Goal: Task Accomplishment & Management: Use online tool/utility

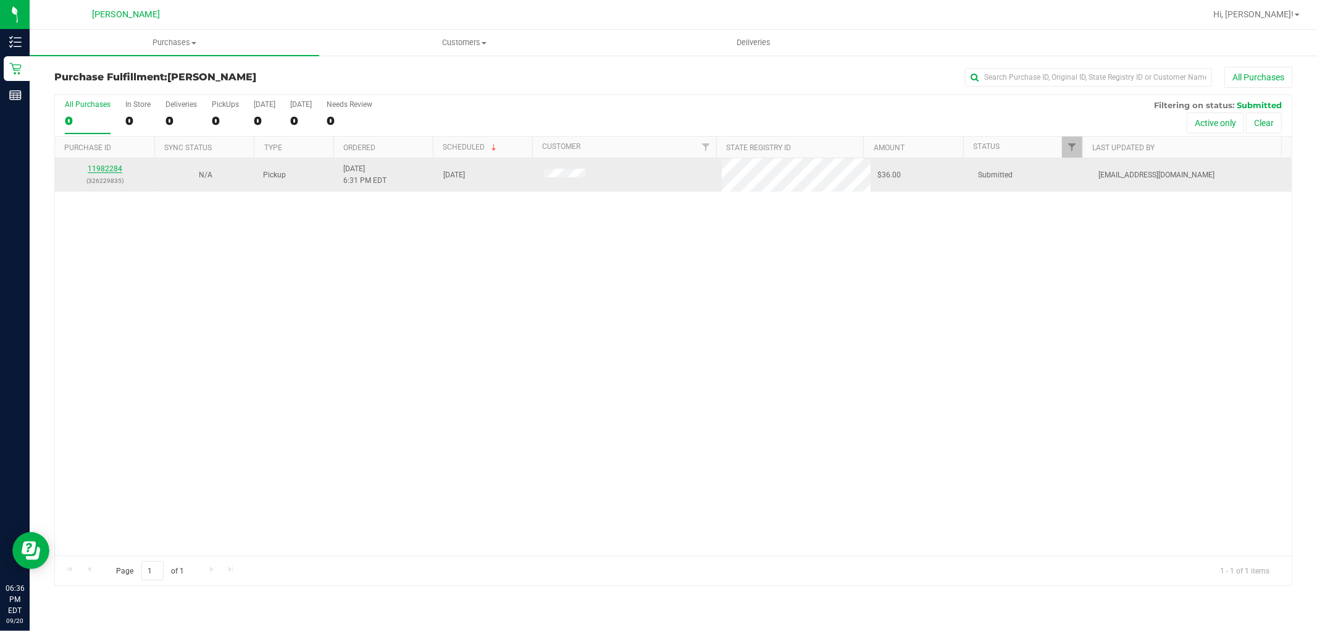
click at [111, 171] on link "11982284" at bounding box center [105, 168] width 35 height 9
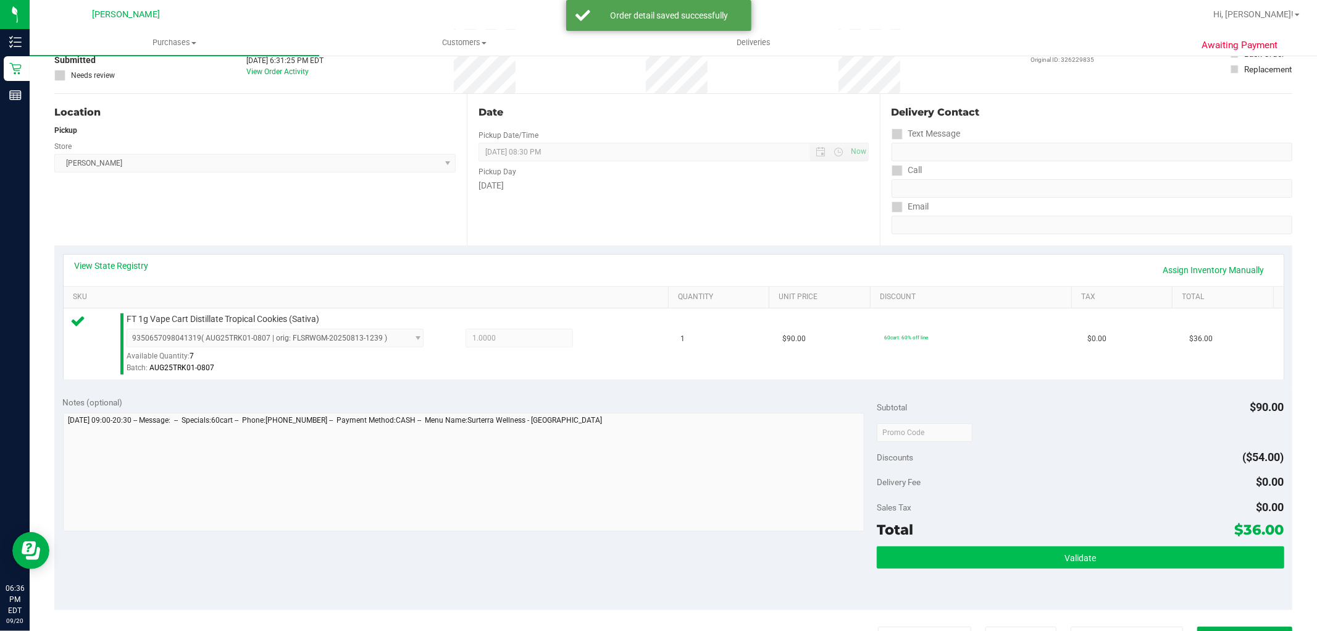
scroll to position [274, 0]
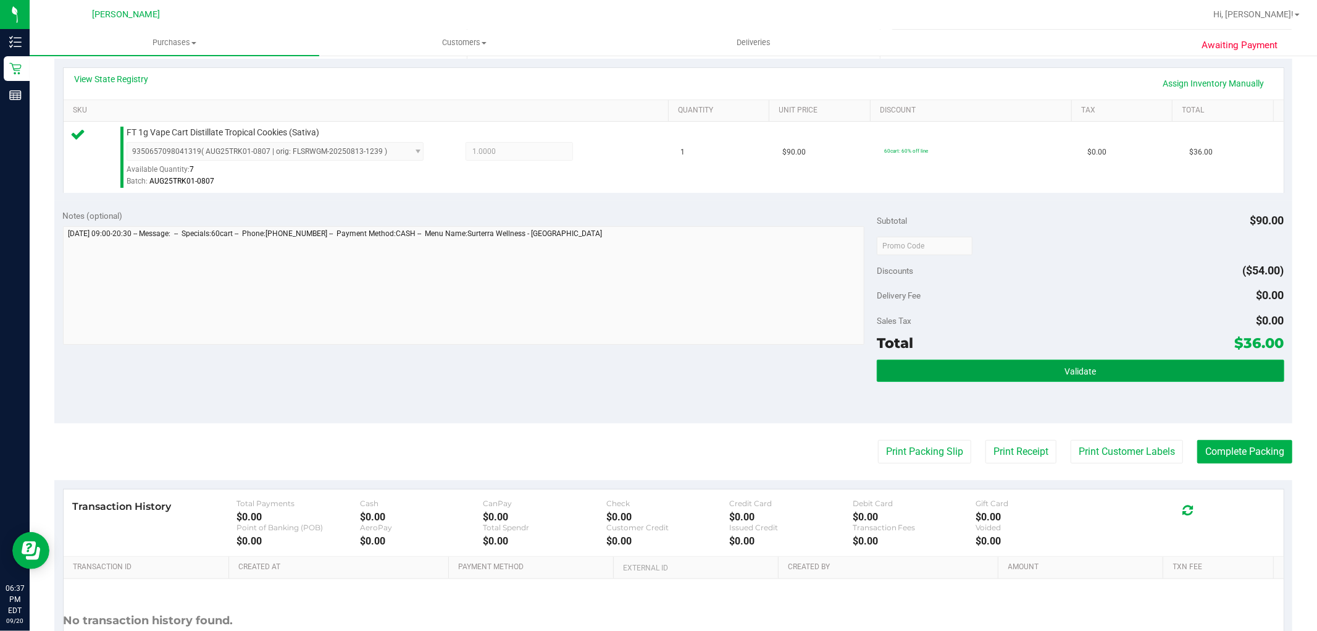
click at [1046, 371] on button "Validate" at bounding box center [1080, 370] width 407 height 22
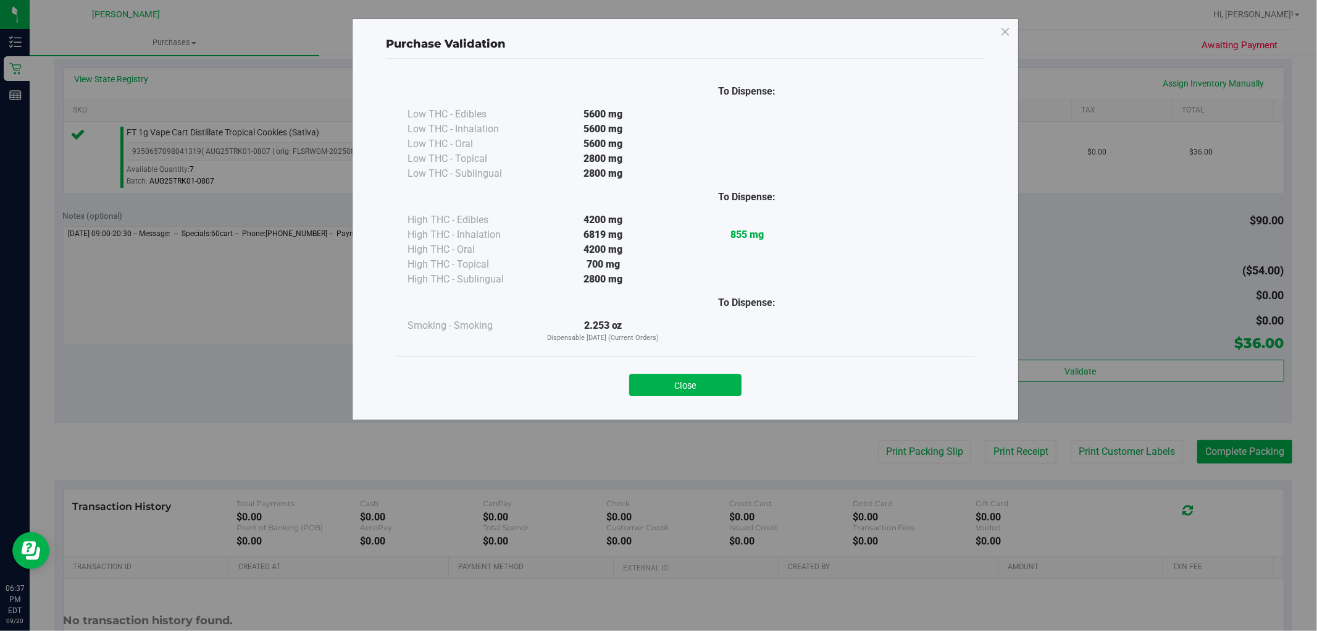
click at [689, 384] on button "Close" at bounding box center [685, 385] width 112 height 22
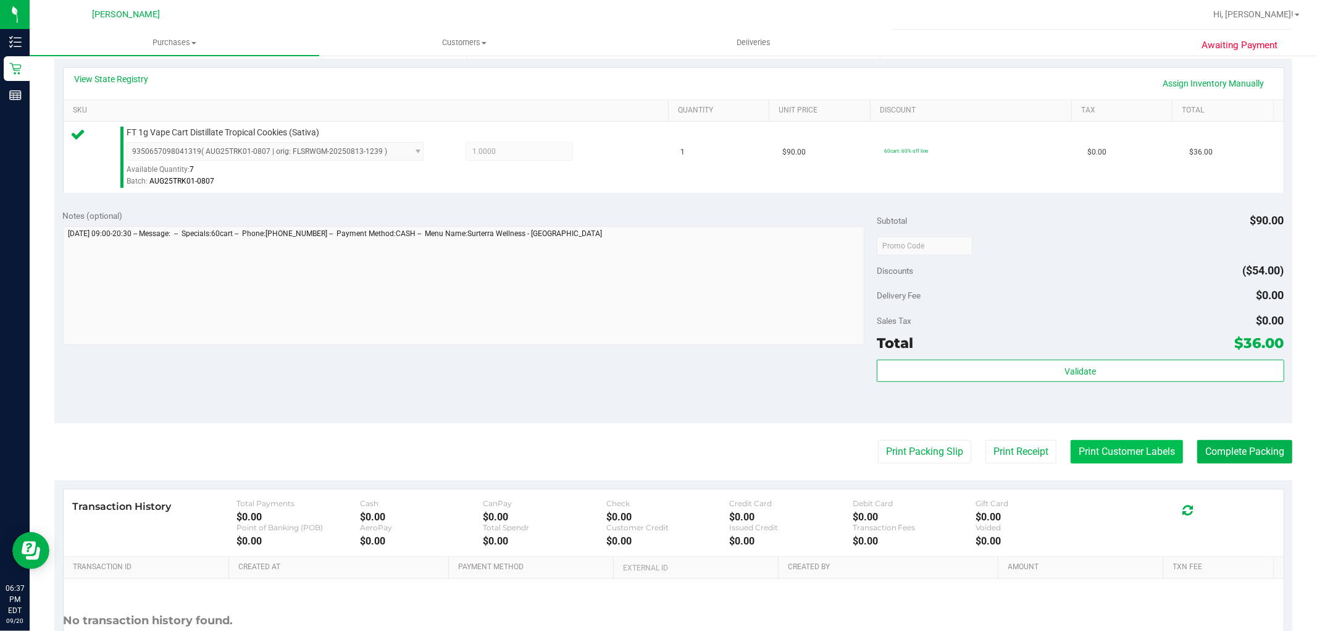
click at [1143, 445] on button "Print Customer Labels" at bounding box center [1127, 451] width 112 height 23
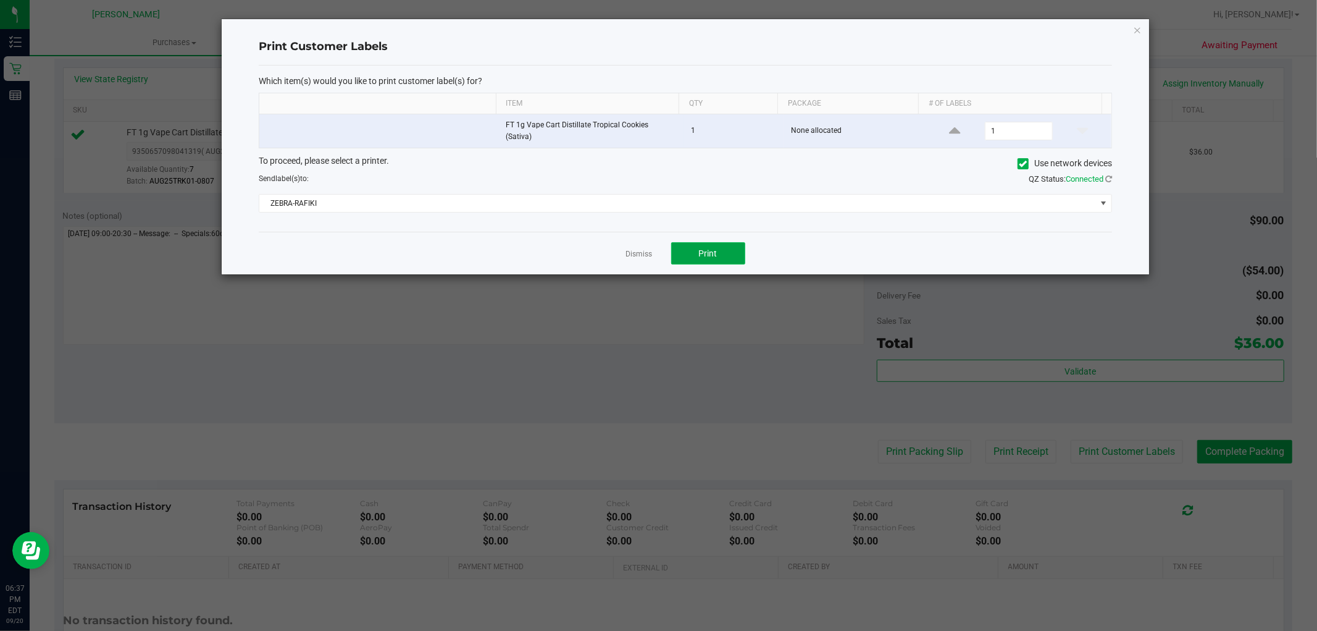
click at [735, 258] on button "Print" at bounding box center [708, 253] width 74 height 22
click at [642, 249] on link "Dismiss" at bounding box center [639, 254] width 27 height 10
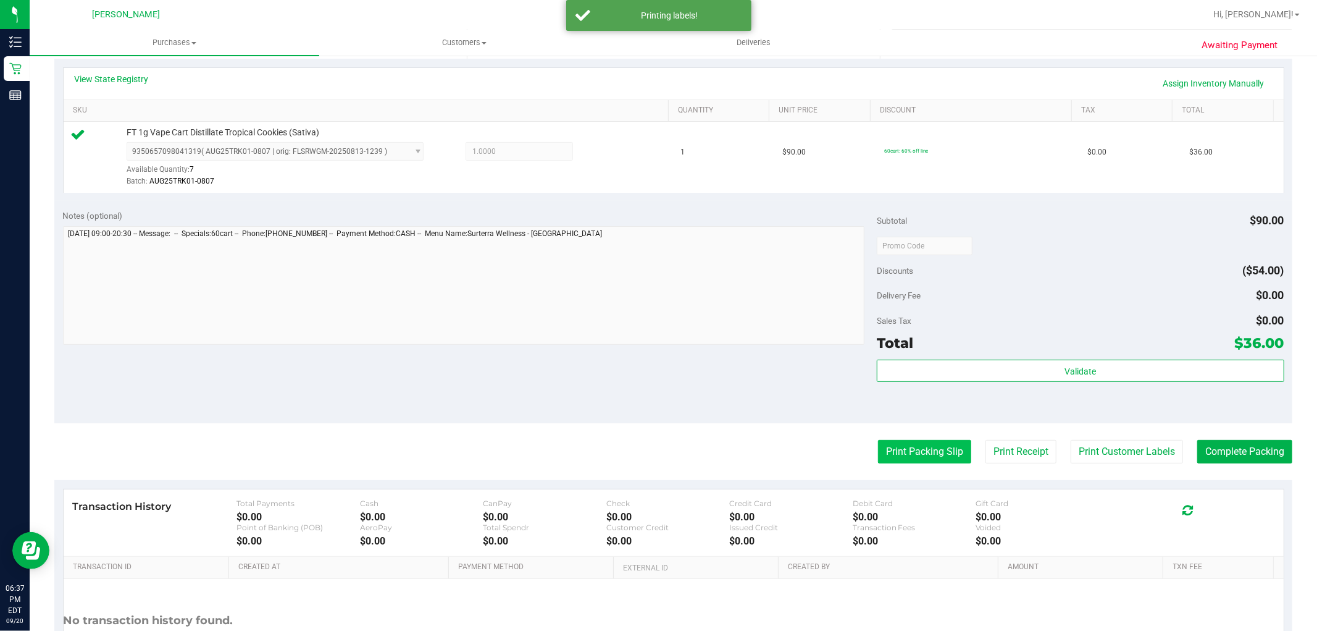
click at [892, 447] on button "Print Packing Slip" at bounding box center [924, 451] width 93 height 23
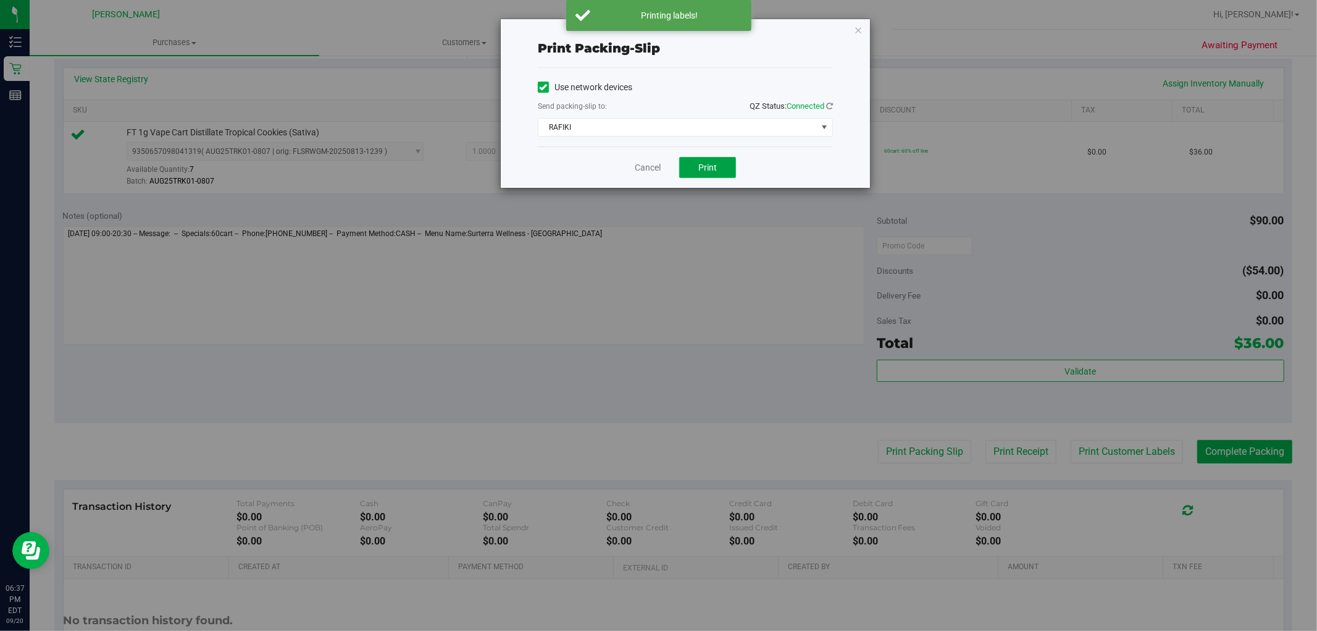
click at [703, 164] on button "Print" at bounding box center [707, 167] width 57 height 21
click at [644, 165] on link "Cancel" at bounding box center [648, 167] width 26 height 13
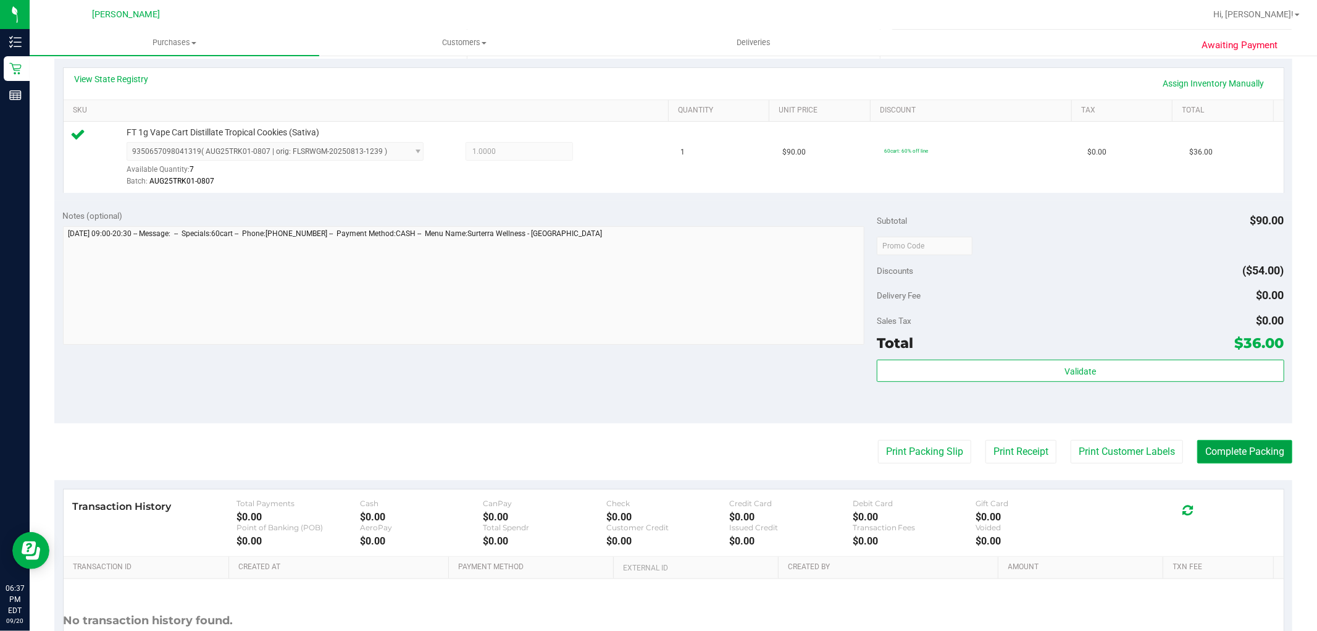
click at [1235, 451] on button "Complete Packing" at bounding box center [1245, 451] width 95 height 23
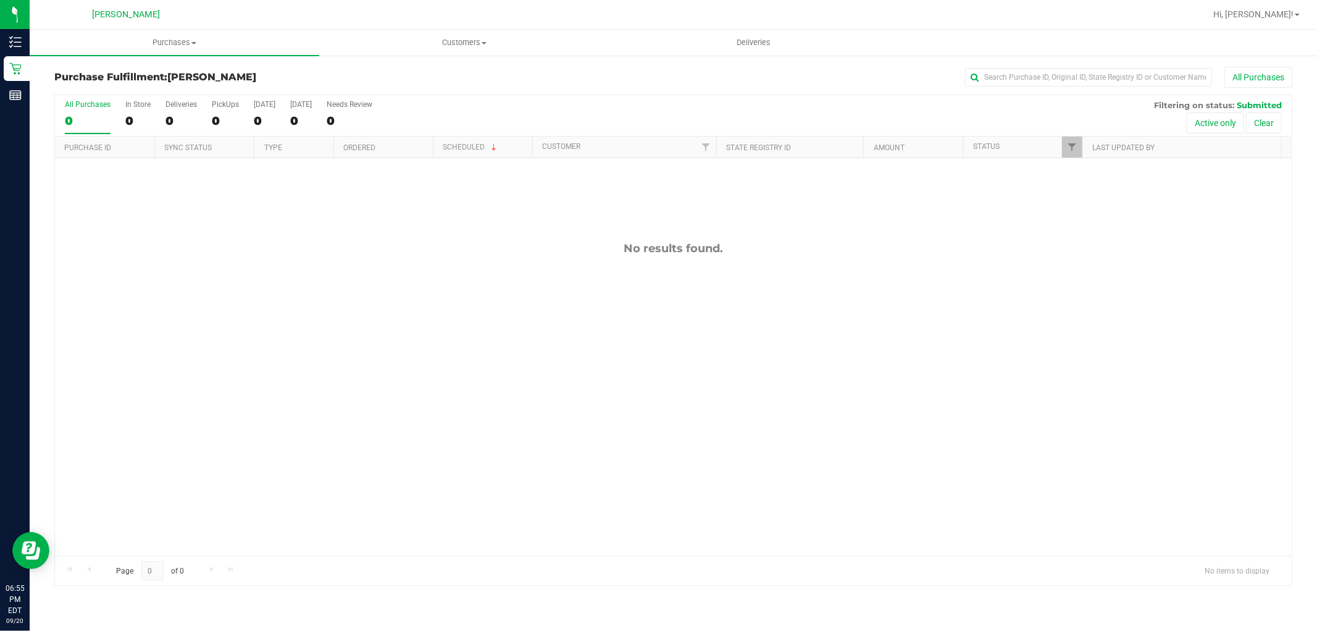
click at [301, 393] on div "No results found." at bounding box center [673, 398] width 1237 height 480
click at [181, 38] on span "Purchases" at bounding box center [175, 42] width 290 height 11
click at [167, 74] on li "Summary of purchases" at bounding box center [175, 74] width 290 height 15
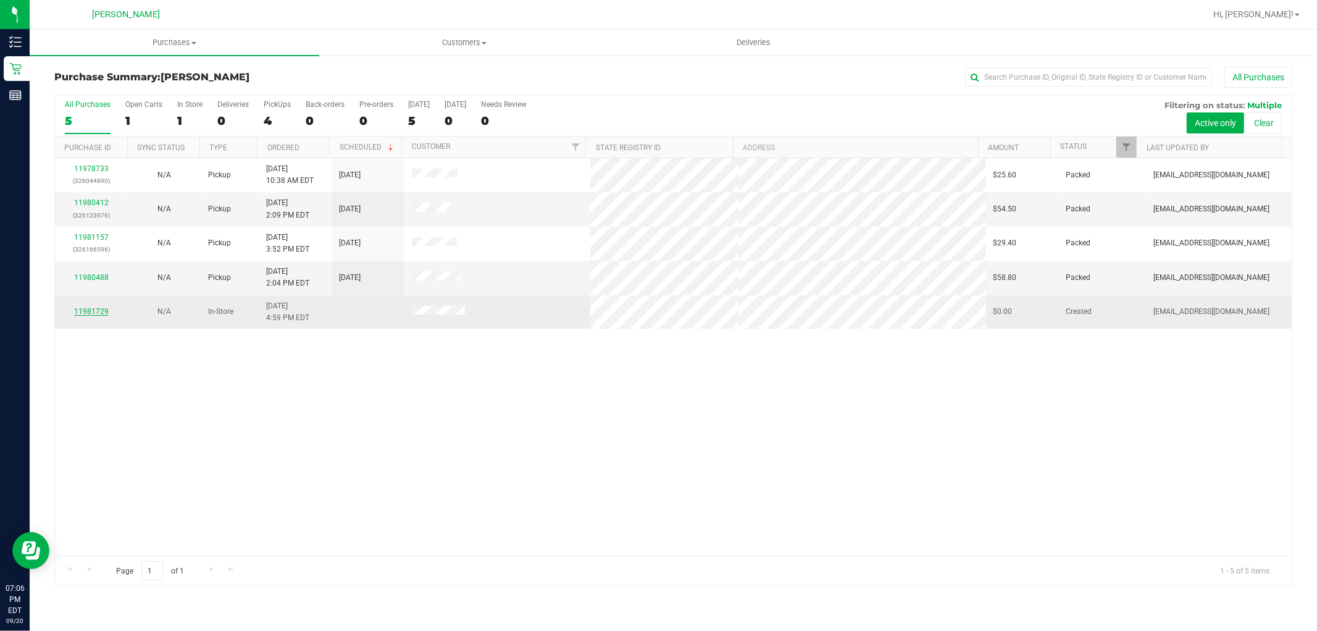
click at [93, 308] on link "11981729" at bounding box center [91, 311] width 35 height 9
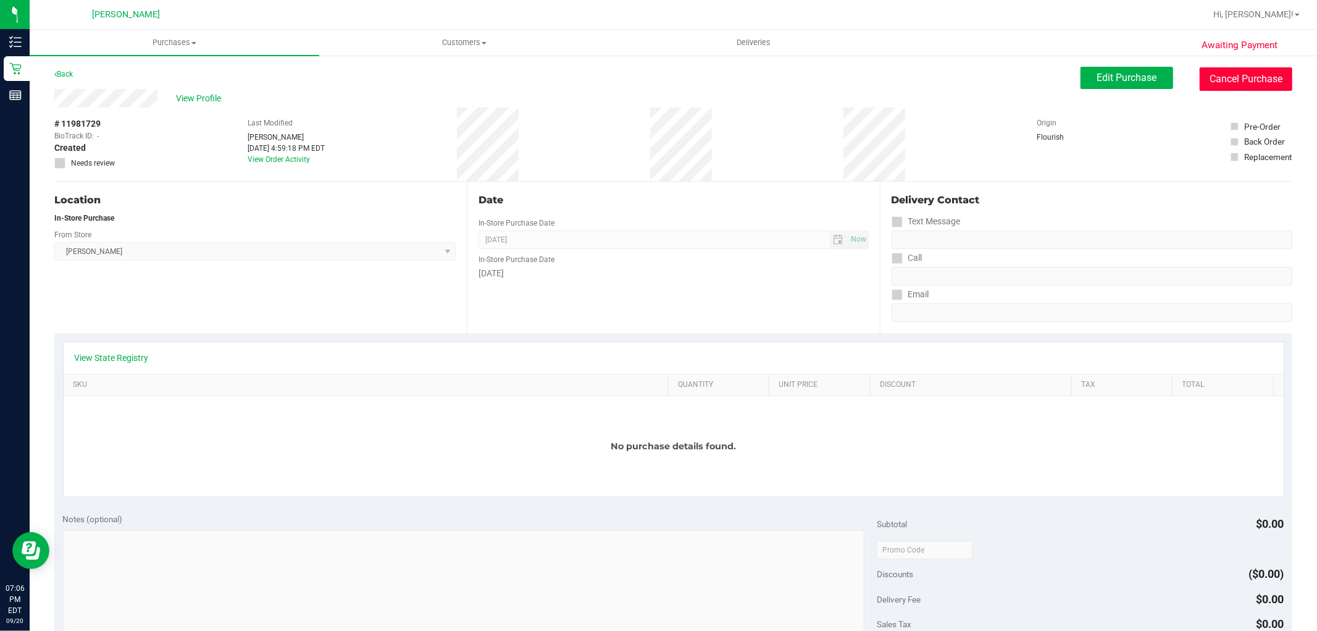
click at [1208, 70] on button "Cancel Purchase" at bounding box center [1246, 78] width 93 height 23
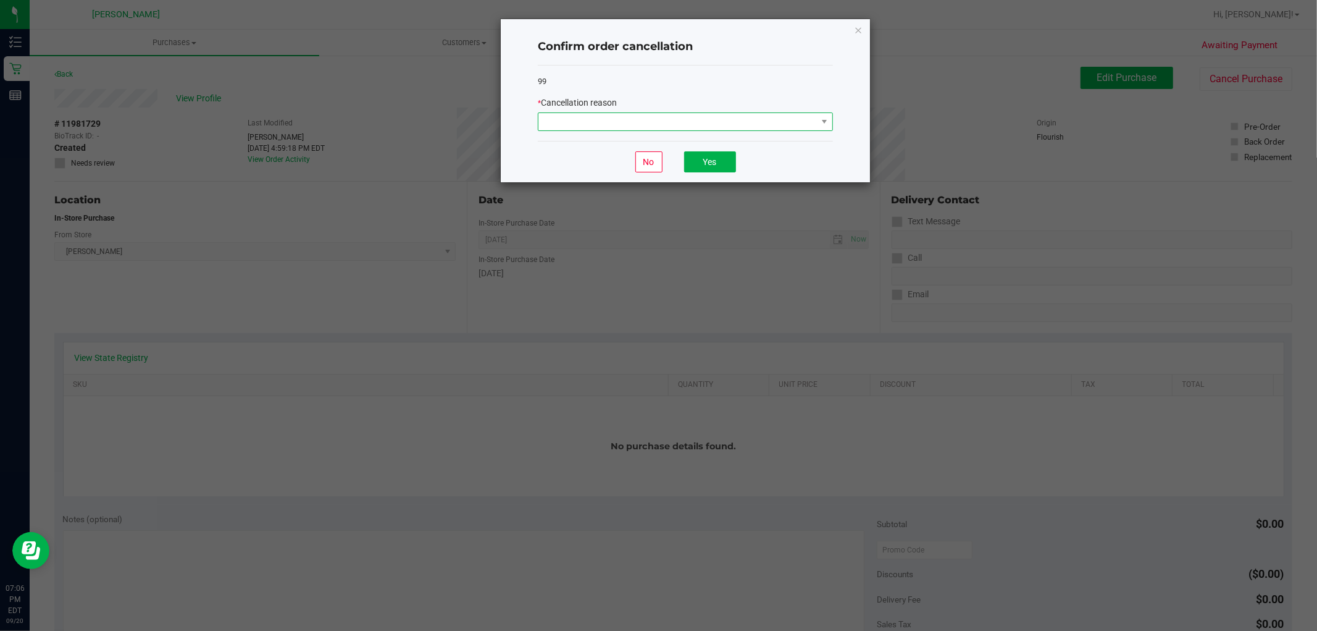
click at [677, 122] on span at bounding box center [678, 121] width 279 height 17
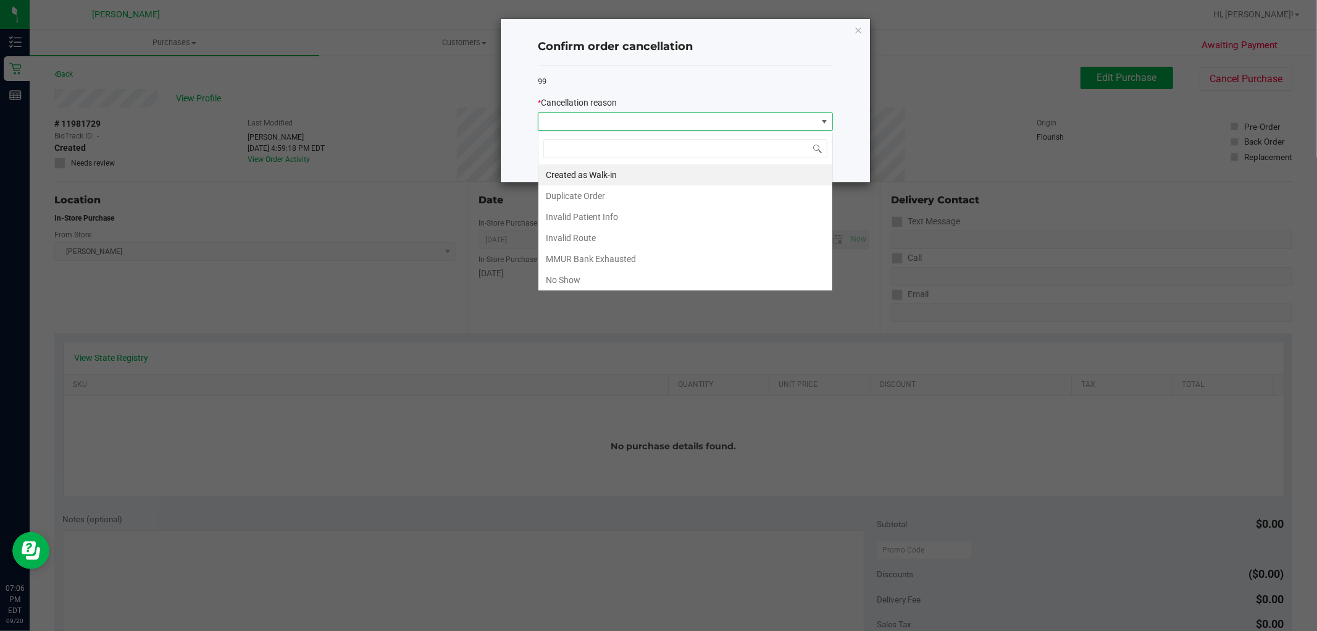
scroll to position [19, 295]
click at [627, 282] on li "No Show" at bounding box center [686, 279] width 294 height 21
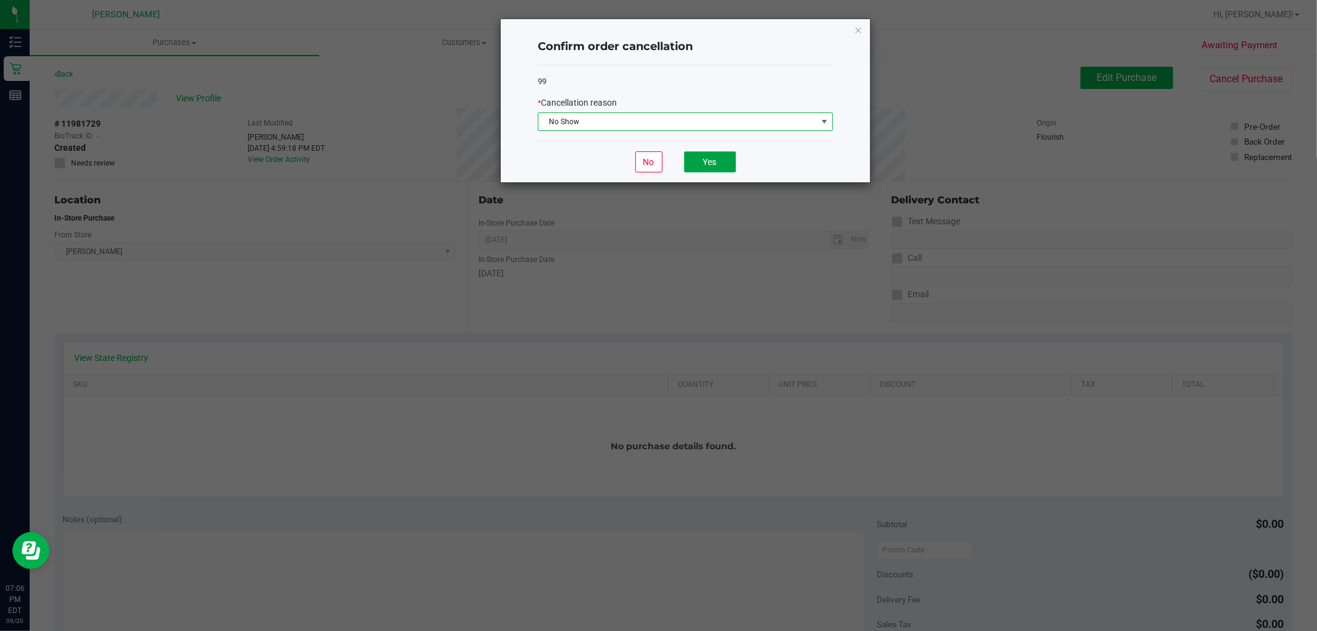
click at [695, 164] on button "Yes" at bounding box center [710, 161] width 52 height 21
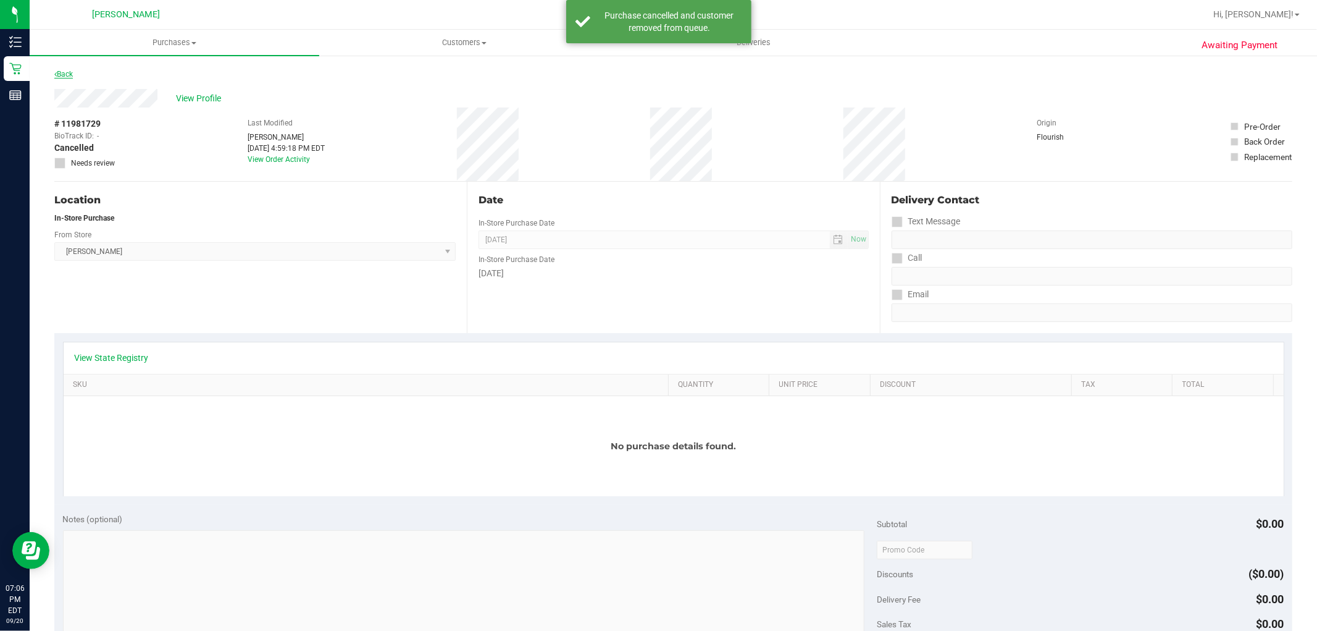
click at [73, 75] on link "Back" at bounding box center [63, 74] width 19 height 9
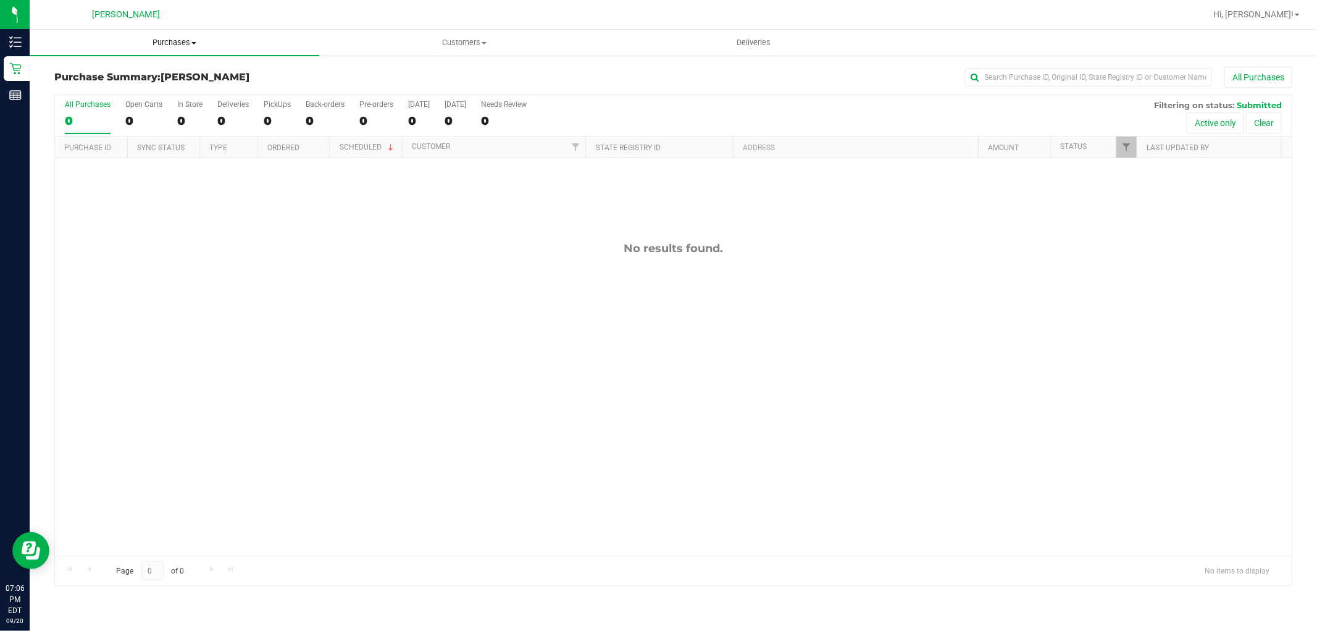
click at [190, 47] on span "Purchases" at bounding box center [175, 42] width 290 height 11
click at [184, 78] on li "Summary of purchases" at bounding box center [175, 74] width 290 height 15
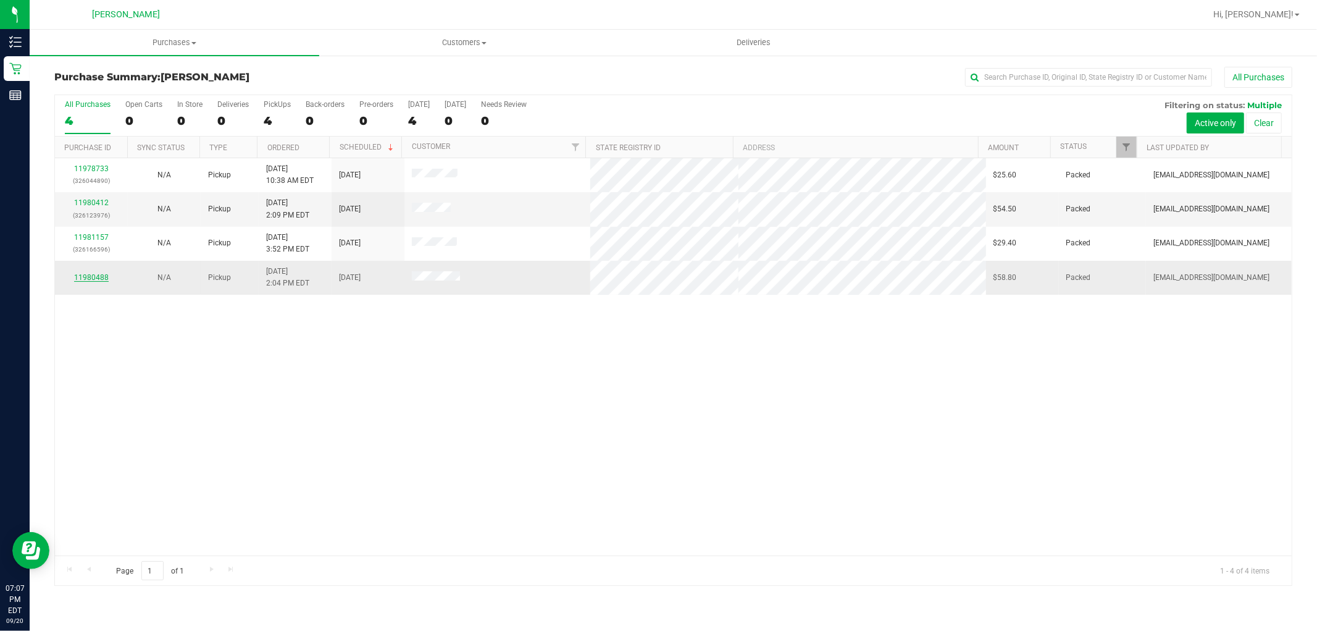
click at [77, 275] on link "11980488" at bounding box center [91, 277] width 35 height 9
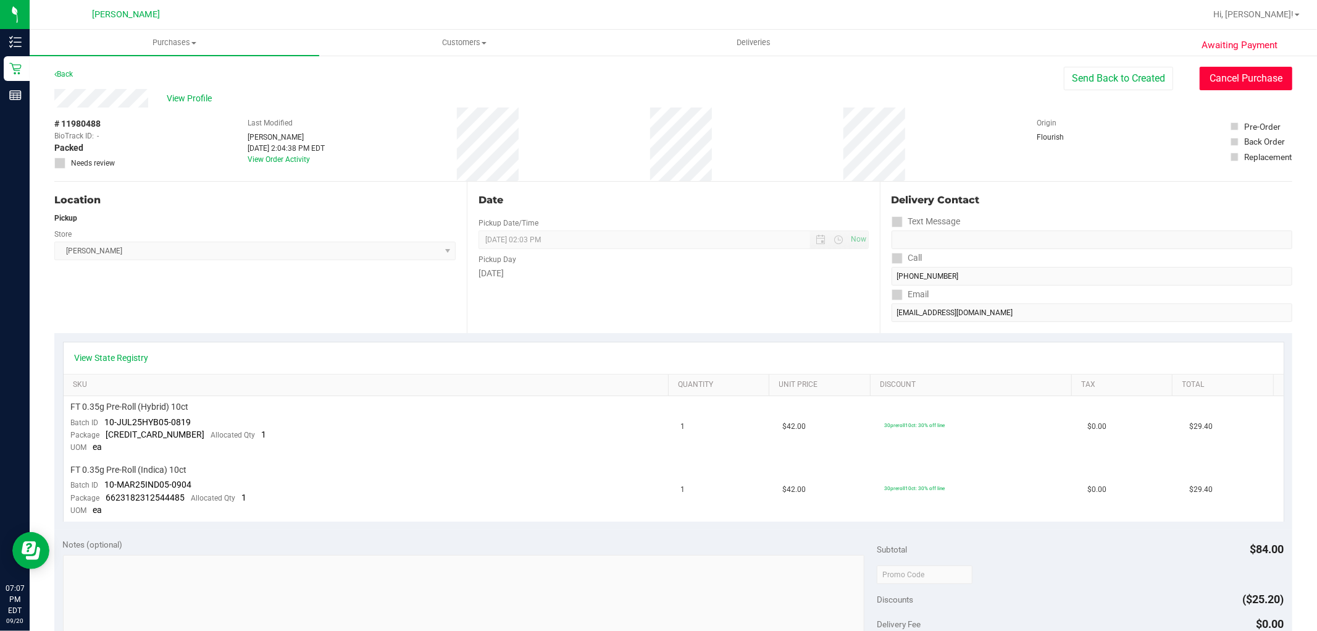
click at [1207, 67] on button "Cancel Purchase" at bounding box center [1246, 78] width 93 height 23
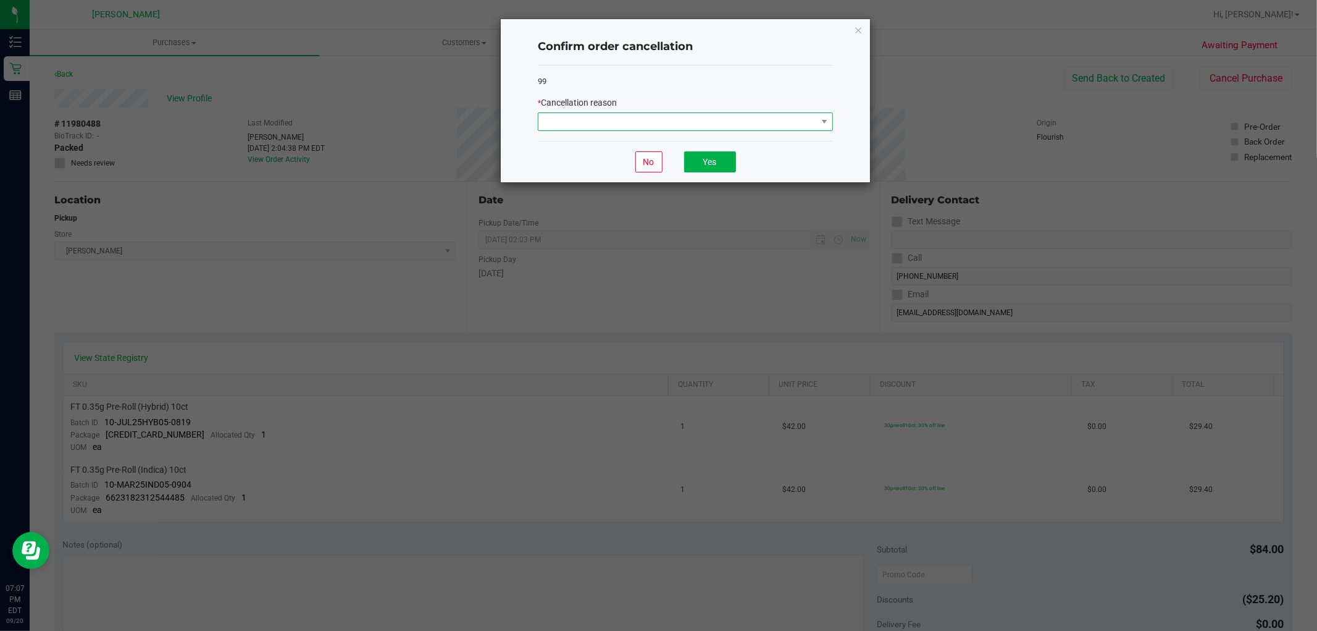
click at [554, 130] on span at bounding box center [678, 121] width 279 height 17
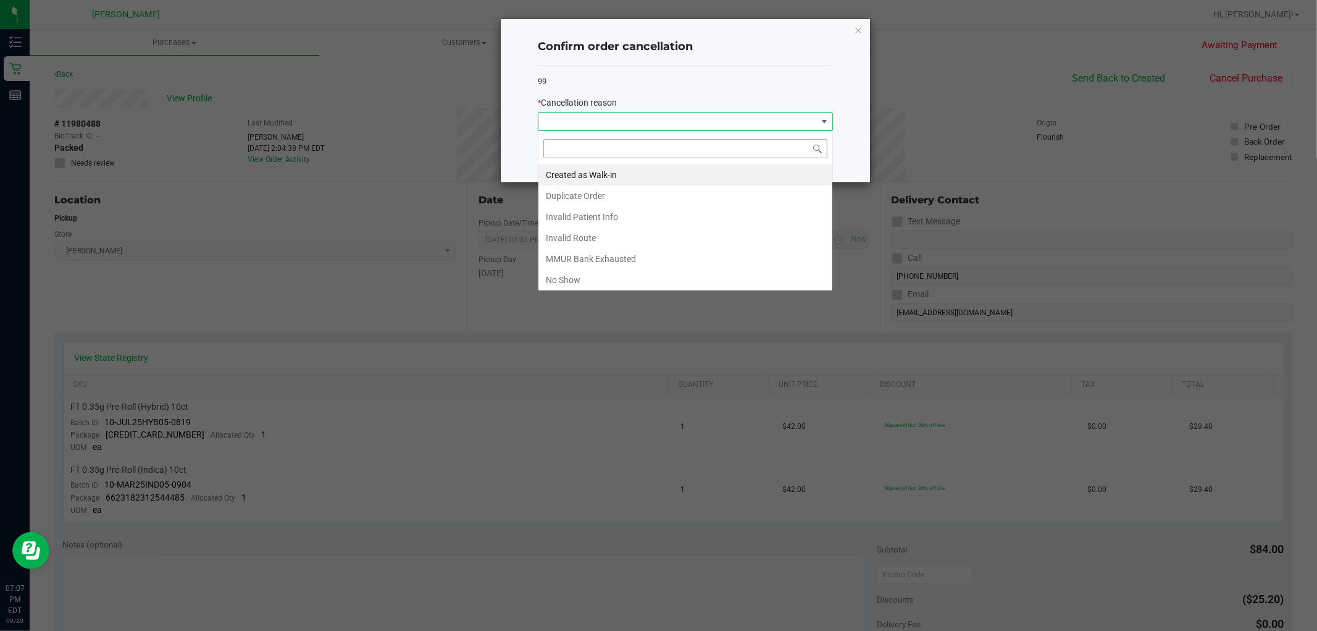
scroll to position [19, 295]
click at [571, 283] on li "No Show" at bounding box center [686, 279] width 294 height 21
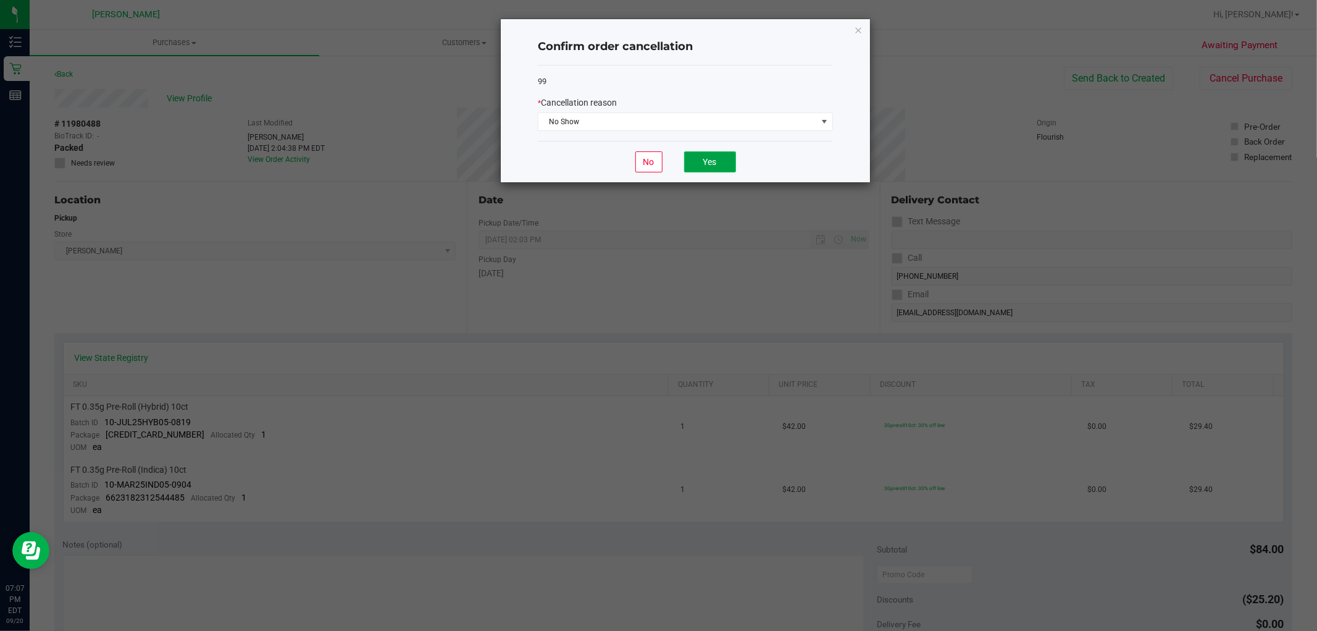
click at [702, 161] on button "Yes" at bounding box center [710, 161] width 52 height 21
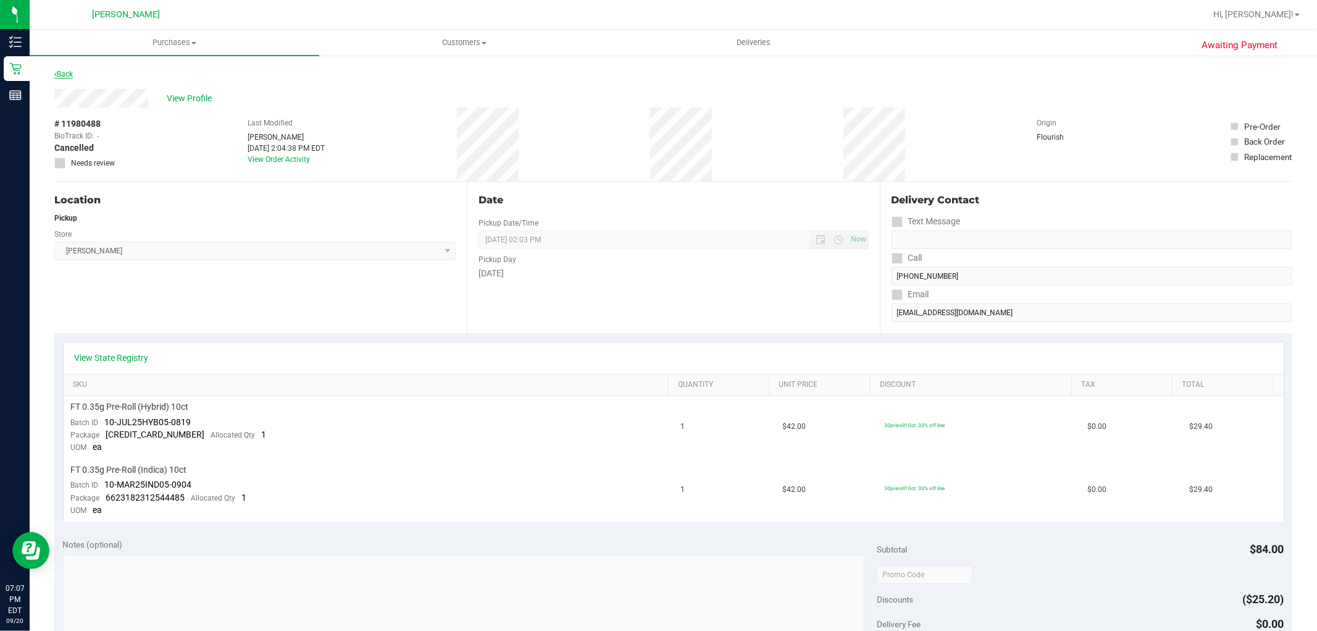
click at [64, 71] on link "Back" at bounding box center [63, 74] width 19 height 9
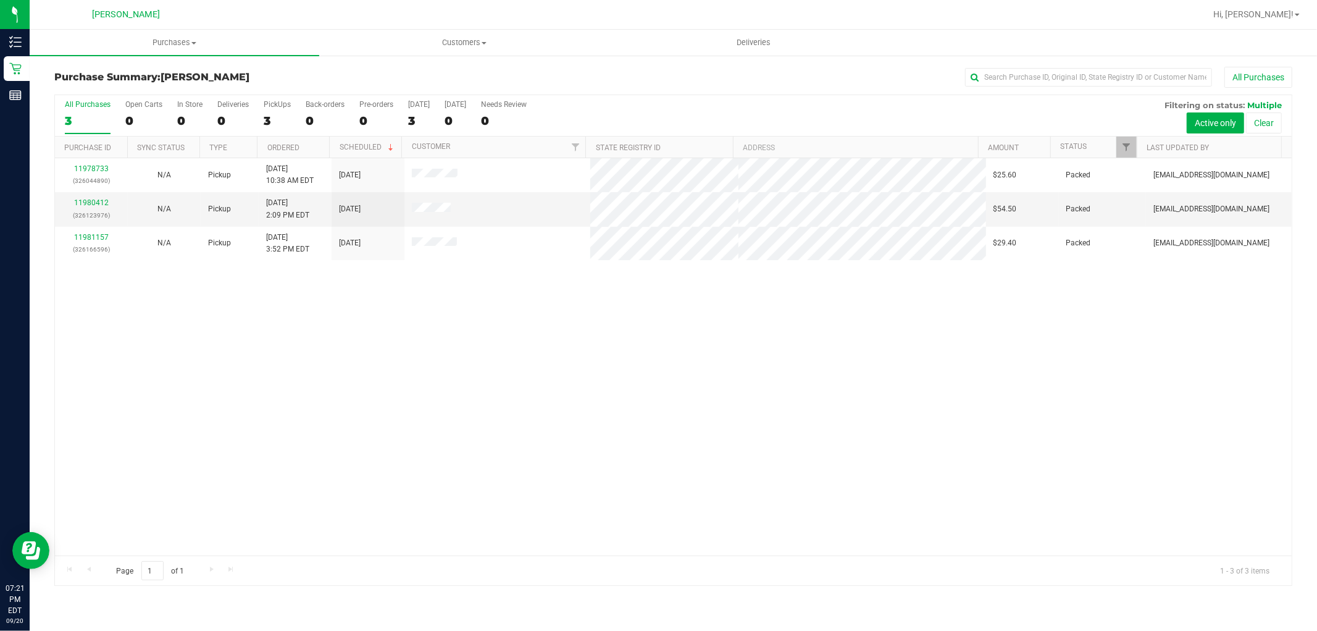
click at [1307, 78] on div "Purchase Summary: Oviedo WC All Purchases All Purchases 3 Open Carts 0 In Store…" at bounding box center [674, 325] width 1288 height 543
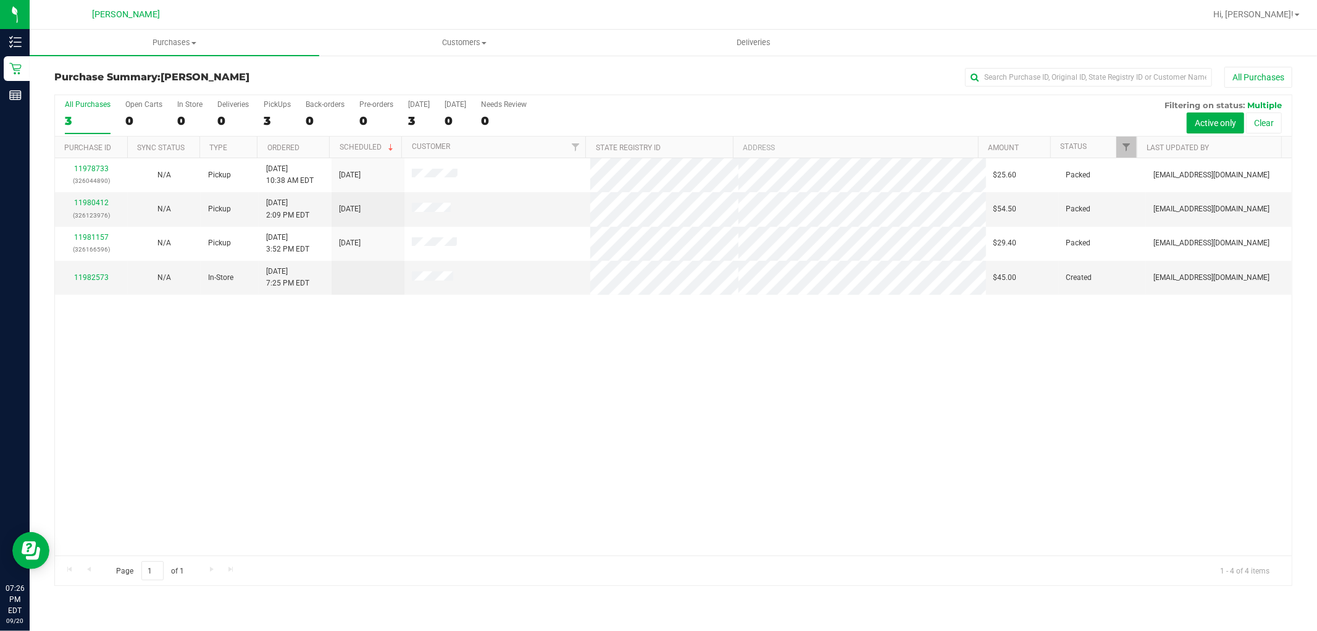
click at [470, 436] on div "11978733 (326044890) N/A Pickup 9/20/2025 10:38 AM EDT 9/20/2025 $25.60 Packed …" at bounding box center [673, 356] width 1237 height 397
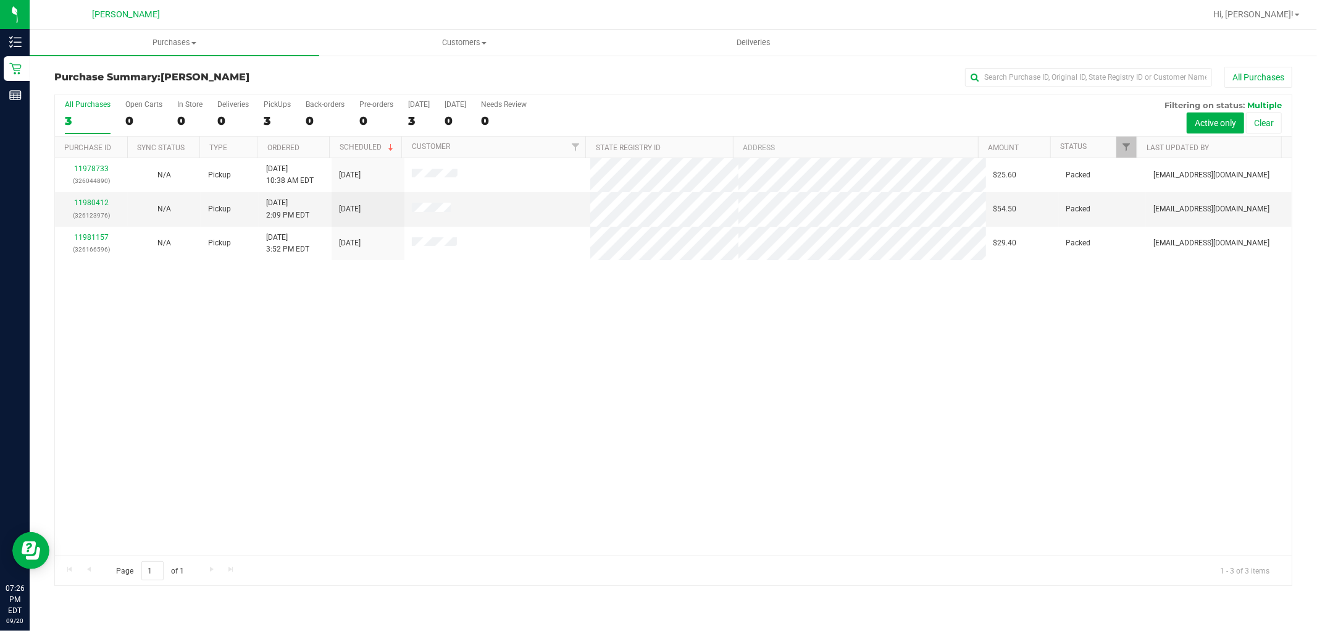
click at [613, 387] on div "11978733 (326044890) N/A Pickup 9/20/2025 10:38 AM EDT 9/20/2025 $25.60 Packed …" at bounding box center [673, 356] width 1237 height 397
click at [354, 464] on div "11978733 (326044890) N/A Pickup 9/20/2025 10:38 AM EDT 9/20/2025 $25.60 Packed …" at bounding box center [673, 356] width 1237 height 397
click at [393, 437] on div "11978733 (326044890) N/A Pickup 9/20/2025 10:38 AM EDT 9/20/2025 $25.60 Packed …" at bounding box center [673, 356] width 1237 height 397
click at [779, 399] on div "11978733 (326044890) N/A Pickup 9/20/2025 10:38 AM EDT 9/20/2025 $25.60 Packed …" at bounding box center [673, 356] width 1237 height 397
drag, startPoint x: 503, startPoint y: 325, endPoint x: 537, endPoint y: 414, distance: 94.6
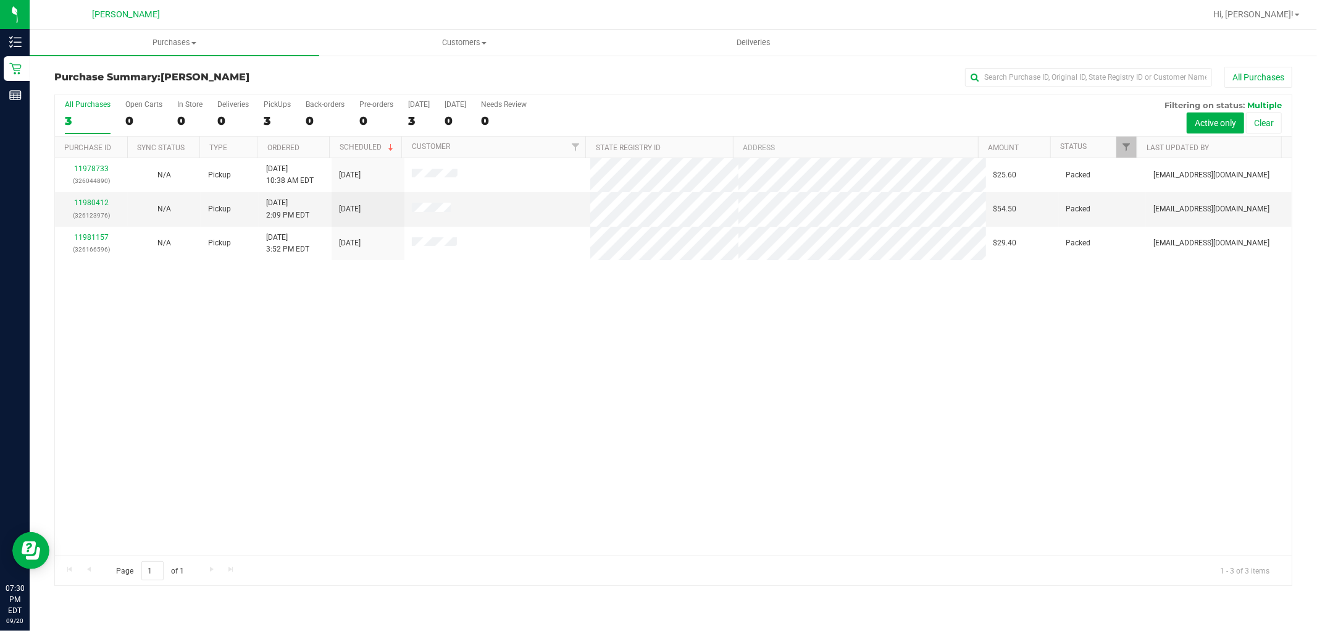
click at [503, 325] on div "11978733 (326044890) N/A Pickup 9/20/2025 10:38 AM EDT 9/20/2025 $25.60 Packed …" at bounding box center [673, 356] width 1237 height 397
drag, startPoint x: 519, startPoint y: 414, endPoint x: 42, endPoint y: 33, distance: 610.3
click at [517, 411] on div "11978733 (326044890) N/A Pickup 9/20/2025 10:38 AM EDT 9/20/2025 $25.60 Packed …" at bounding box center [673, 356] width 1237 height 397
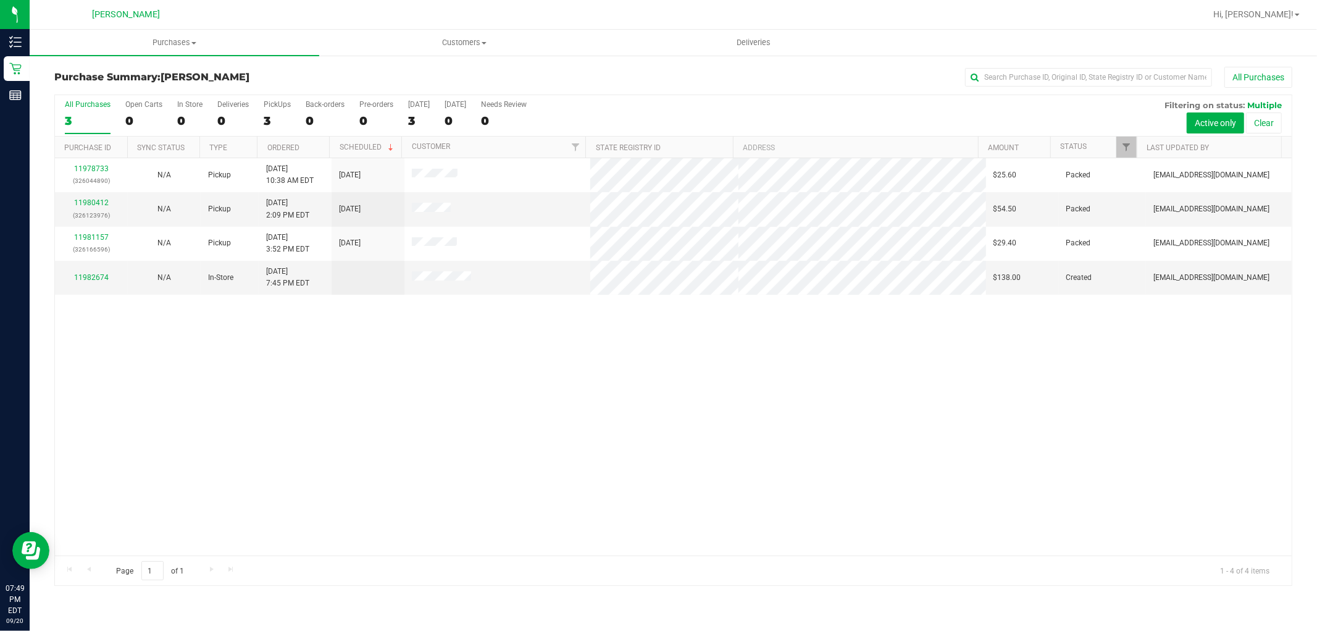
click at [567, 434] on div "11978733 (326044890) N/A Pickup 9/20/2025 10:38 AM EDT 9/20/2025 $25.60 Packed …" at bounding box center [673, 356] width 1237 height 397
click at [564, 423] on div "11978733 (326044890) N/A Pickup 9/20/2025 10:38 AM EDT 9/20/2025 $25.60 Packed …" at bounding box center [673, 356] width 1237 height 397
click at [779, 515] on div "11978733 (326044890) N/A Pickup 9/20/2025 10:38 AM EDT 9/20/2025 $25.60 Packed …" at bounding box center [673, 356] width 1237 height 397
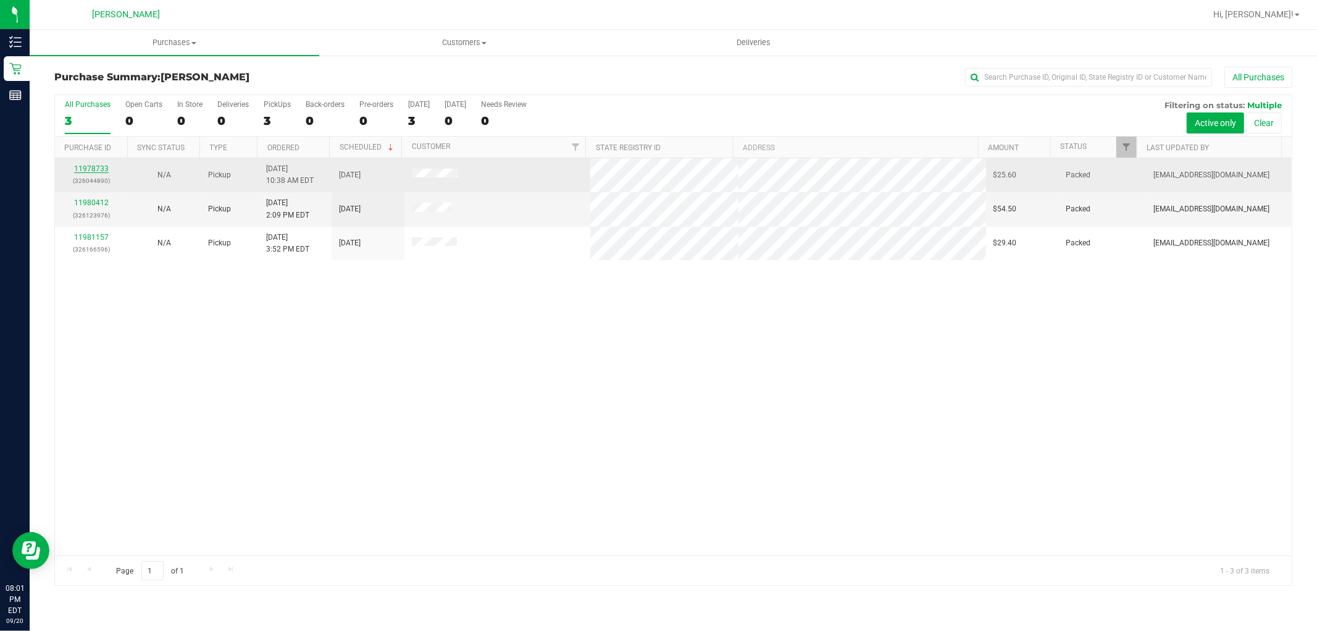
click at [89, 171] on link "11978733" at bounding box center [91, 168] width 35 height 9
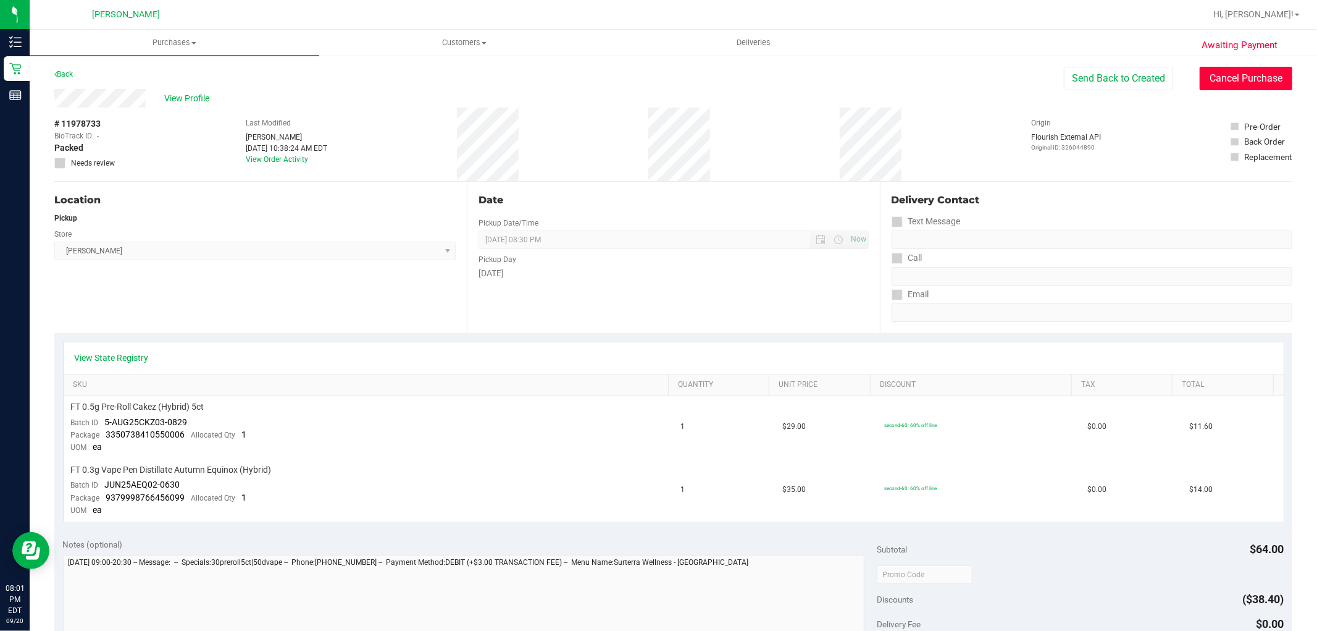
click at [1236, 87] on button "Cancel Purchase" at bounding box center [1246, 78] width 93 height 23
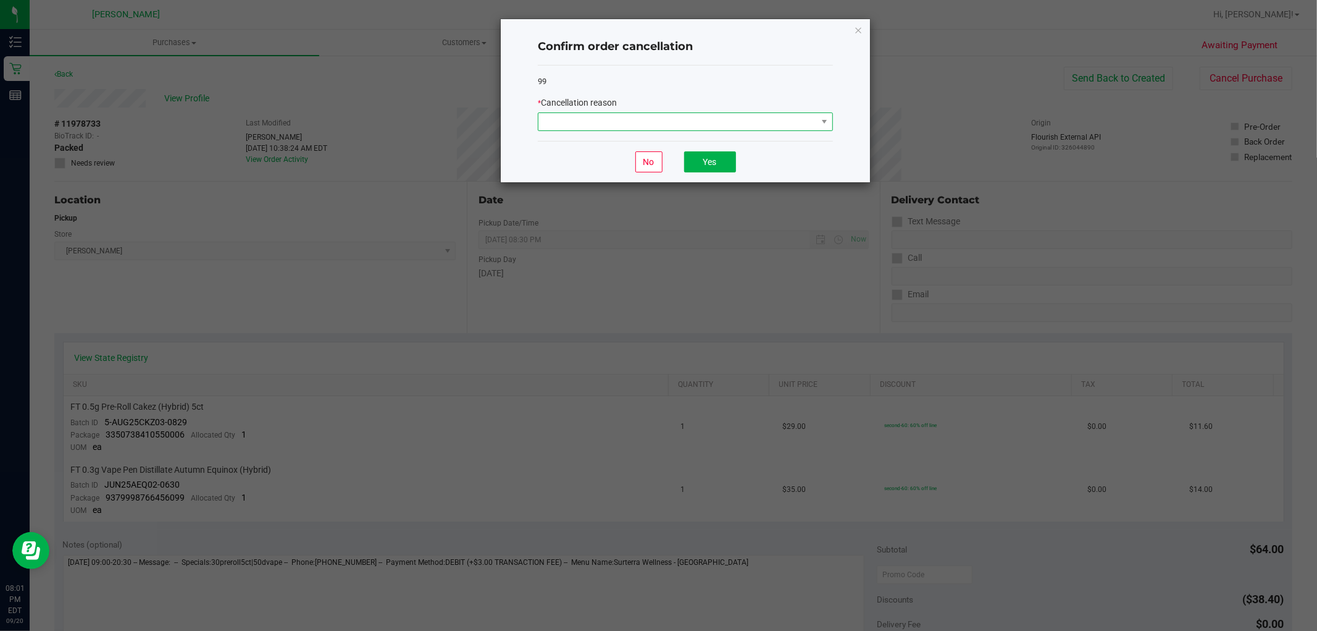
click at [635, 121] on span at bounding box center [678, 121] width 279 height 17
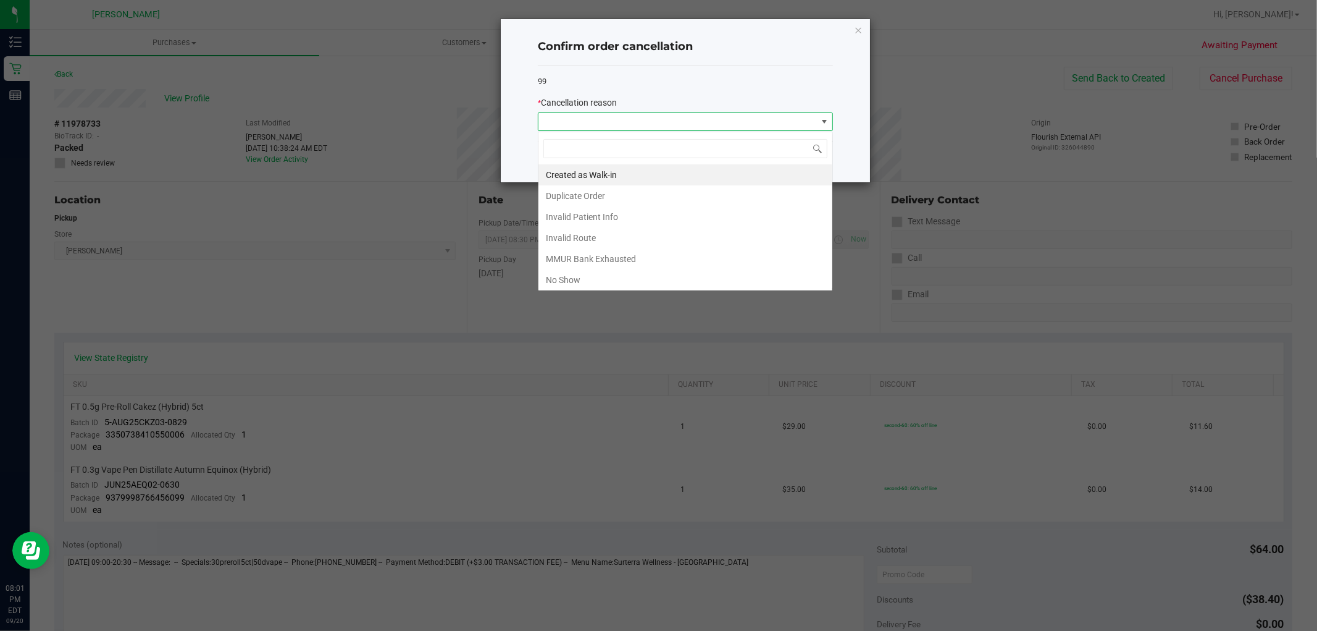
scroll to position [19, 295]
click at [595, 280] on li "No Show" at bounding box center [686, 279] width 294 height 21
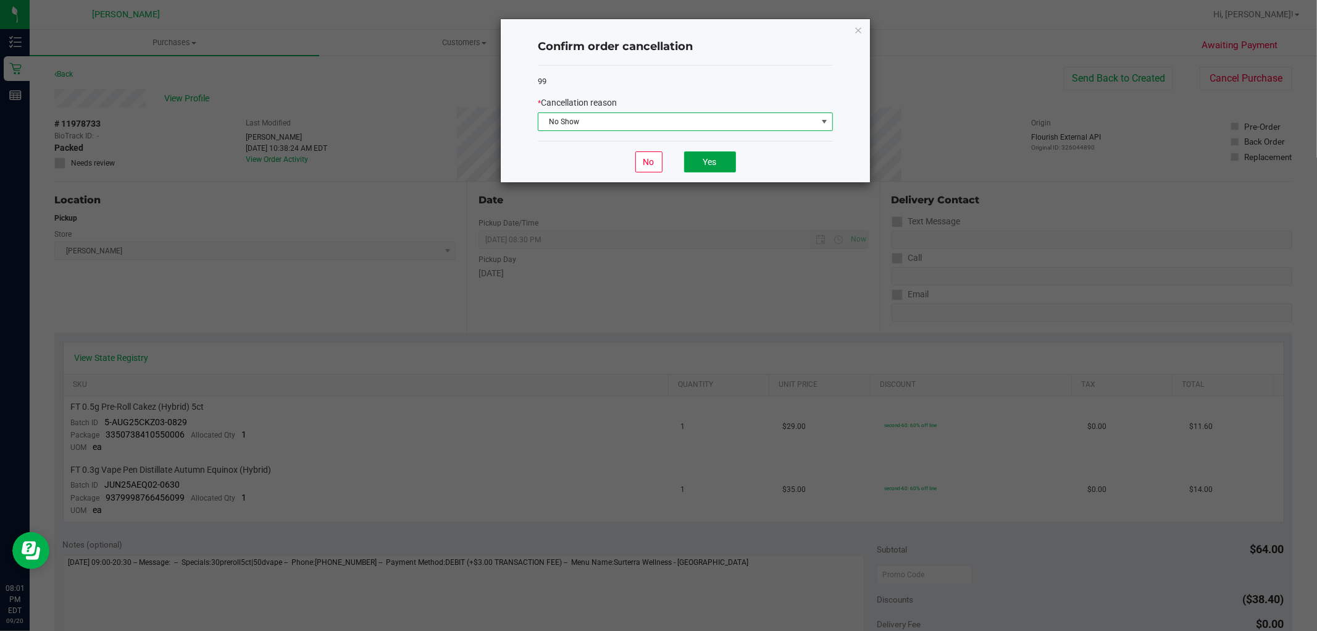
drag, startPoint x: 700, startPoint y: 164, endPoint x: 638, endPoint y: 156, distance: 62.9
click at [702, 164] on button "Yes" at bounding box center [710, 161] width 52 height 21
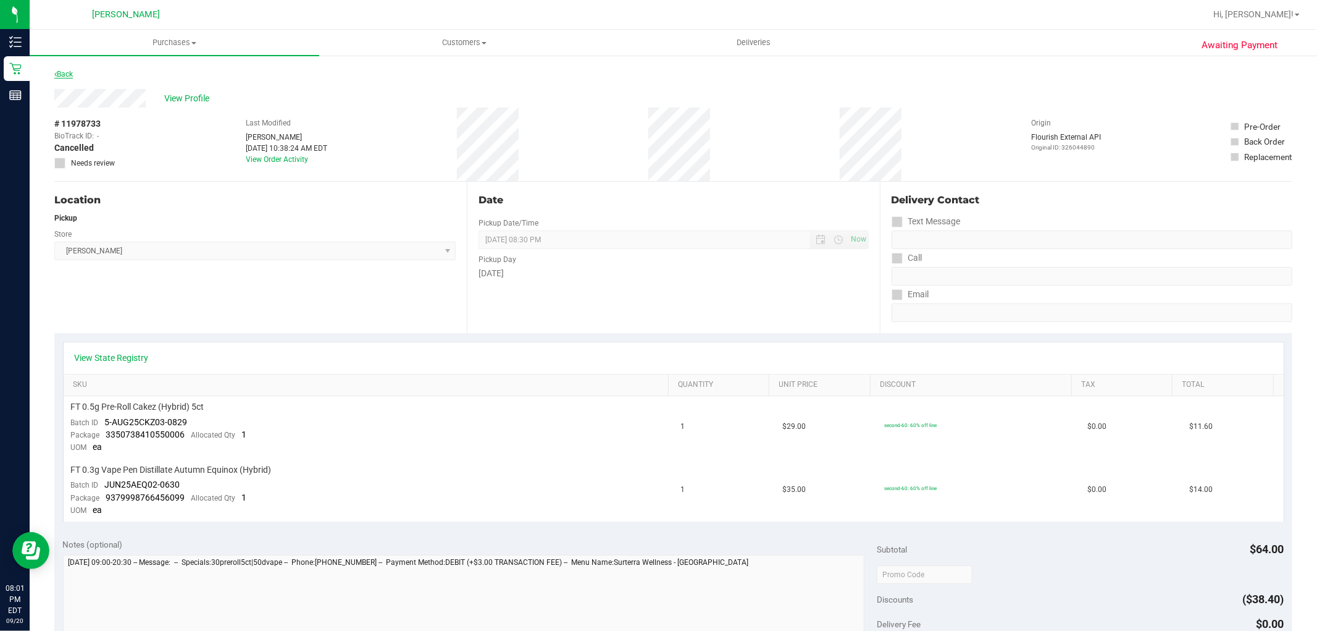
click at [69, 75] on link "Back" at bounding box center [63, 74] width 19 height 9
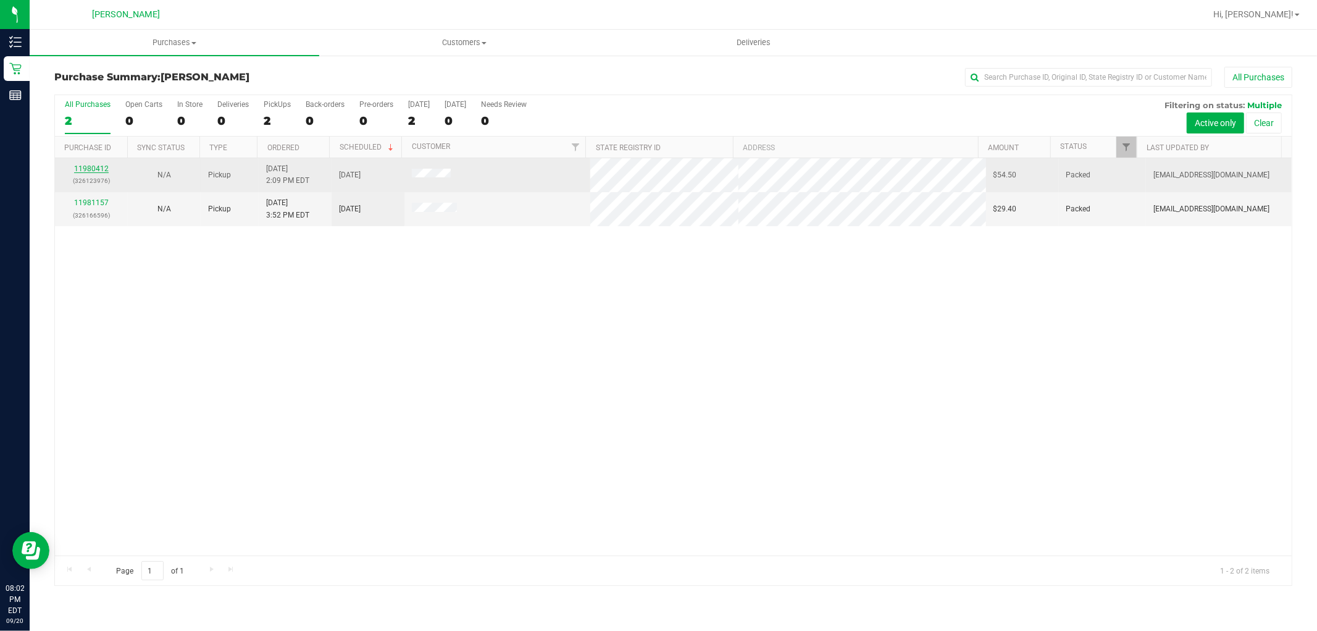
click at [89, 169] on link "11980412" at bounding box center [91, 168] width 35 height 9
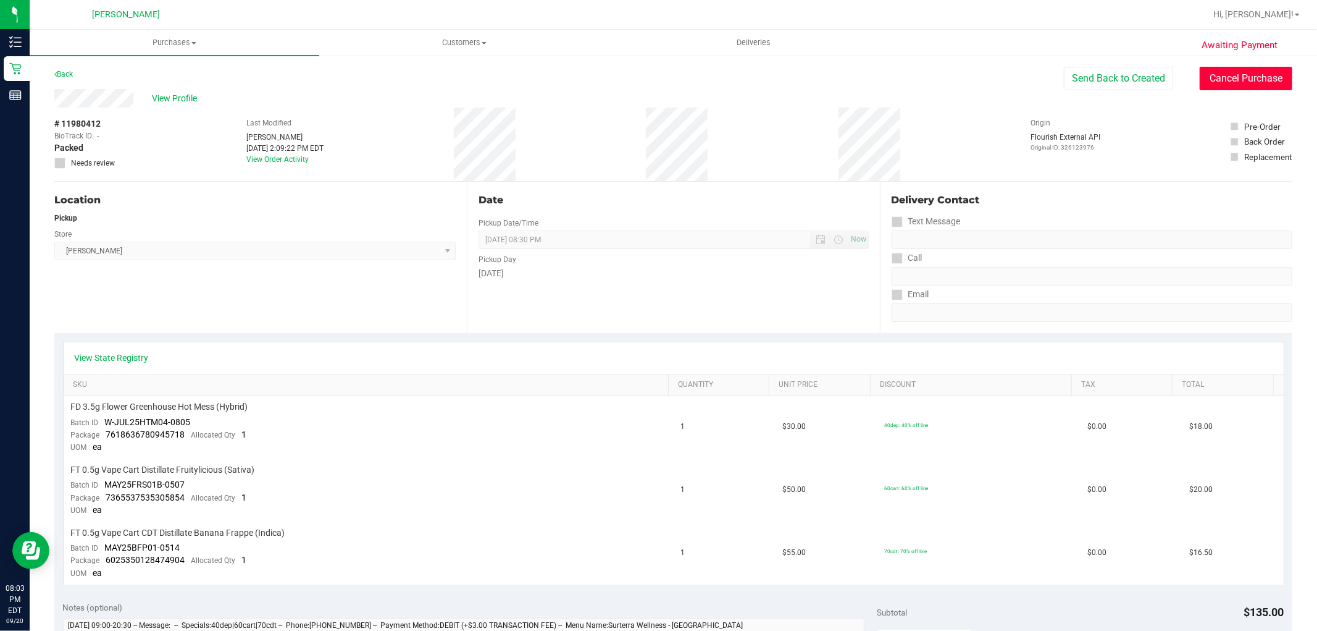
click at [1223, 87] on button "Cancel Purchase" at bounding box center [1246, 78] width 93 height 23
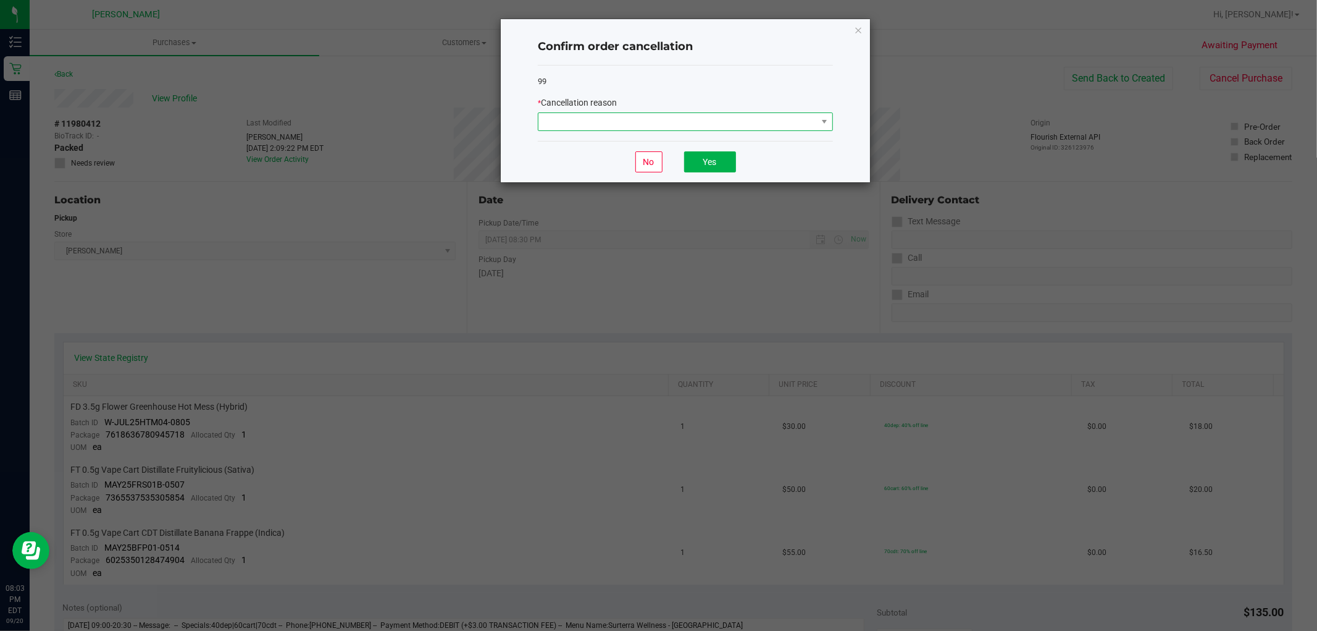
click at [785, 130] on span at bounding box center [678, 121] width 279 height 17
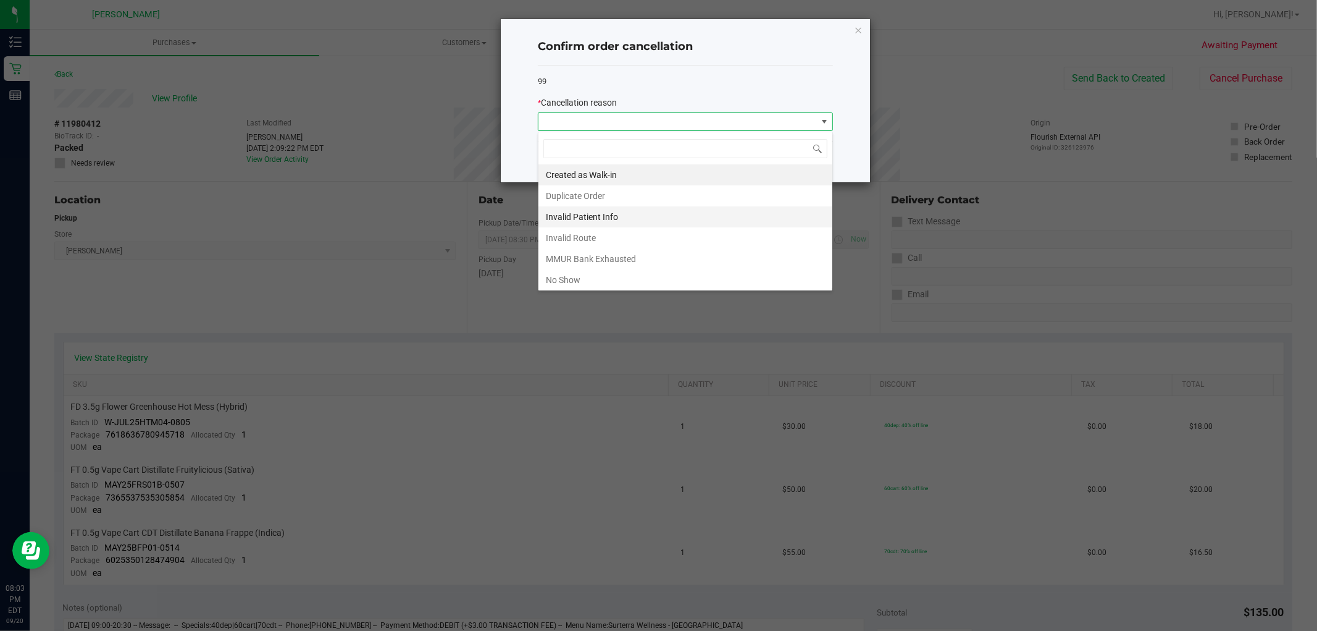
scroll to position [19, 295]
click at [608, 283] on li "No Show" at bounding box center [686, 279] width 294 height 21
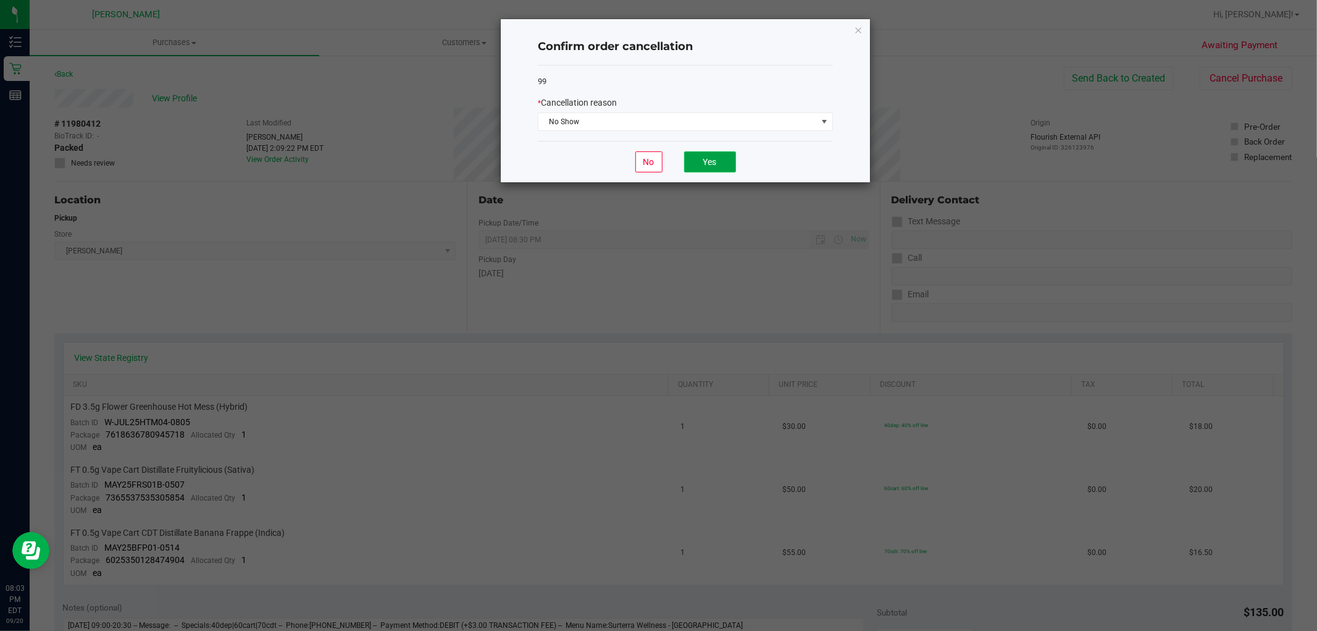
click at [713, 170] on button "Yes" at bounding box center [710, 161] width 52 height 21
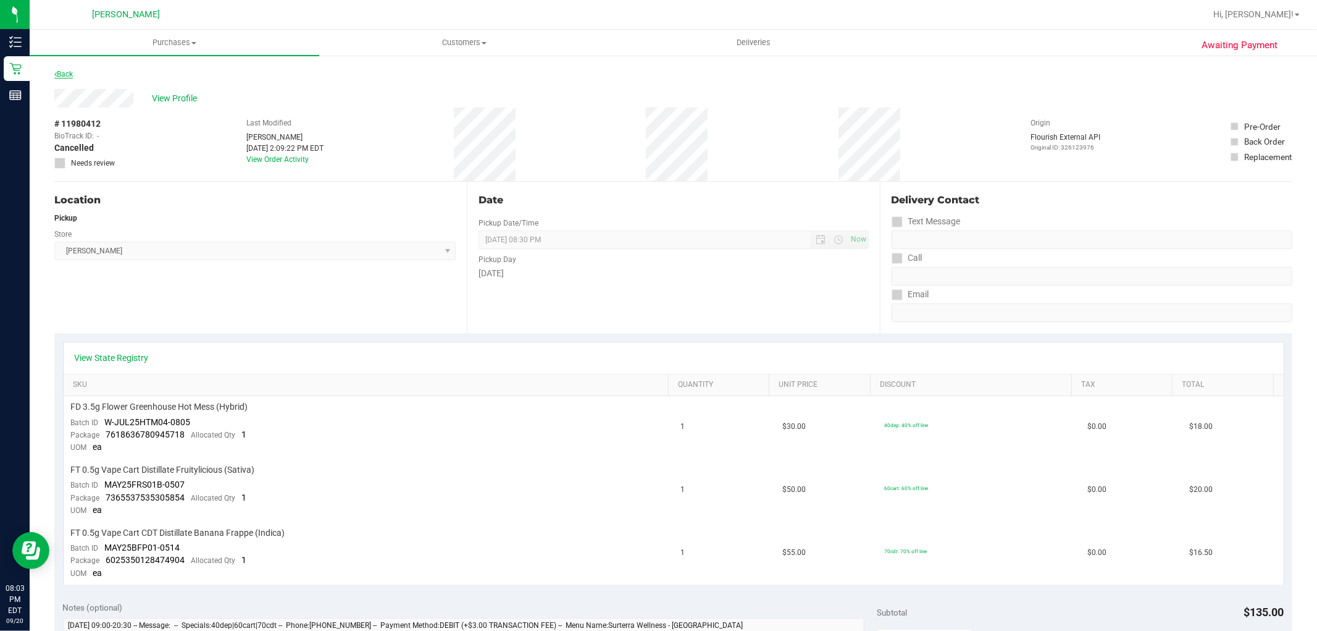
click at [59, 74] on link "Back" at bounding box center [63, 74] width 19 height 9
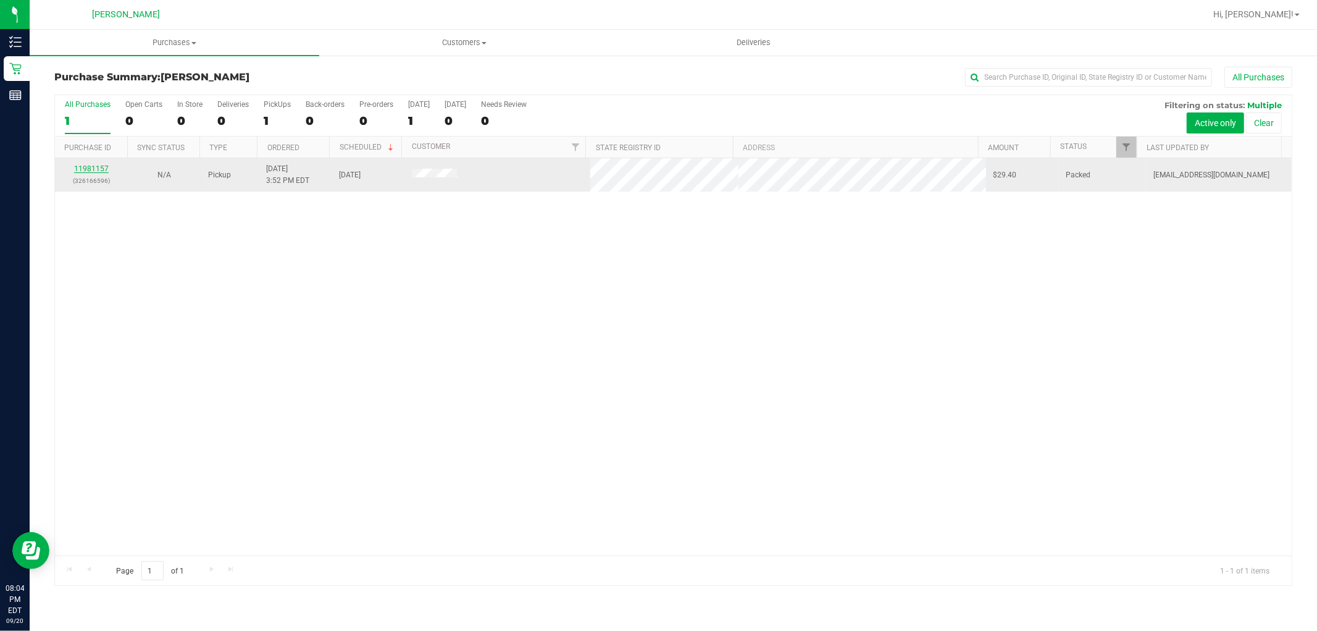
click at [95, 167] on link "11981157" at bounding box center [91, 168] width 35 height 9
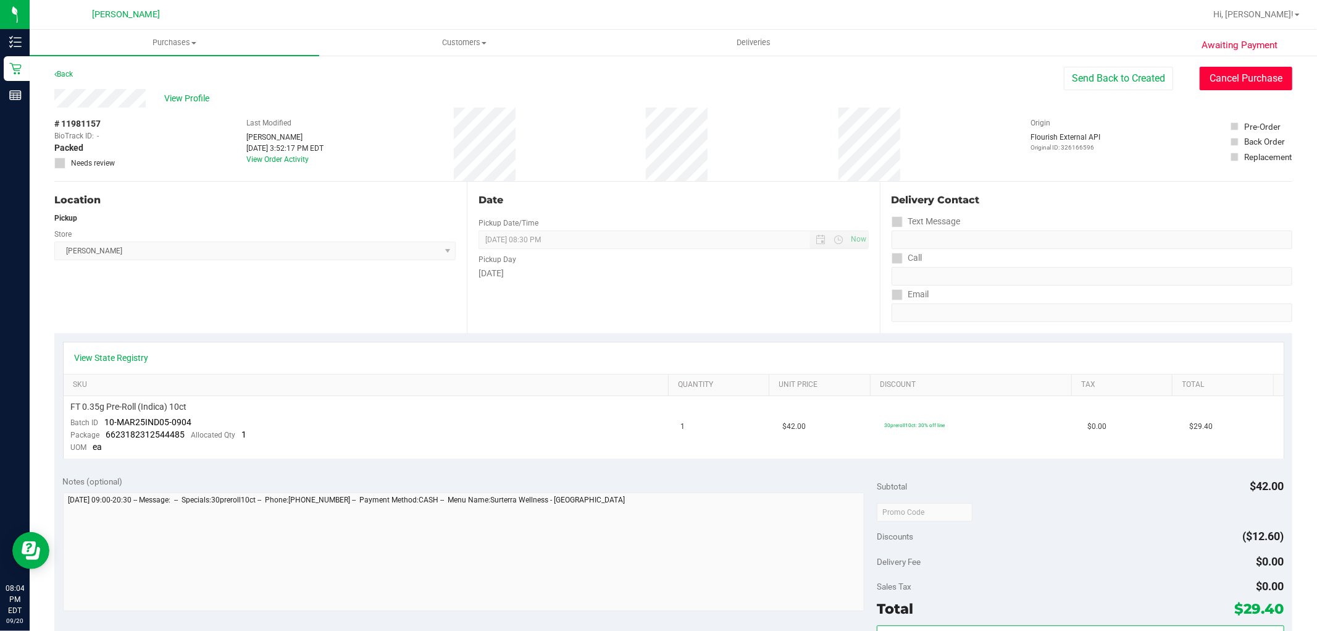
click at [1233, 78] on button "Cancel Purchase" at bounding box center [1246, 78] width 93 height 23
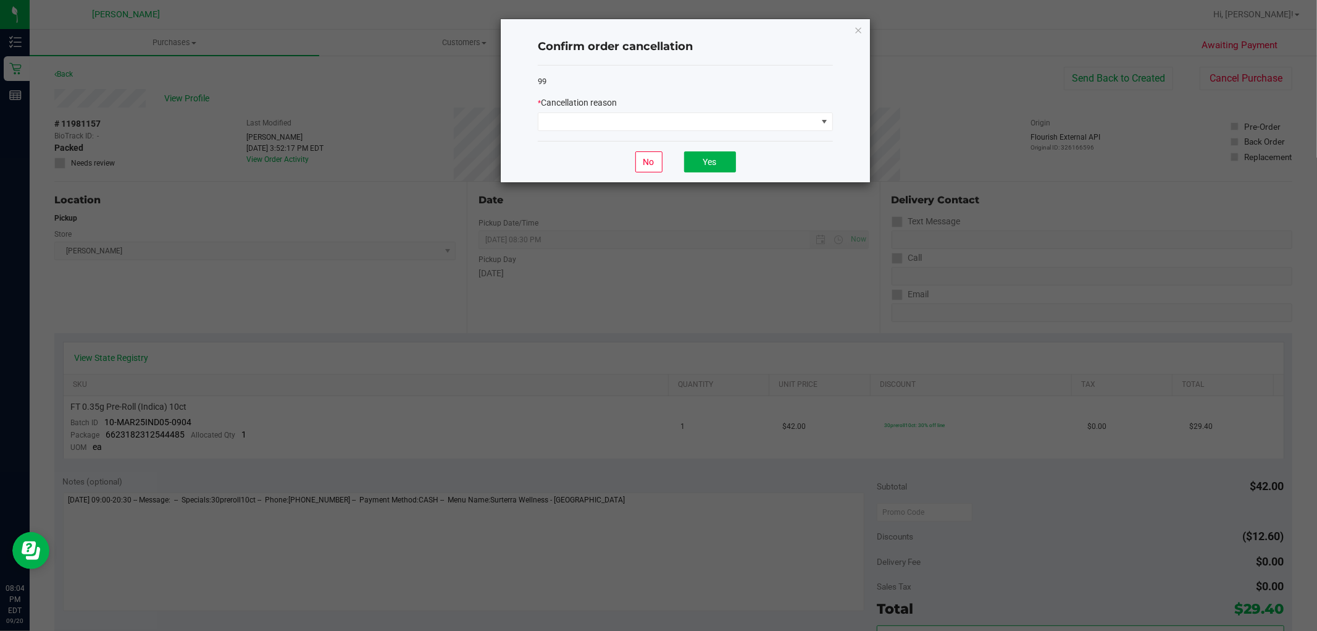
click at [723, 133] on div "99 * Cancellation reason" at bounding box center [685, 103] width 295 height 76
click at [650, 113] on span at bounding box center [678, 121] width 279 height 17
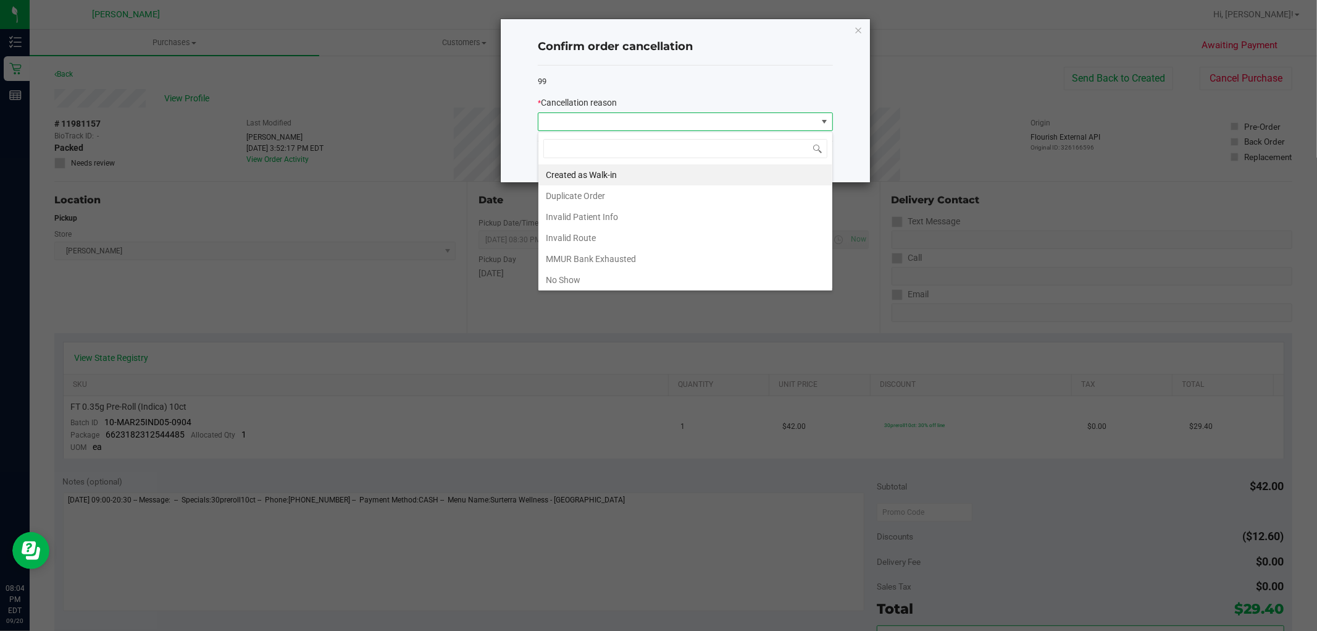
click at [647, 118] on span at bounding box center [678, 121] width 279 height 17
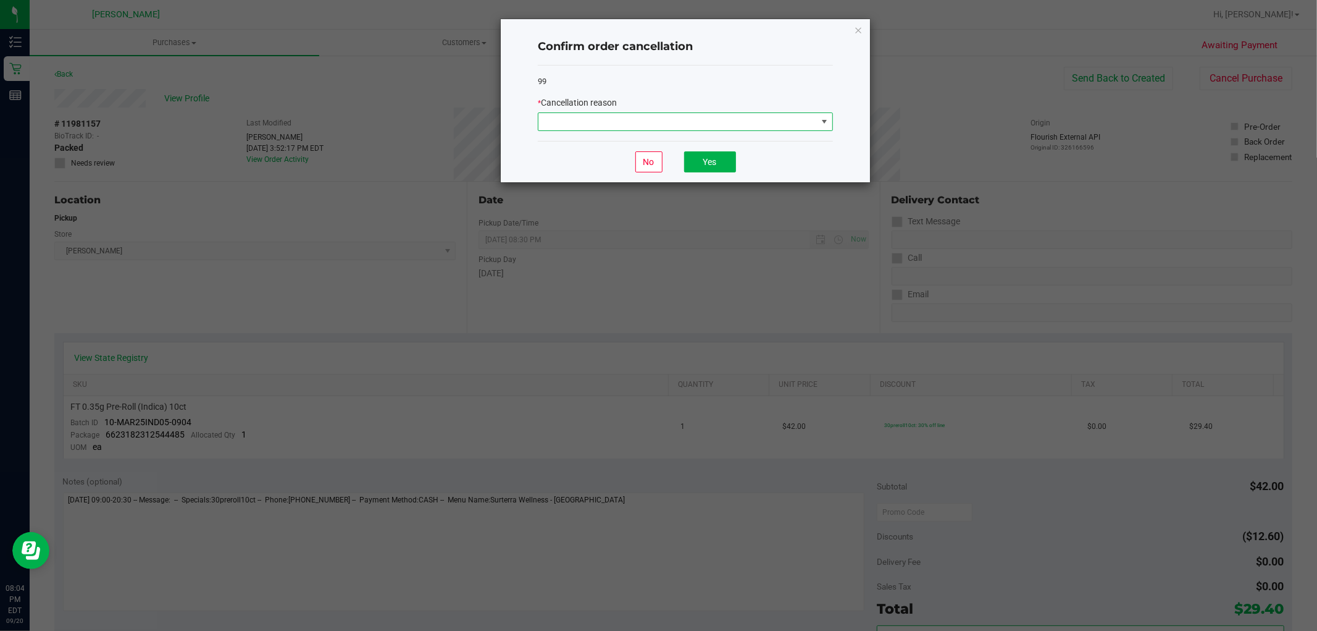
click at [639, 124] on span at bounding box center [678, 121] width 279 height 17
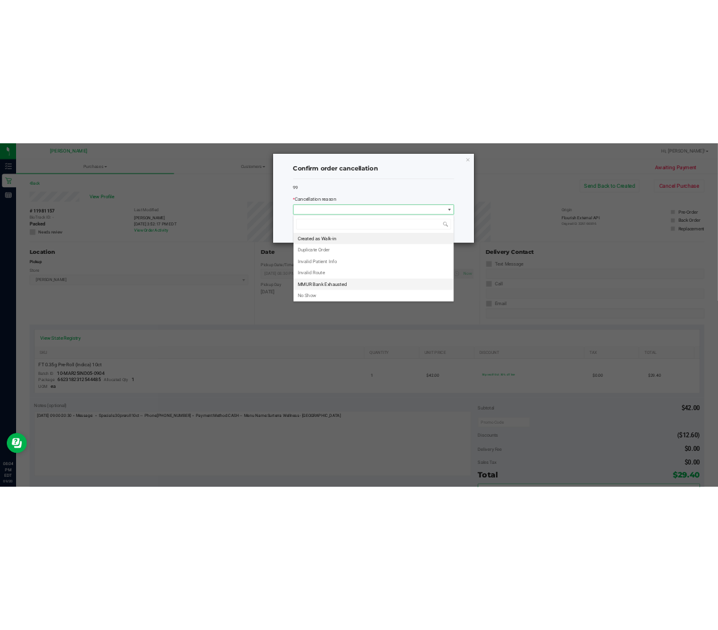
scroll to position [19, 295]
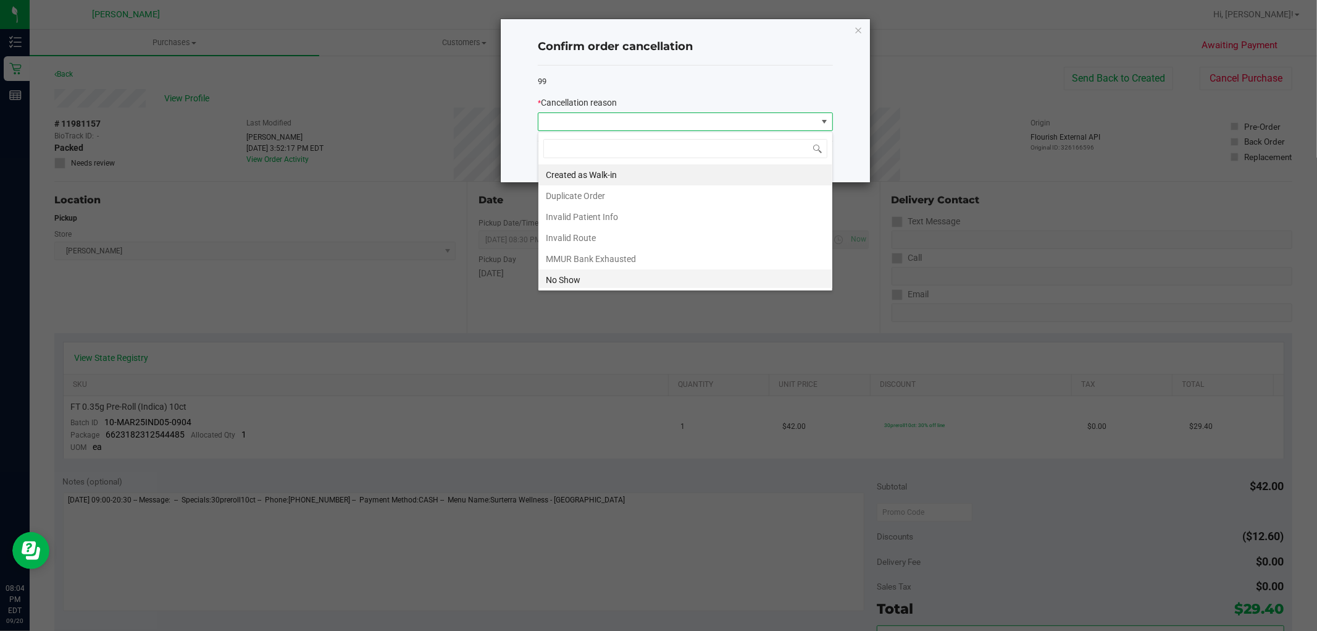
click at [604, 275] on li "No Show" at bounding box center [686, 279] width 294 height 21
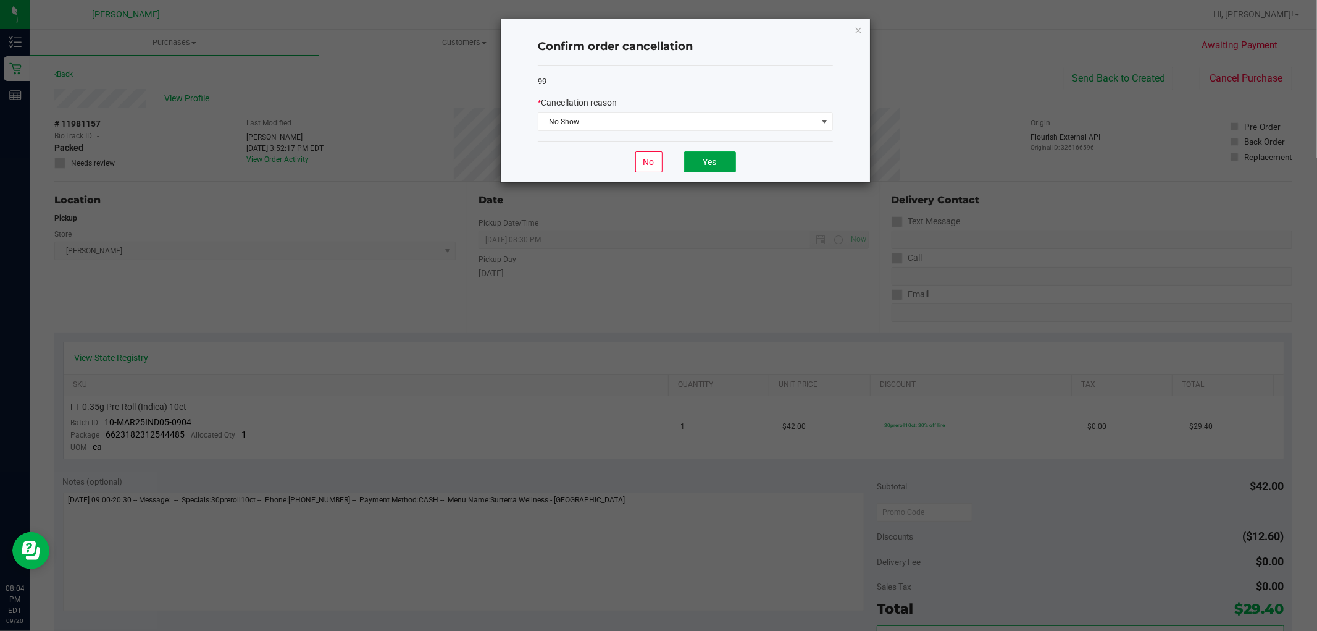
drag, startPoint x: 718, startPoint y: 161, endPoint x: 548, endPoint y: 132, distance: 172.8
click at [718, 158] on button "Yes" at bounding box center [710, 161] width 52 height 21
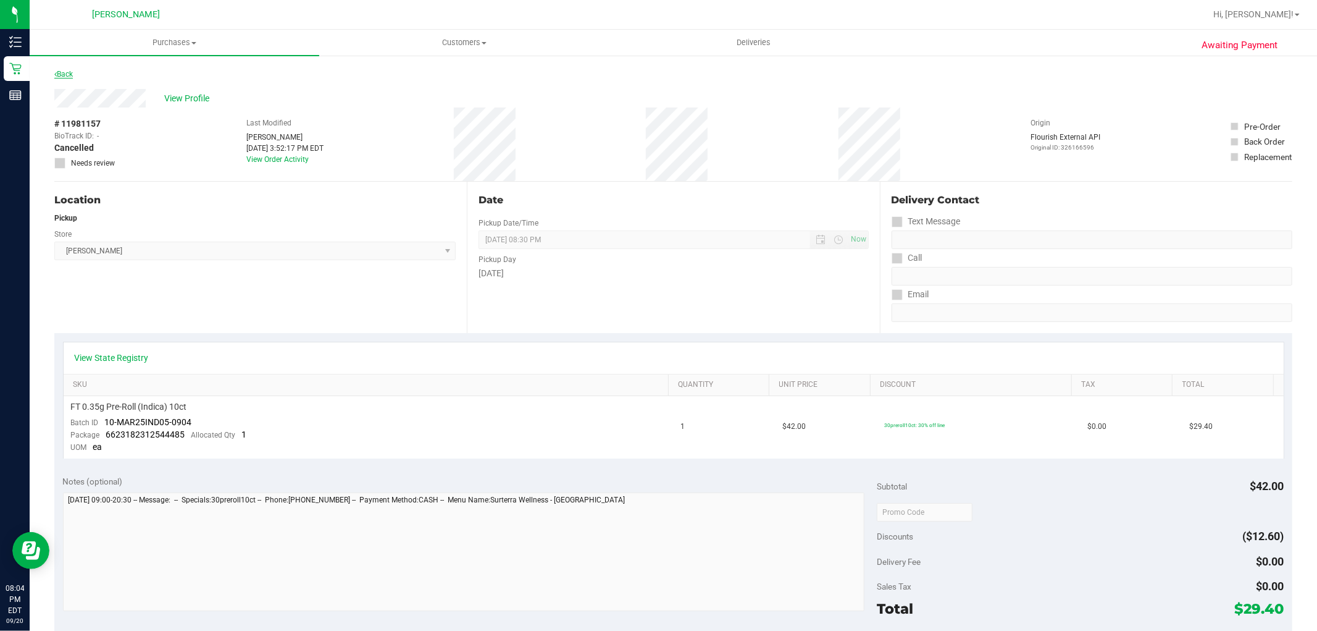
click at [68, 72] on link "Back" at bounding box center [63, 74] width 19 height 9
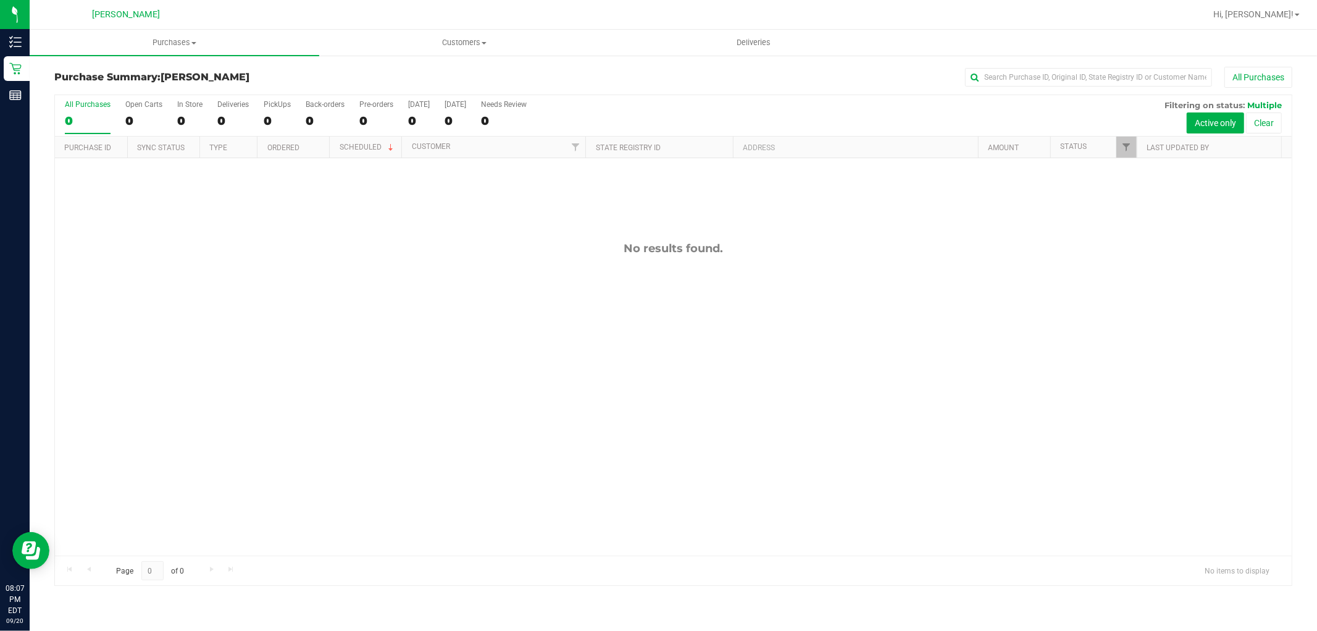
click at [264, 318] on div "No results found." at bounding box center [673, 398] width 1237 height 480
click at [499, 445] on div "No results found." at bounding box center [673, 398] width 1237 height 480
click at [833, 251] on div "No results found." at bounding box center [673, 248] width 1237 height 14
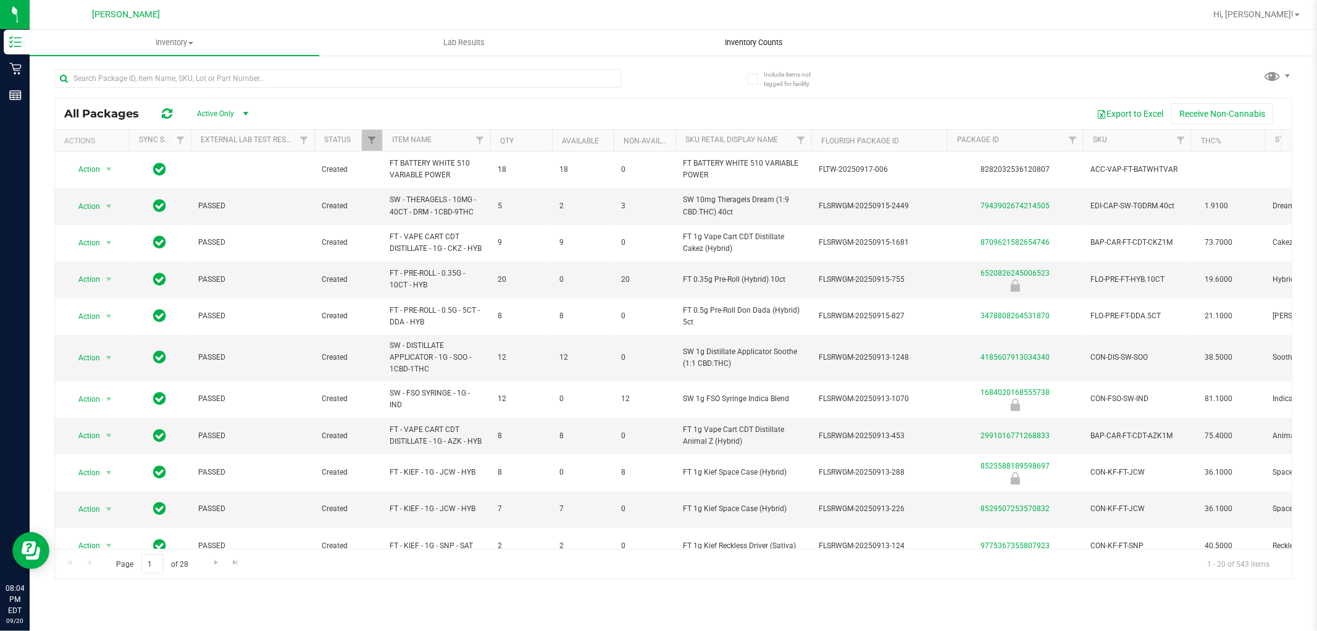
click at [760, 52] on uib-tab-heading "Inventory Counts" at bounding box center [754, 42] width 288 height 25
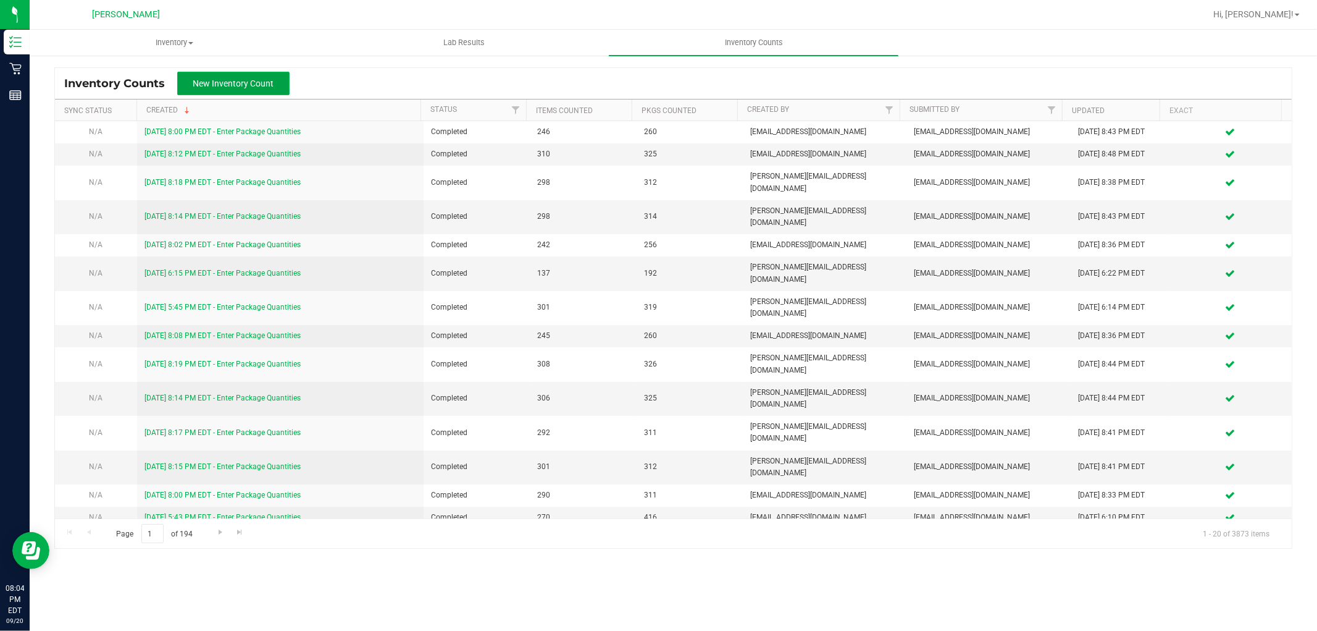
click at [253, 76] on button "New Inventory Count" at bounding box center [233, 83] width 112 height 23
click at [258, 83] on span "New Inventory Count" at bounding box center [238, 83] width 81 height 10
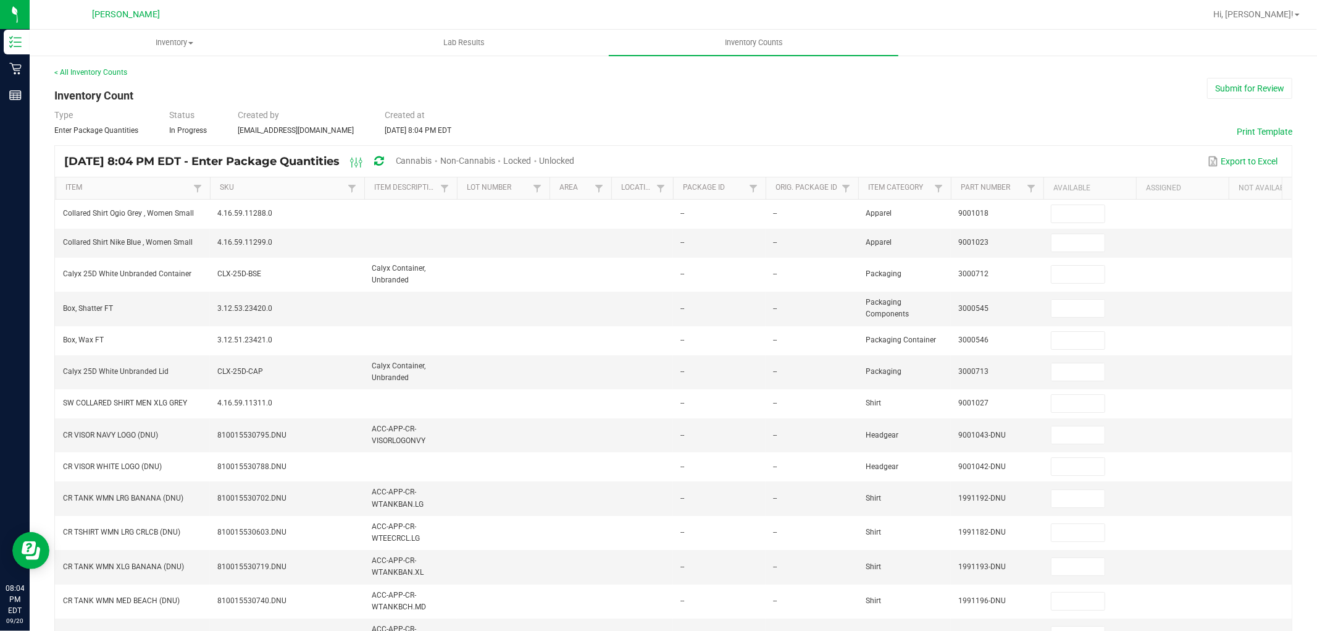
click at [432, 156] on span "Cannabis" at bounding box center [414, 161] width 36 height 10
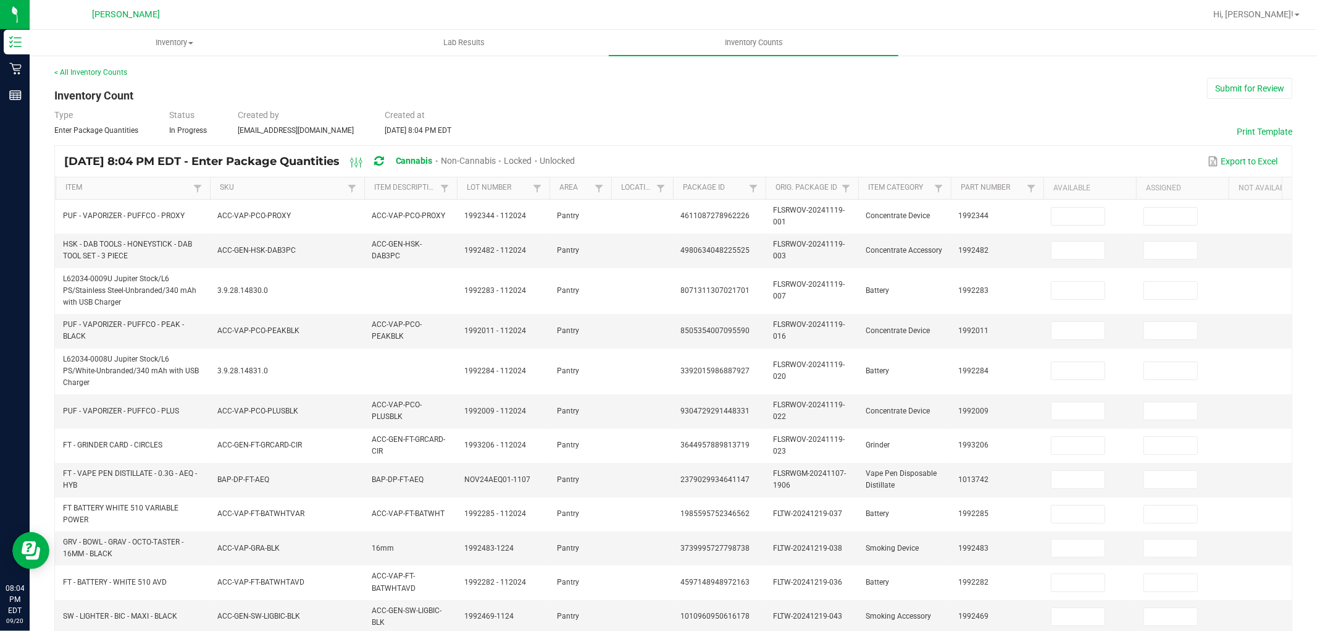
click at [576, 156] on span "Unlocked" at bounding box center [557, 161] width 35 height 10
click at [225, 186] on link "SKU" at bounding box center [282, 188] width 124 height 10
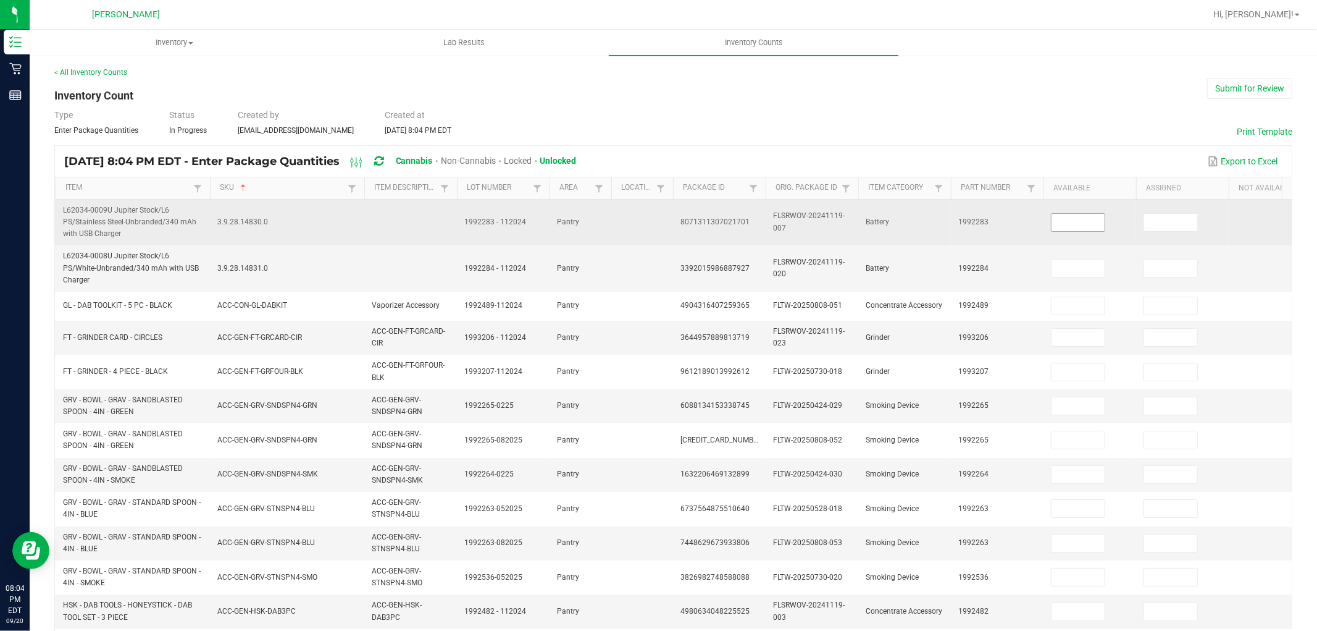
drag, startPoint x: 1054, startPoint y: 219, endPoint x: 1070, endPoint y: 240, distance: 25.6
click at [1059, 221] on input at bounding box center [1078, 222] width 53 height 17
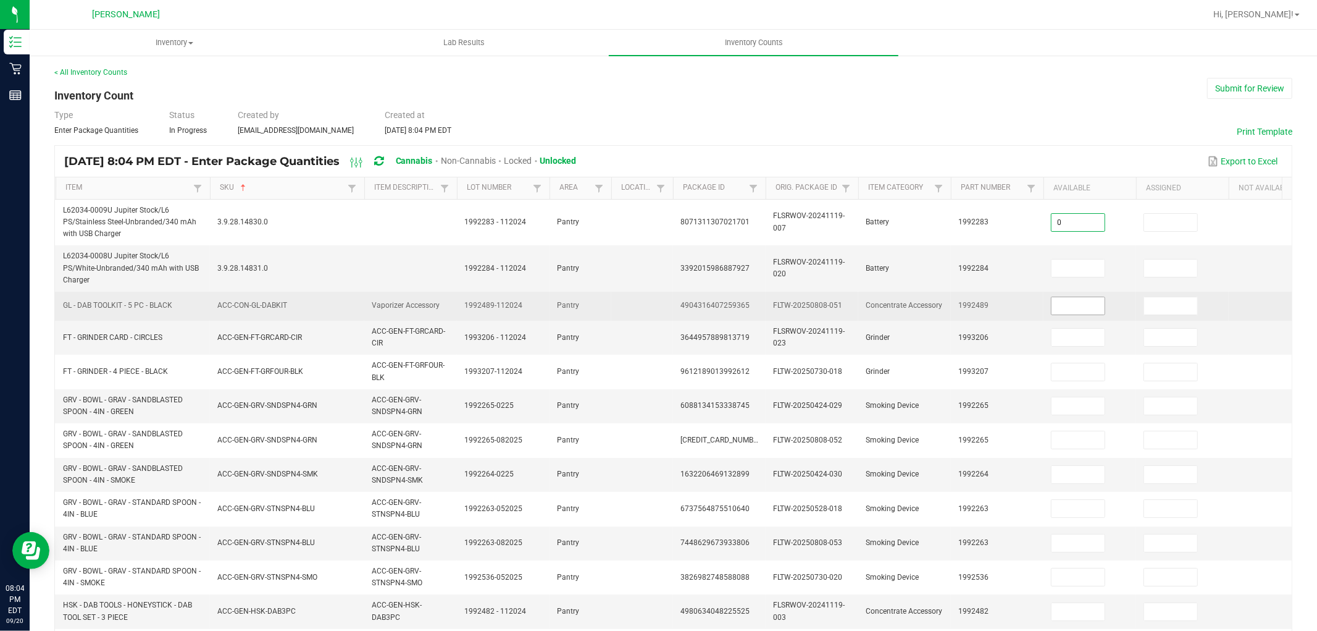
type input "0"
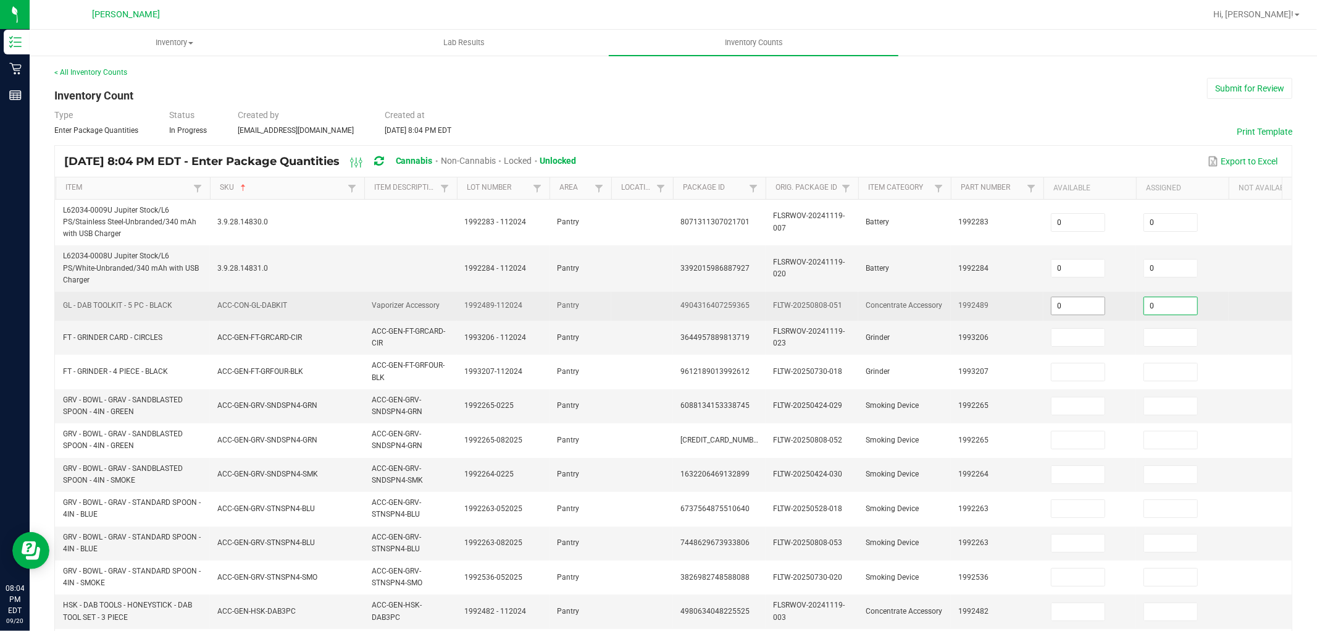
type input "0"
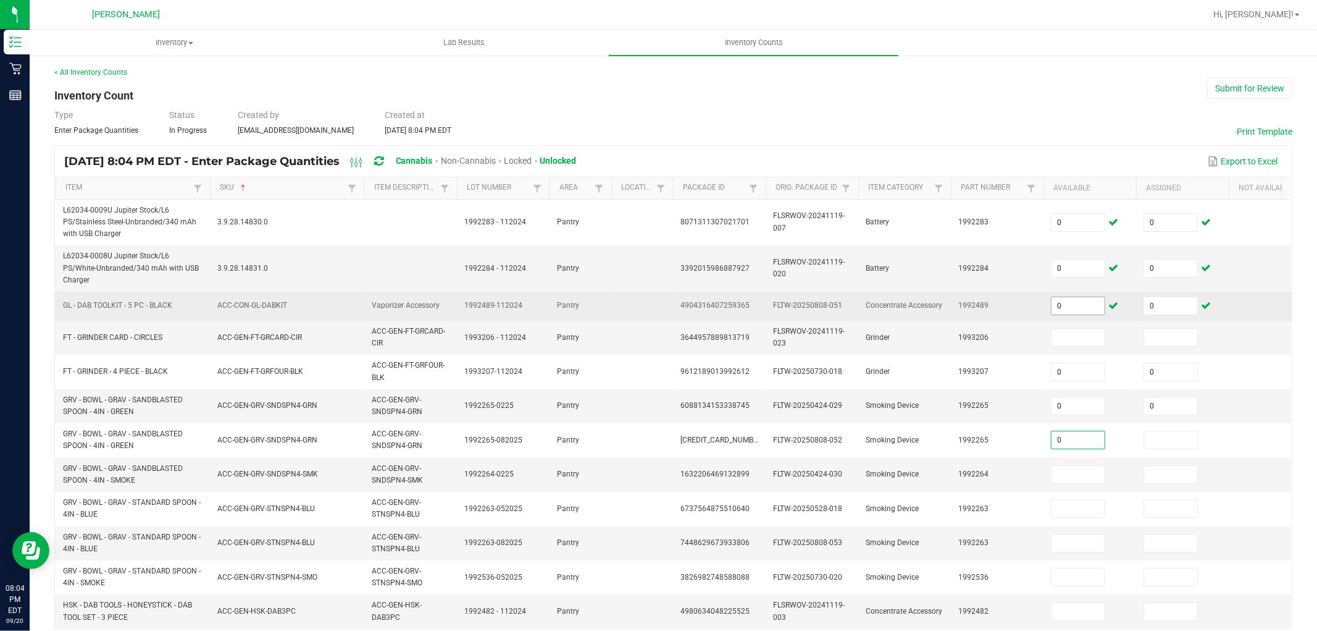
type input "0"
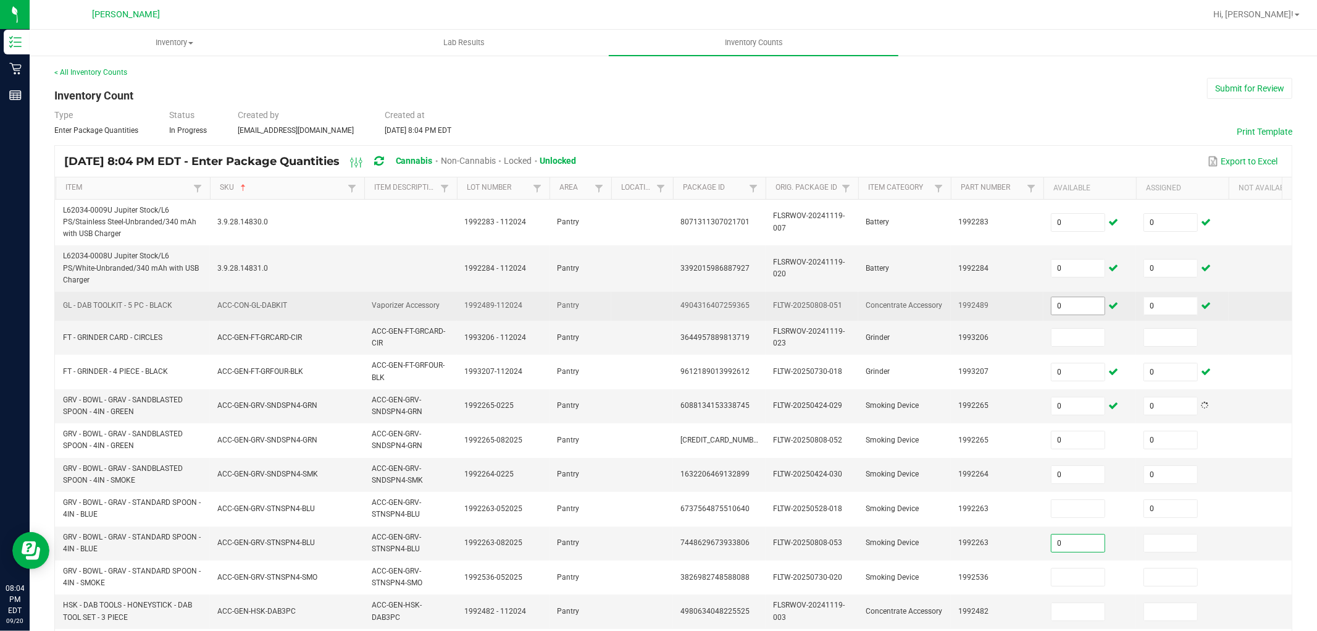
type input "0"
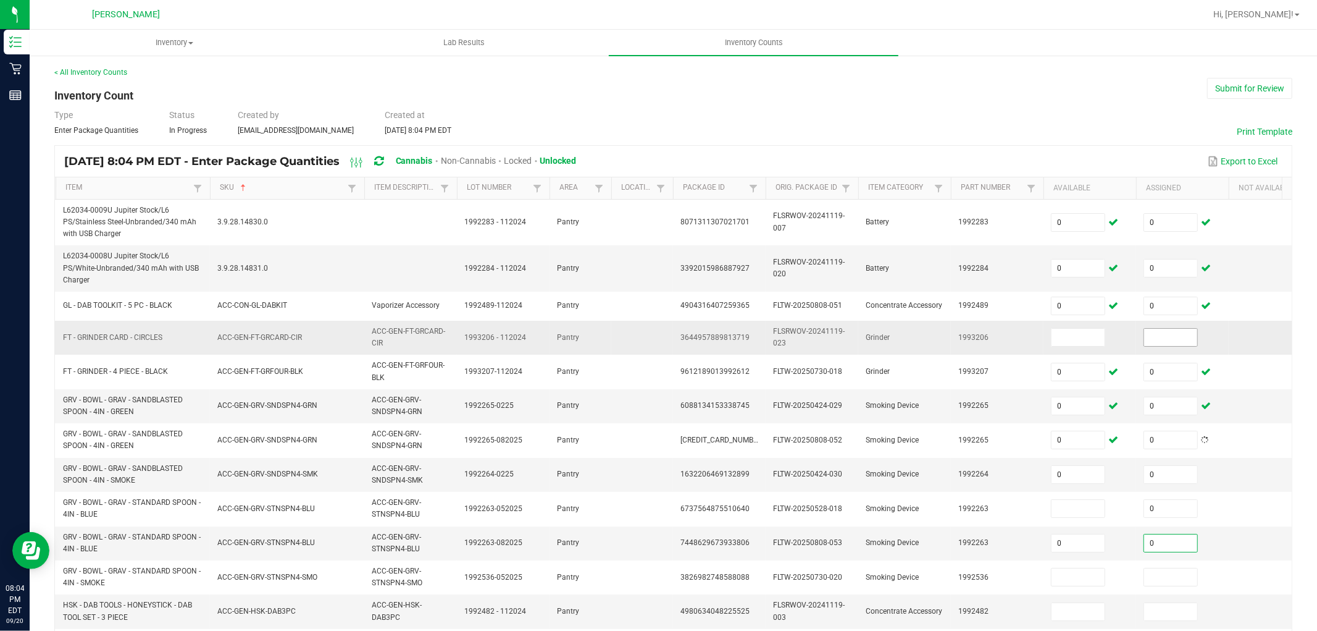
type input "0"
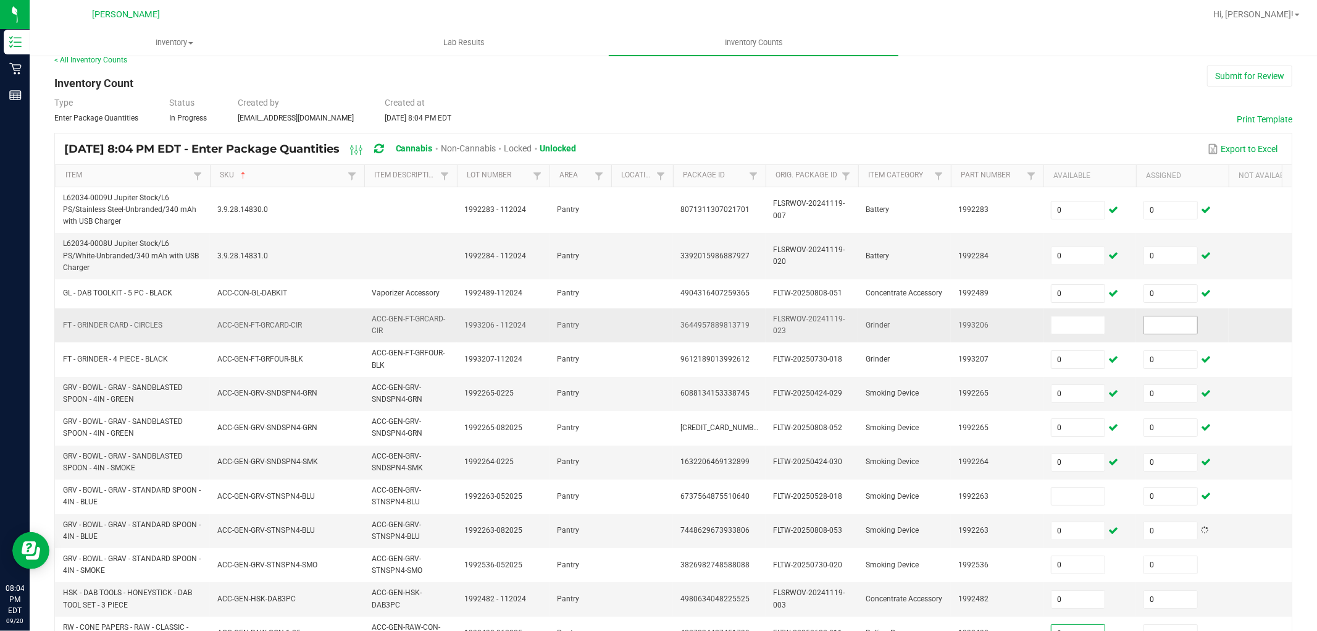
type input "0"
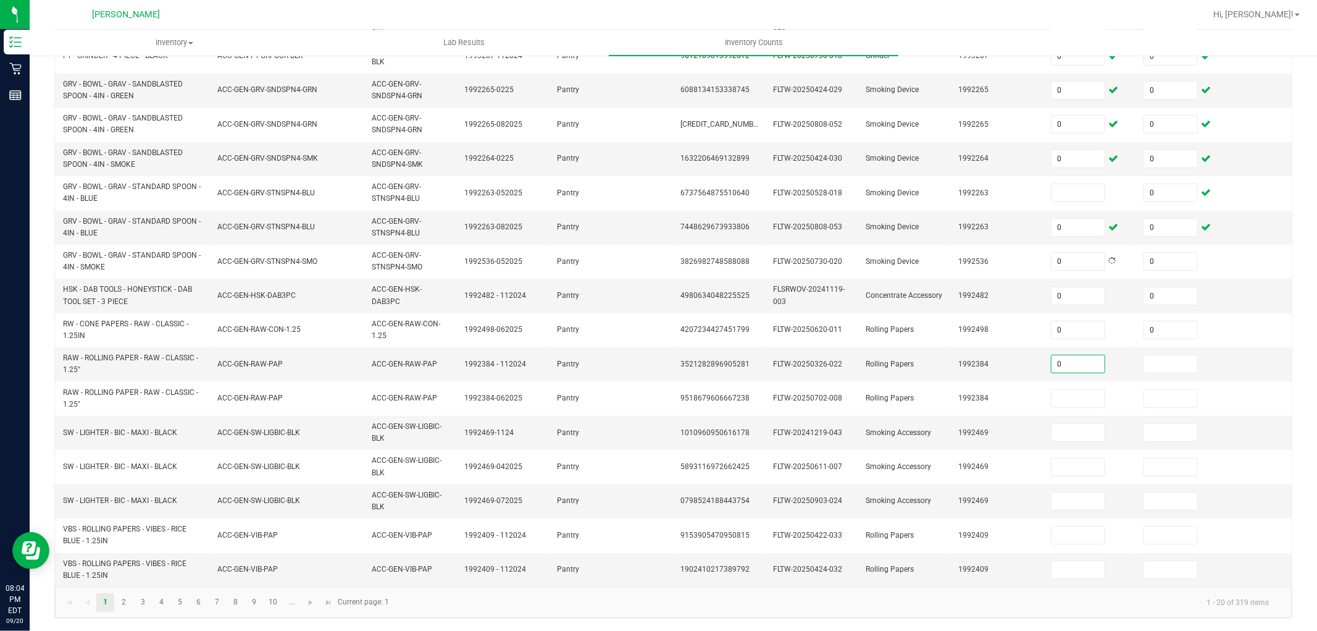
type input "0"
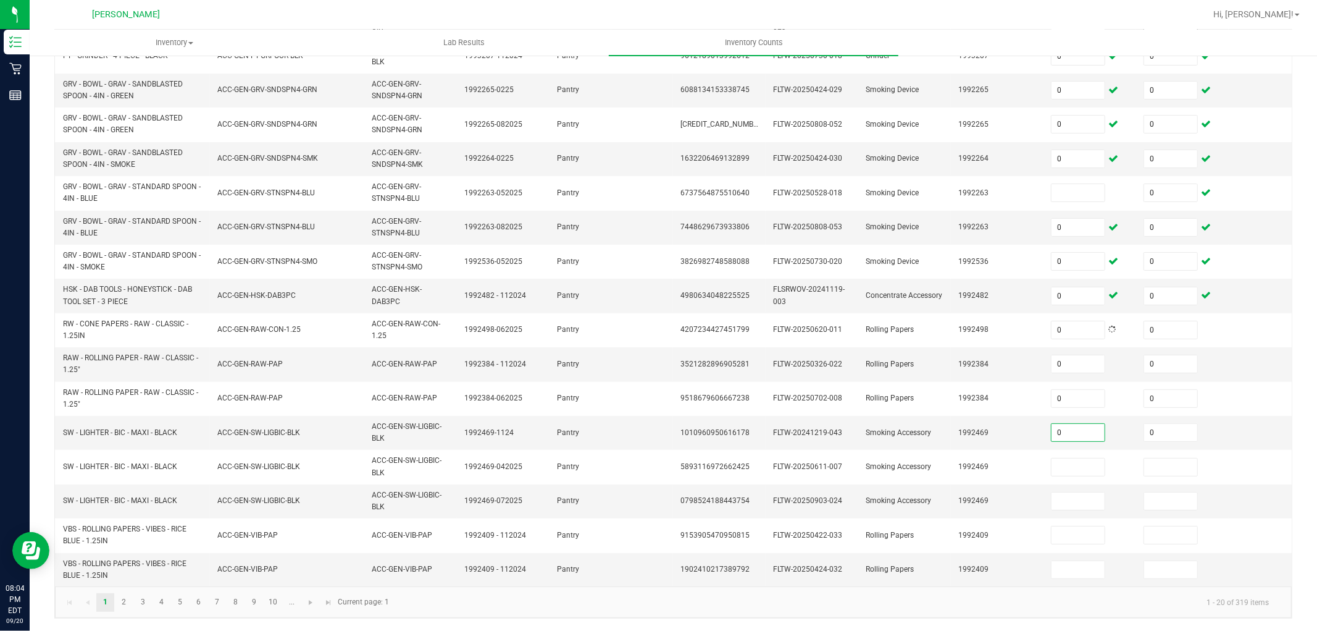
type input "0"
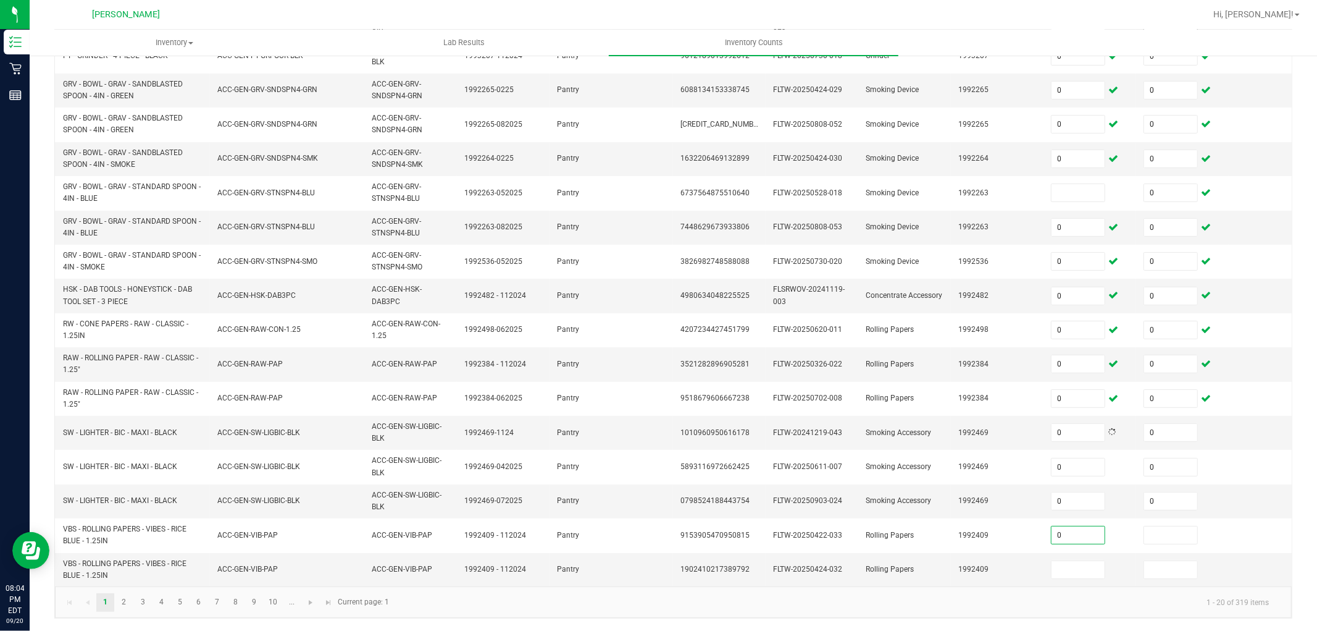
type input "0"
click at [130, 607] on link "2" at bounding box center [124, 602] width 18 height 19
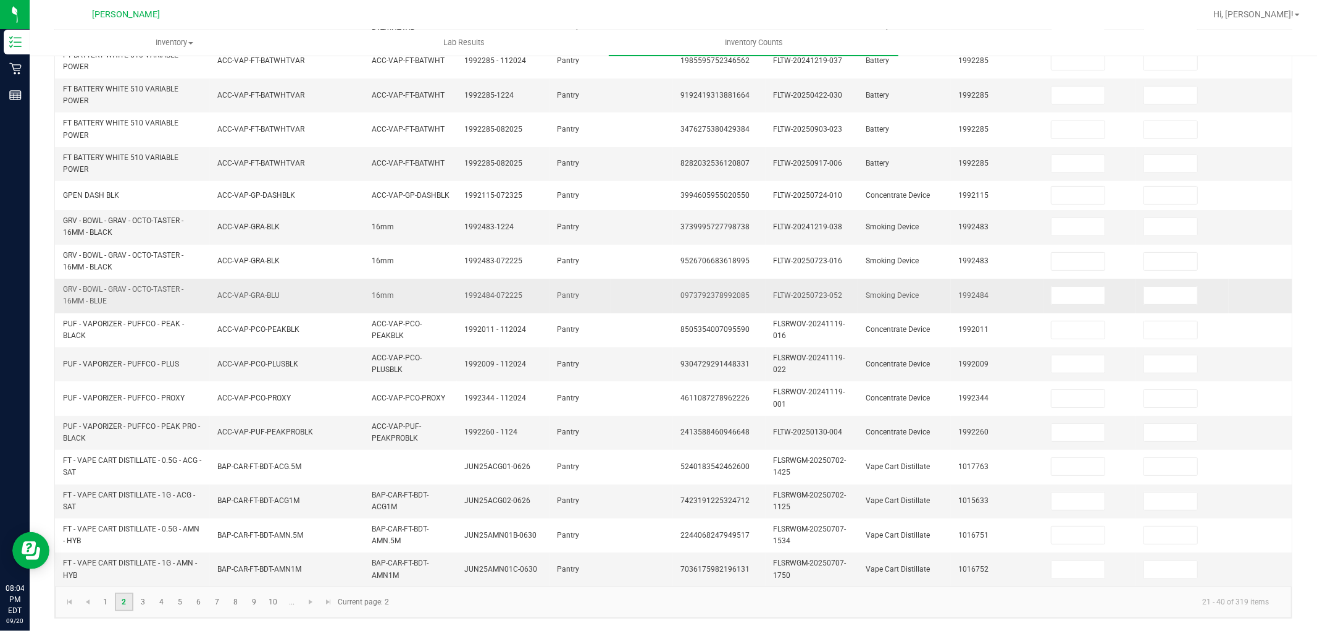
scroll to position [293, 0]
click at [1073, 86] on input at bounding box center [1078, 94] width 53 height 17
type input "0"
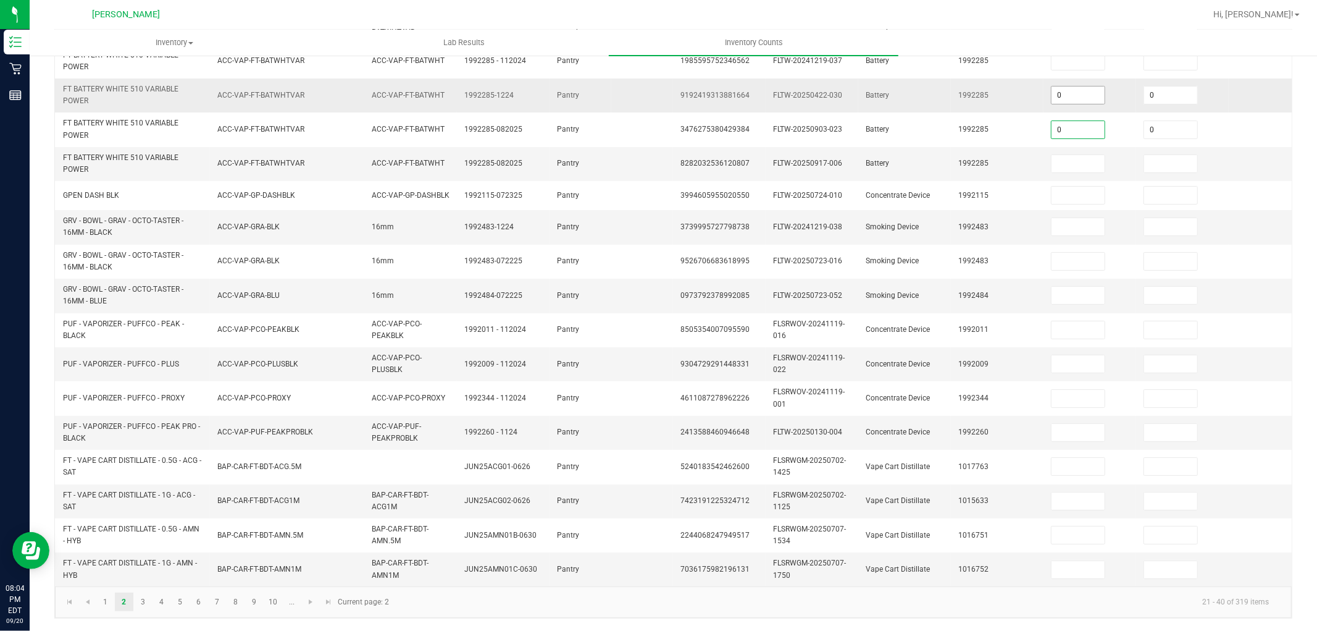
type input "0"
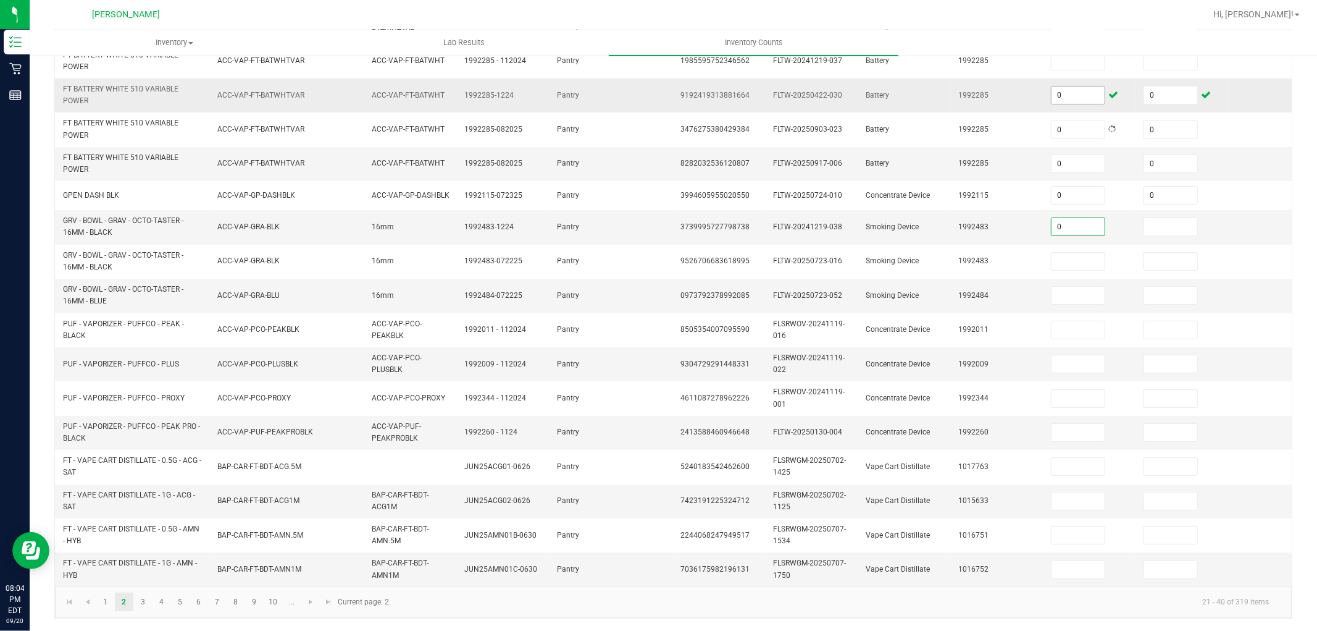
type input "0"
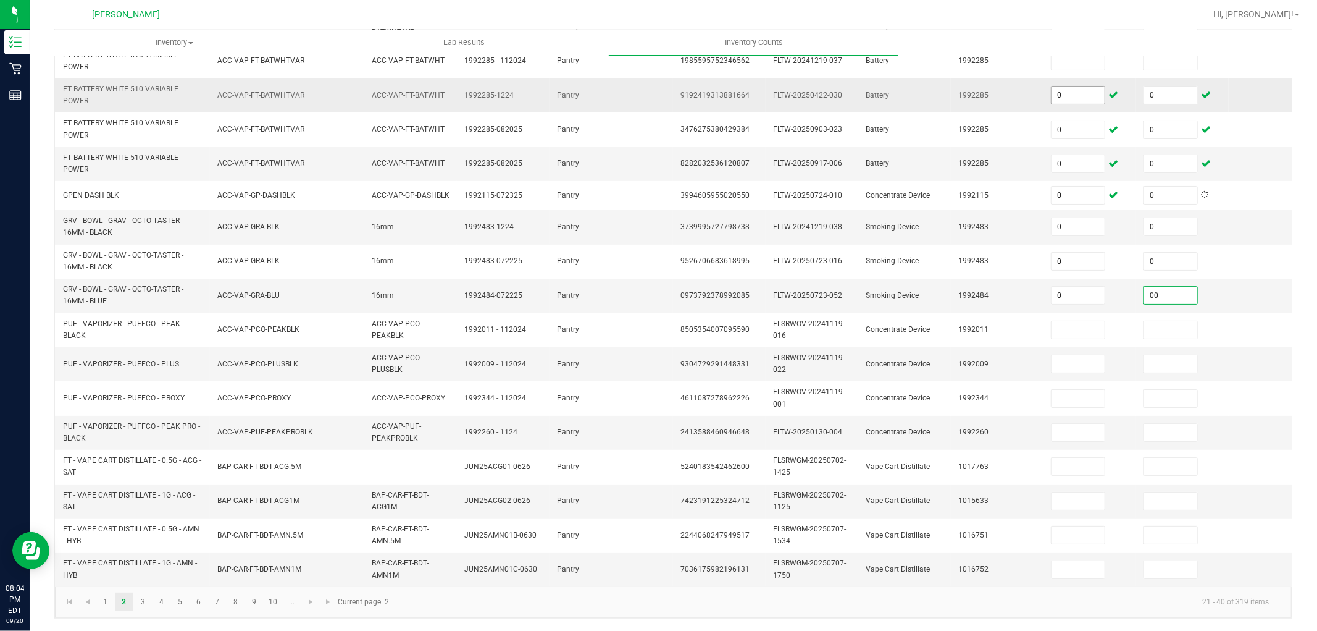
type input "0"
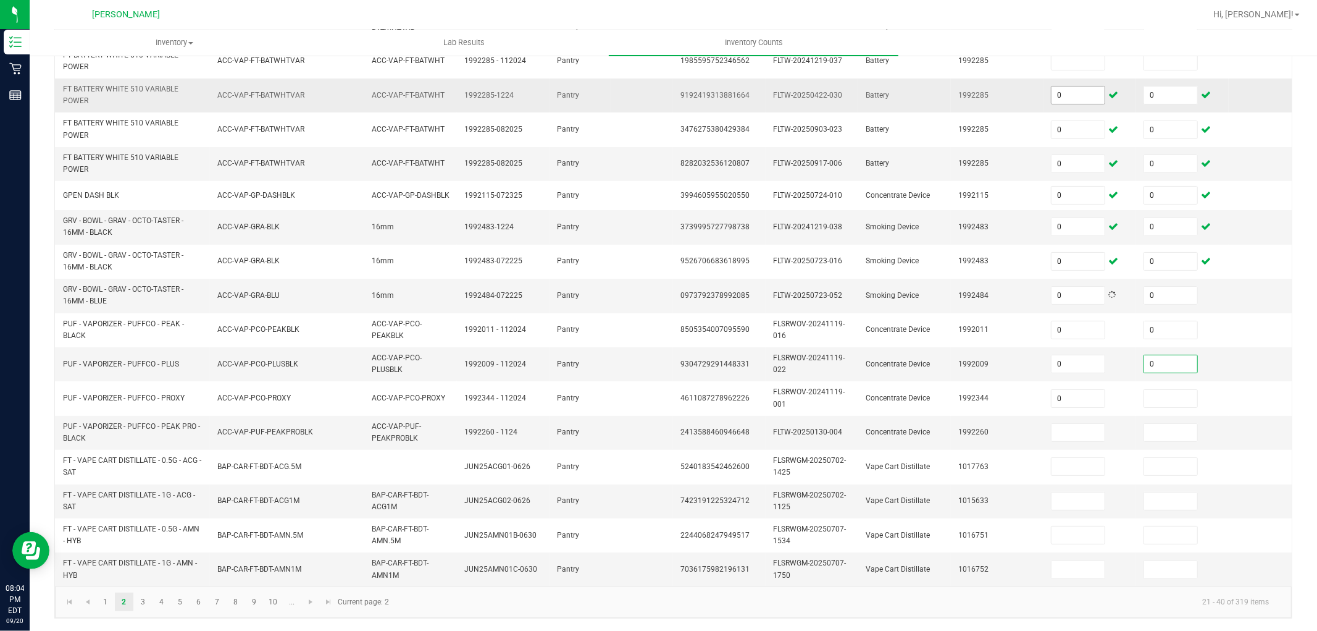
type input "0"
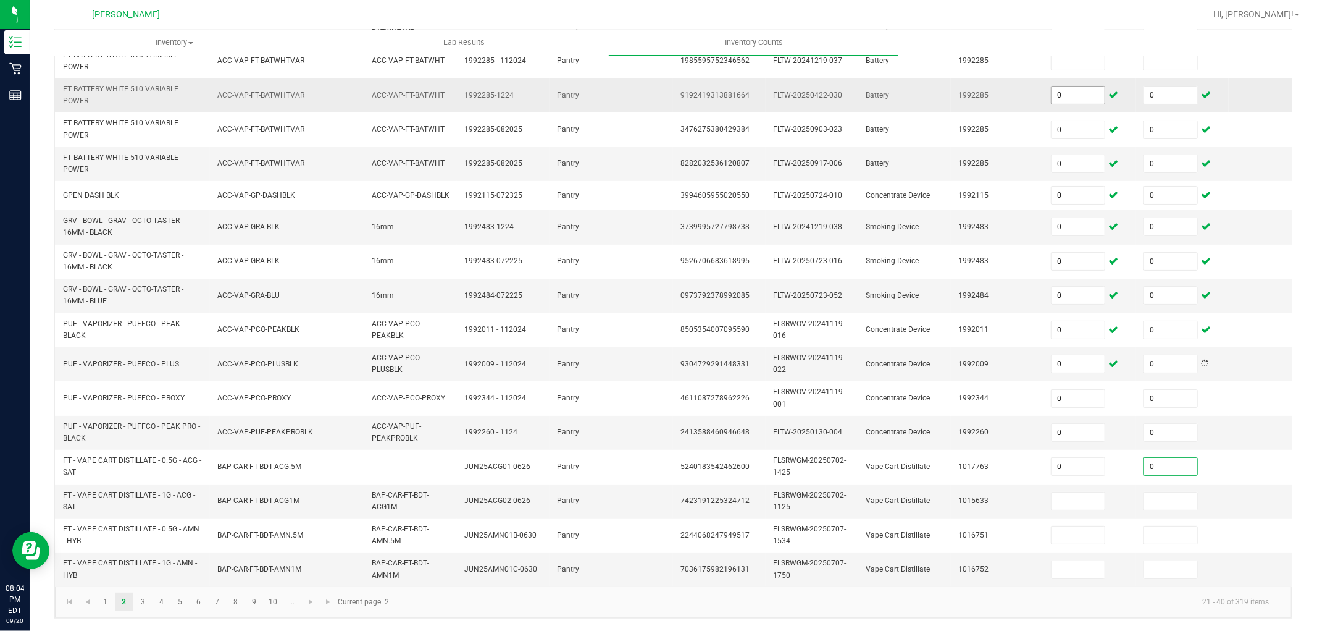
type input "0"
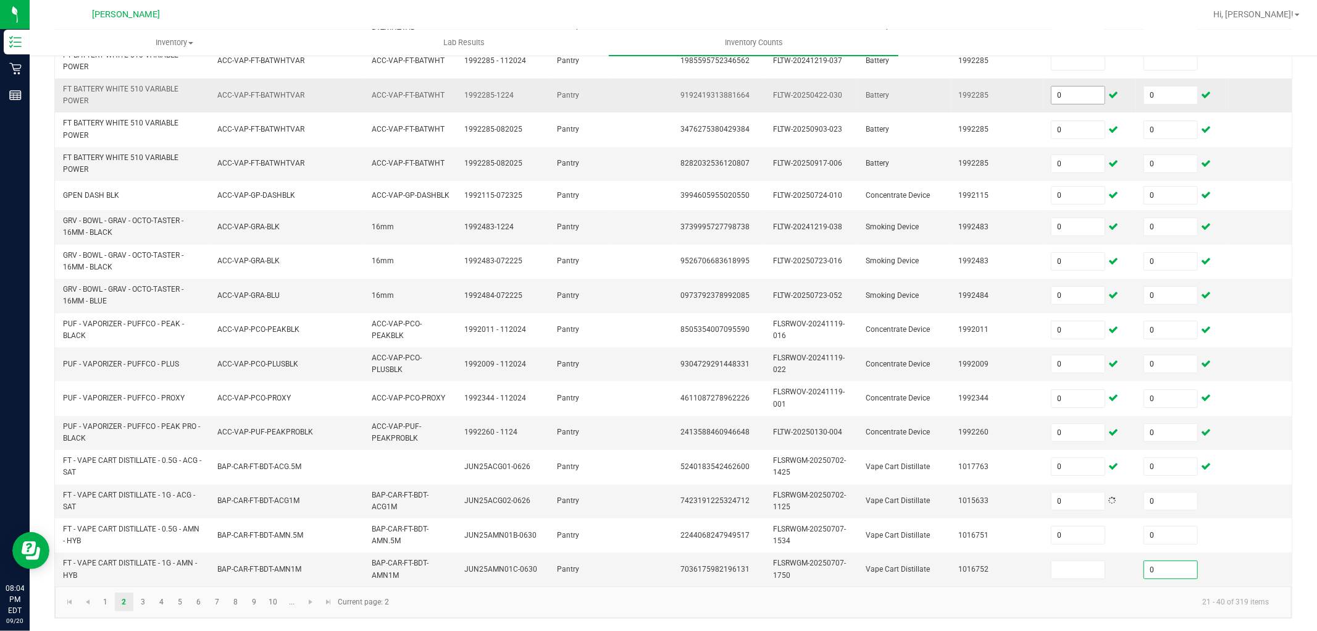
type input "0"
click at [142, 600] on link "3" at bounding box center [143, 601] width 18 height 19
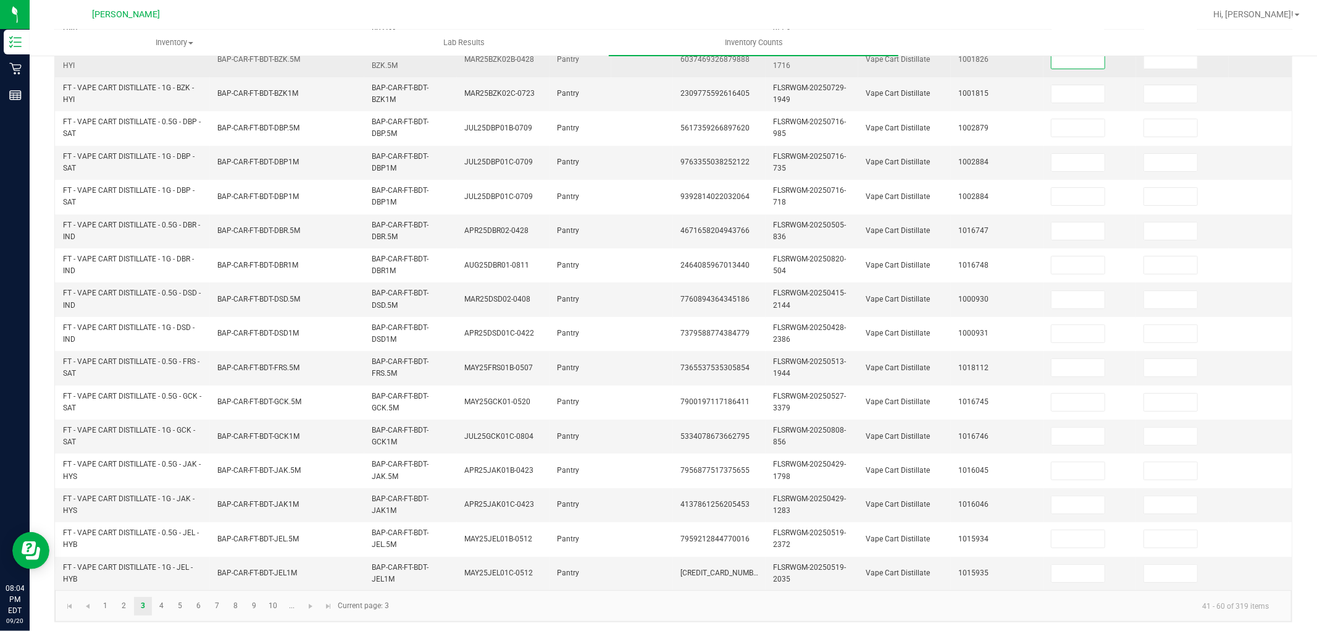
click at [1076, 57] on input at bounding box center [1078, 59] width 53 height 17
type input "0"
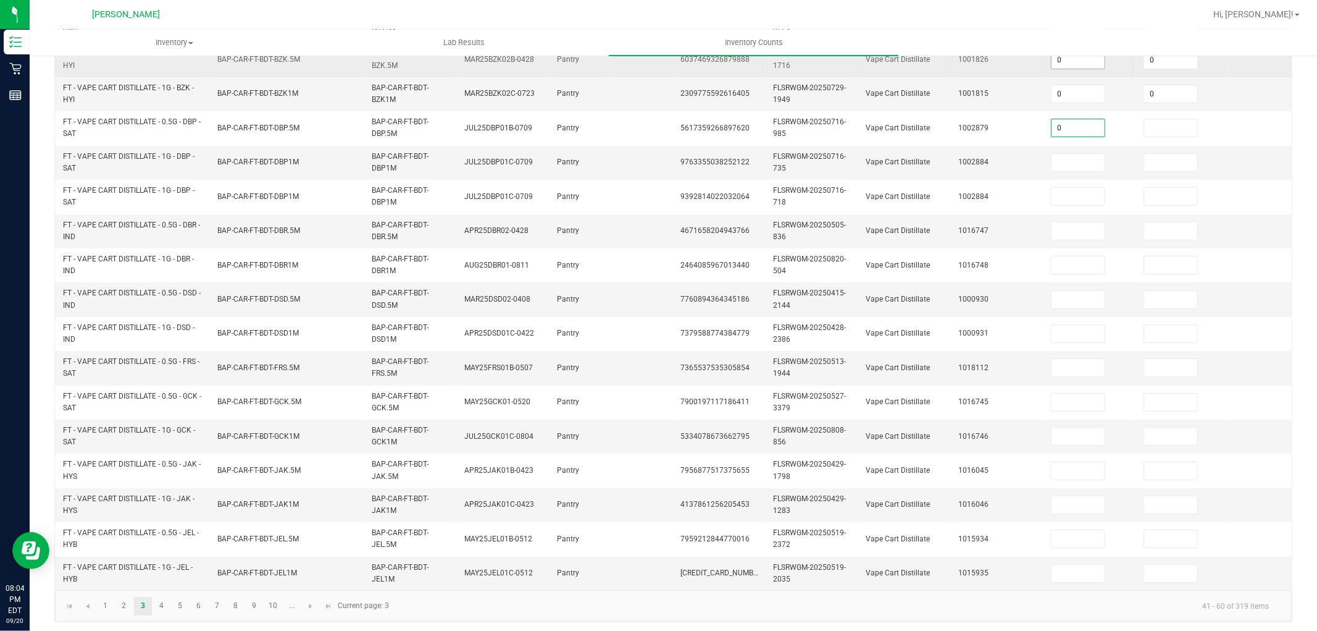
type input "0"
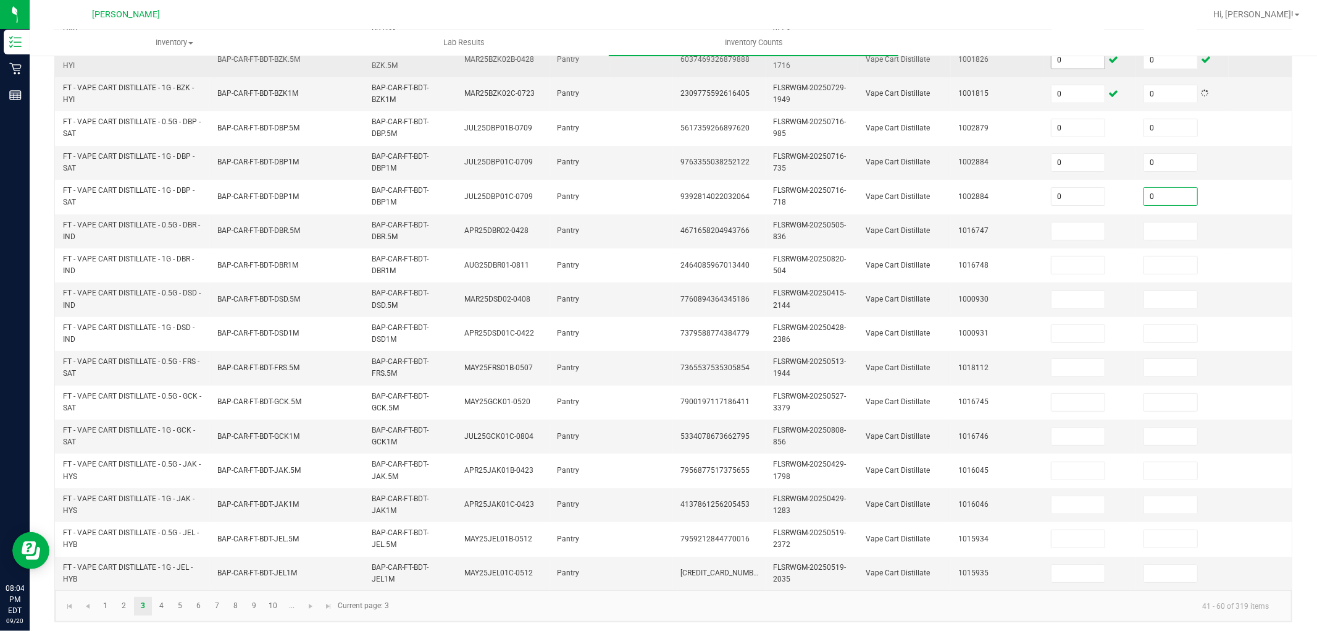
type input "0"
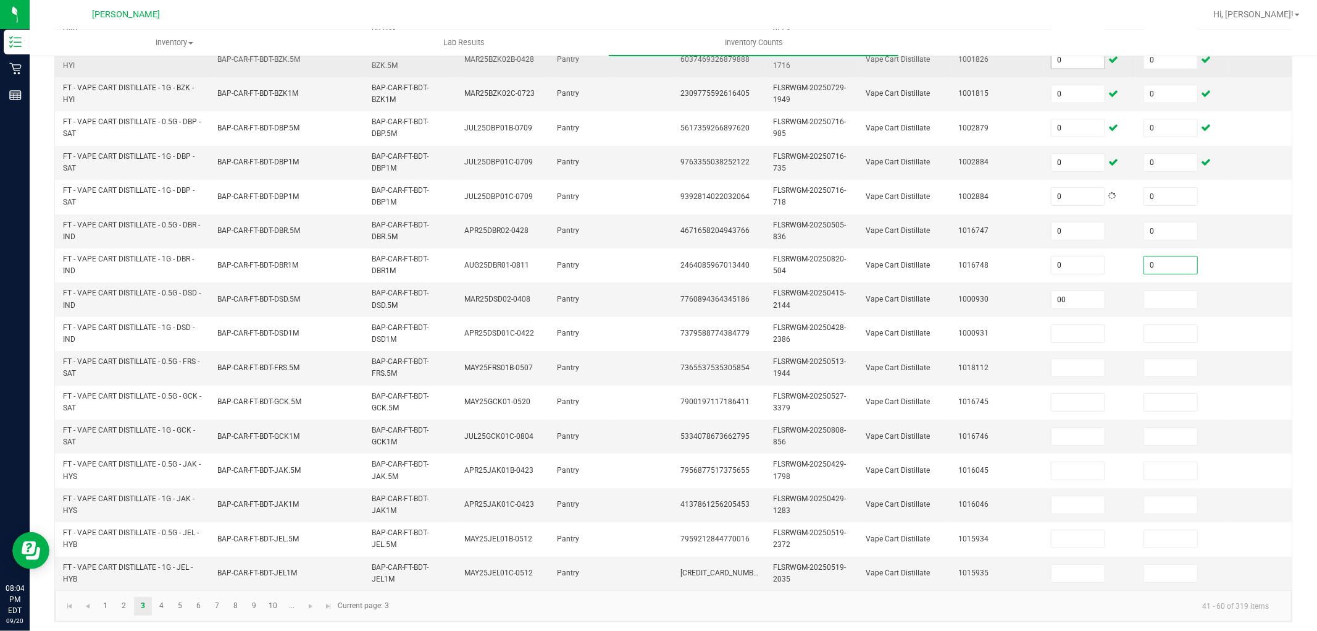
type input "0"
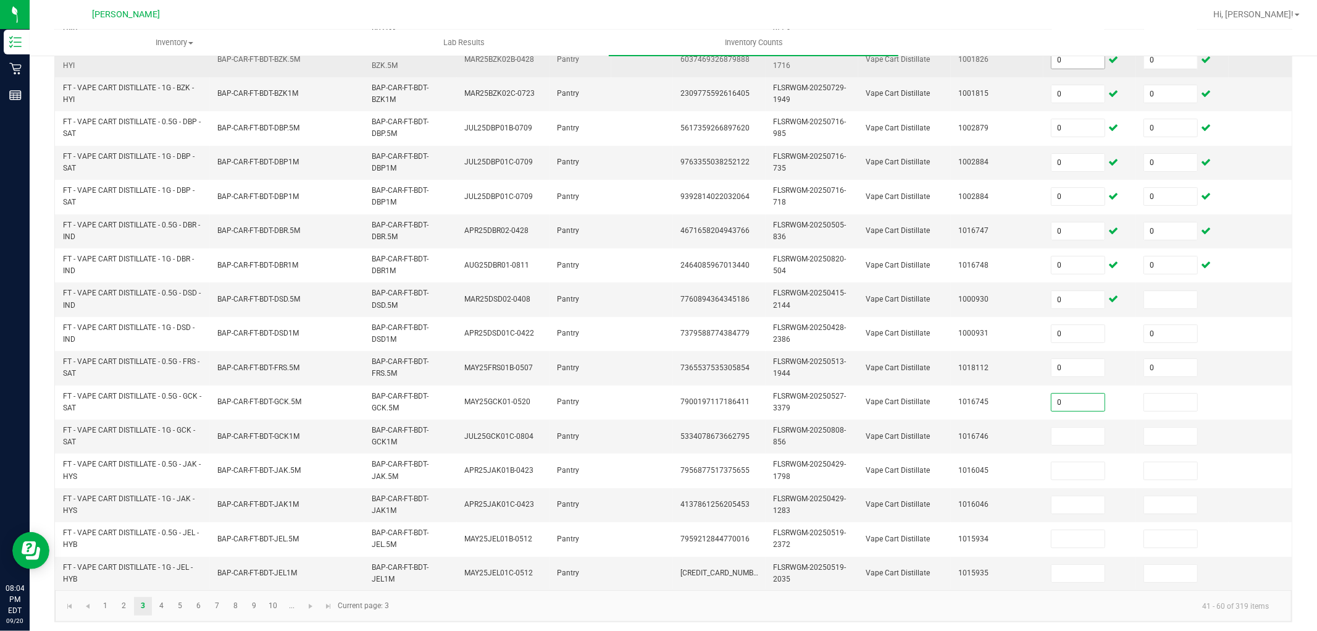
type input "0"
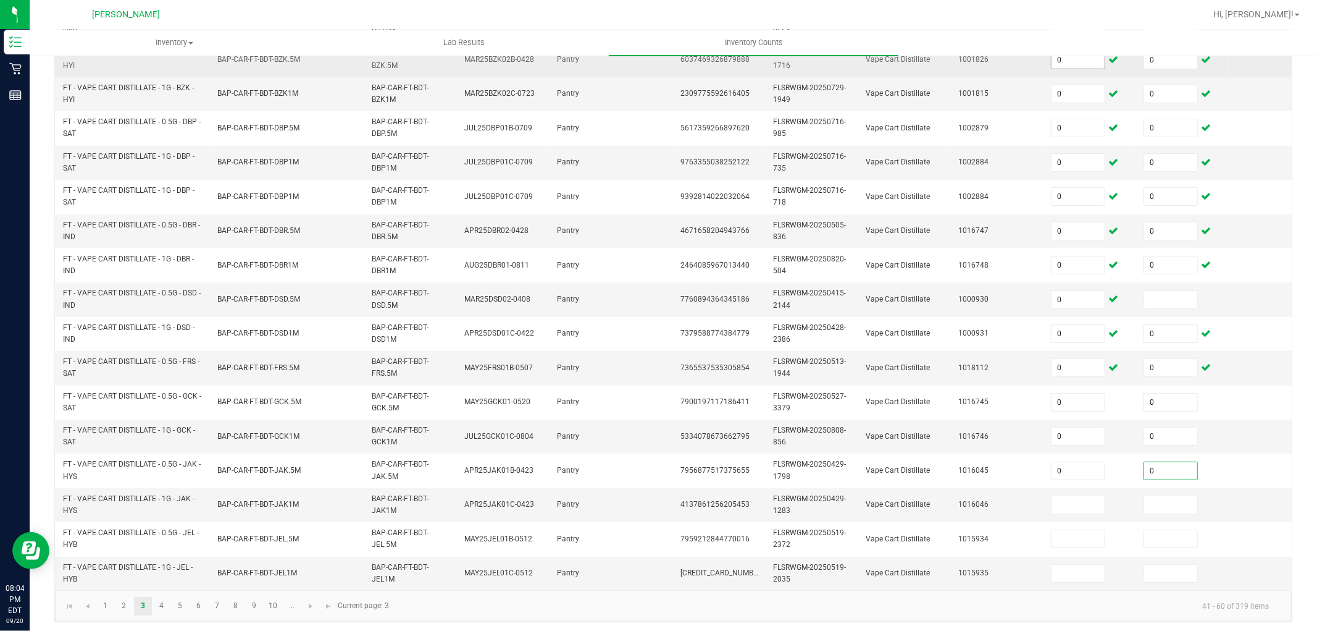
type input "0"
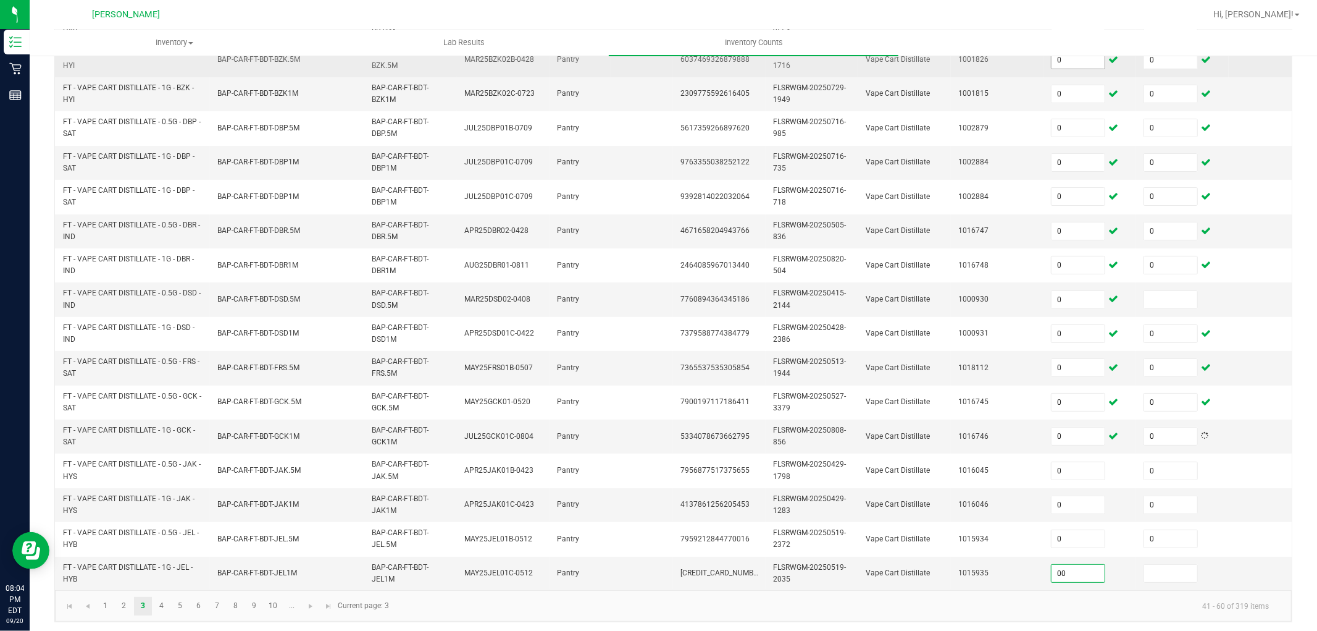
type input "0"
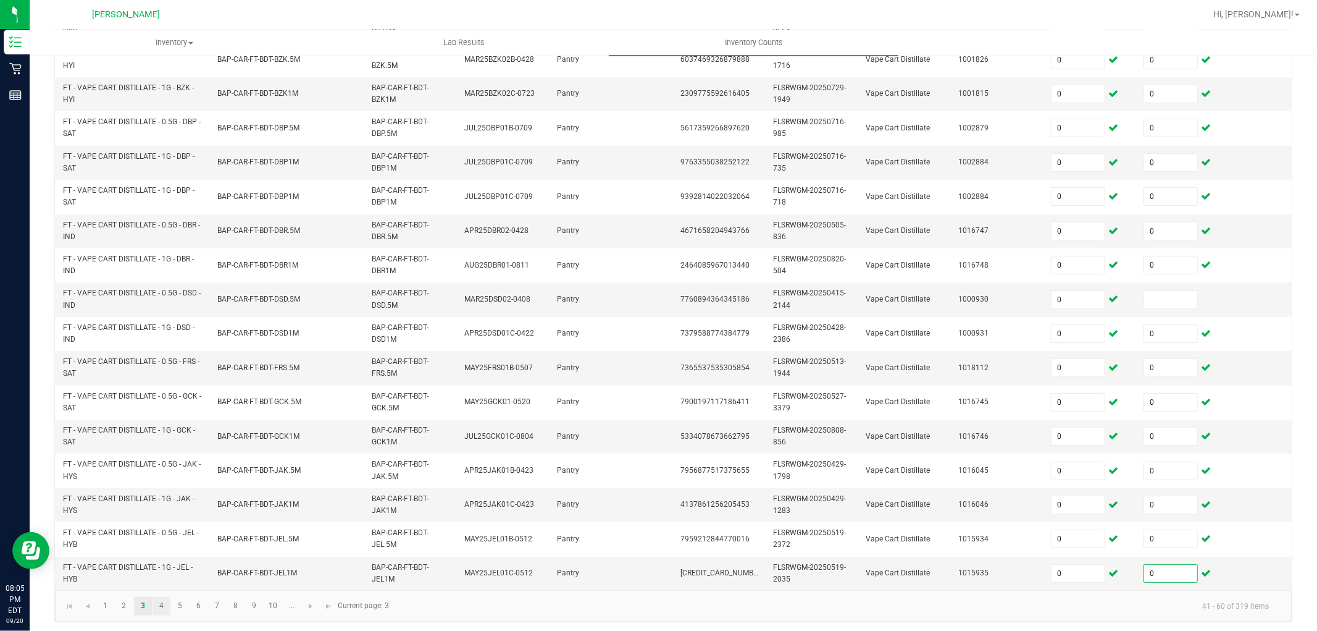
type input "0"
click at [159, 615] on link "4" at bounding box center [162, 606] width 18 height 19
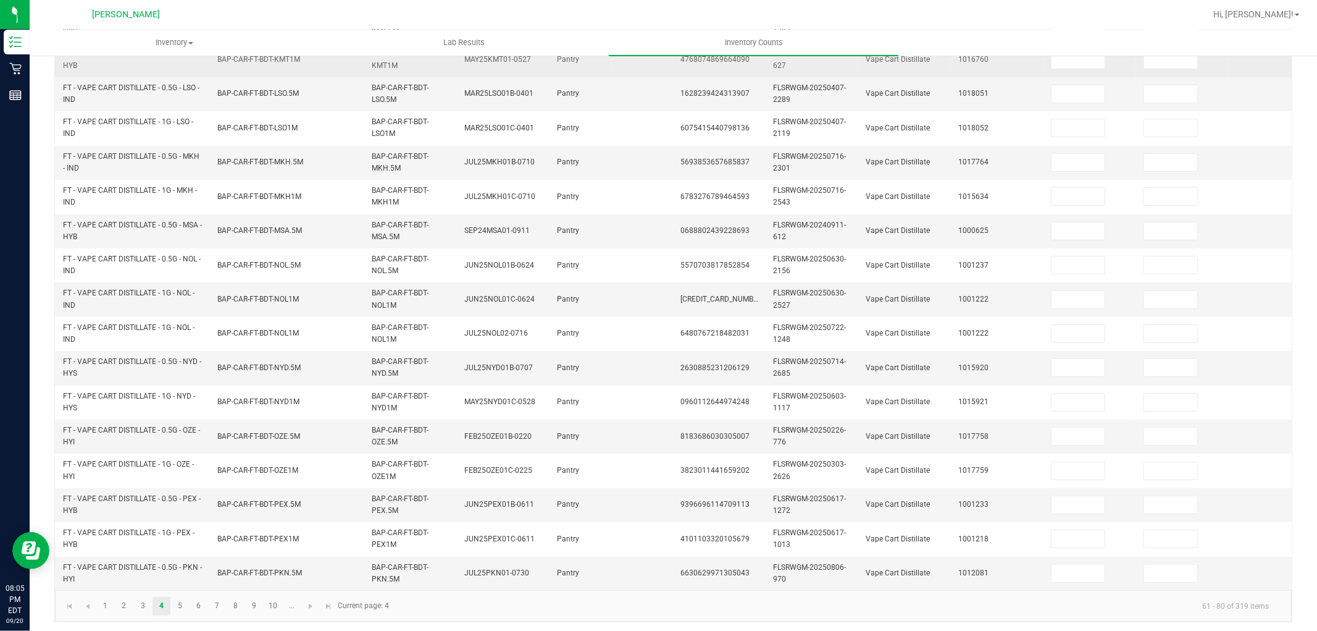
click at [1096, 72] on td at bounding box center [1090, 60] width 93 height 34
click at [1083, 67] on input at bounding box center [1078, 59] width 53 height 17
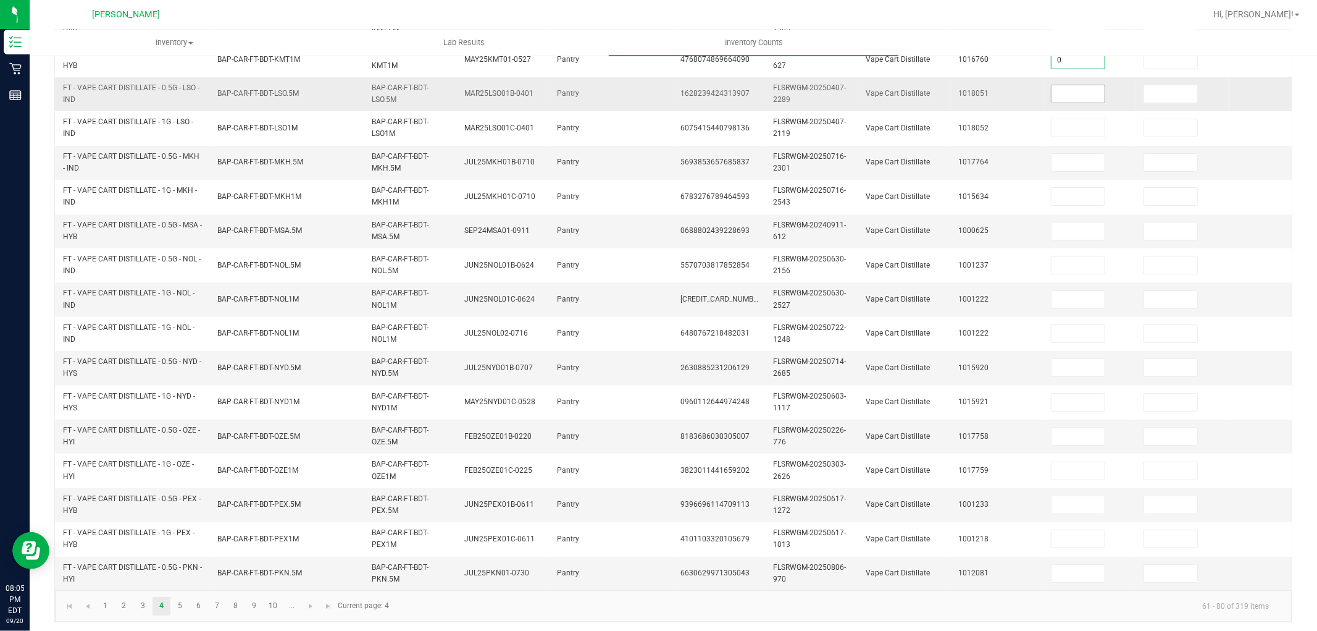
type input "0"
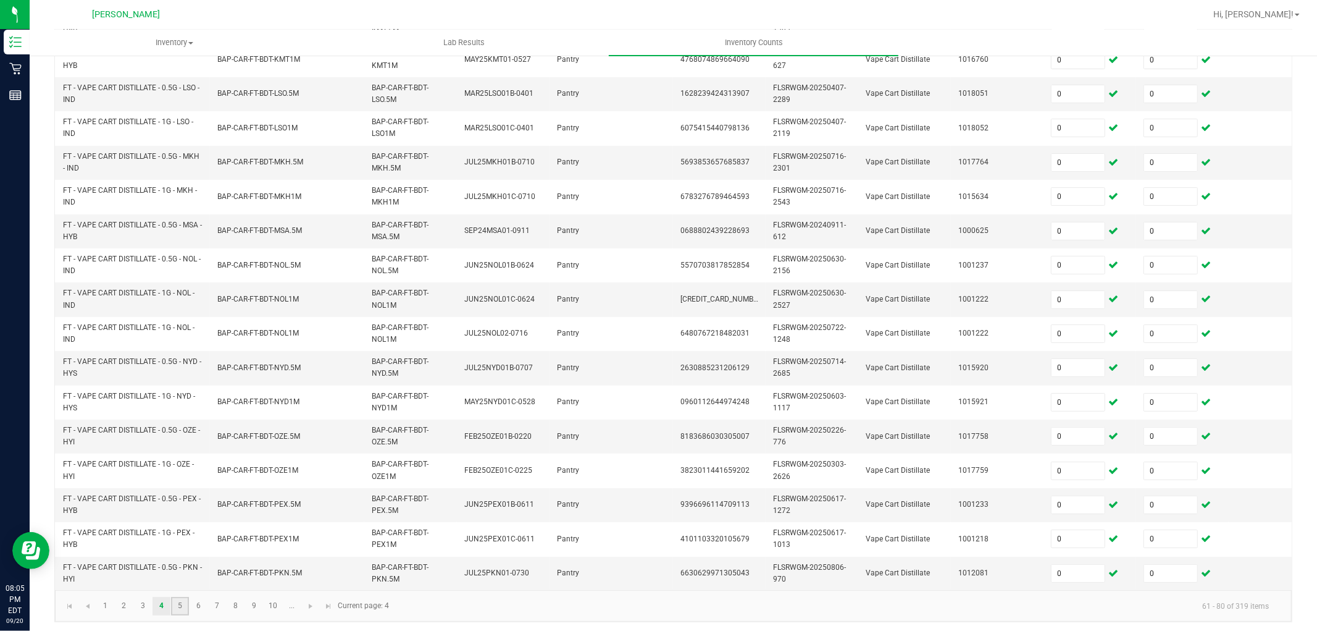
click at [179, 615] on link "5" at bounding box center [180, 606] width 18 height 19
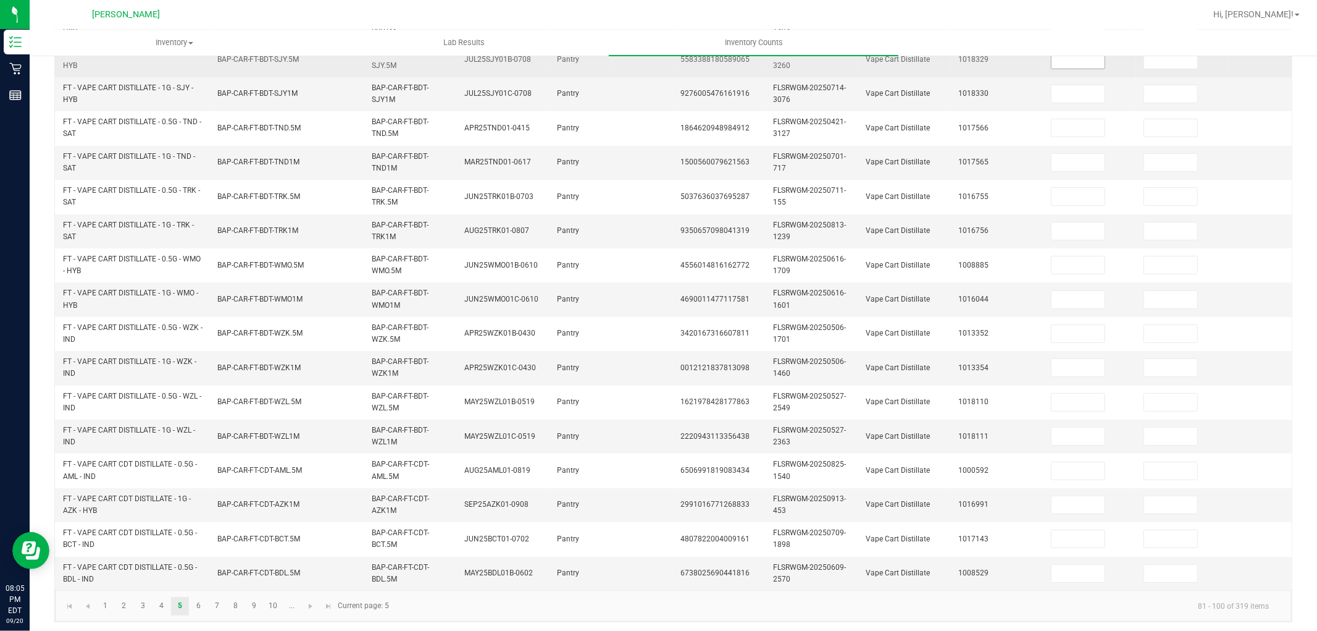
click at [1094, 65] on input at bounding box center [1078, 59] width 53 height 17
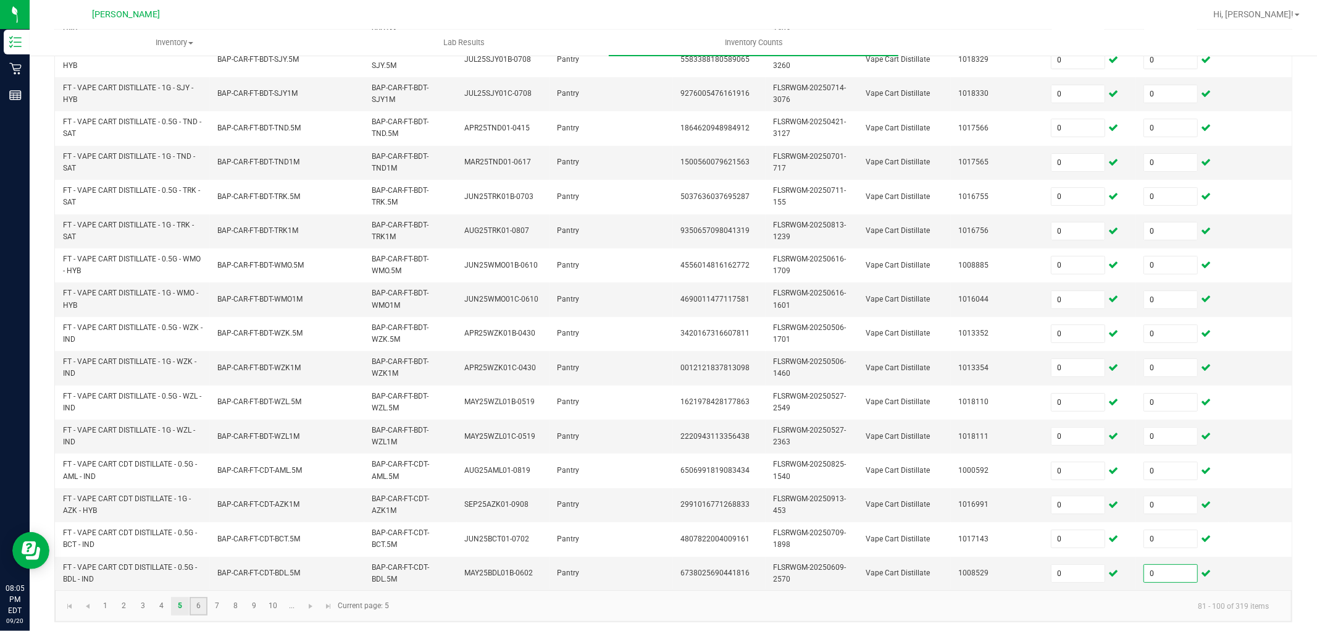
click at [204, 615] on link "6" at bounding box center [199, 606] width 18 height 19
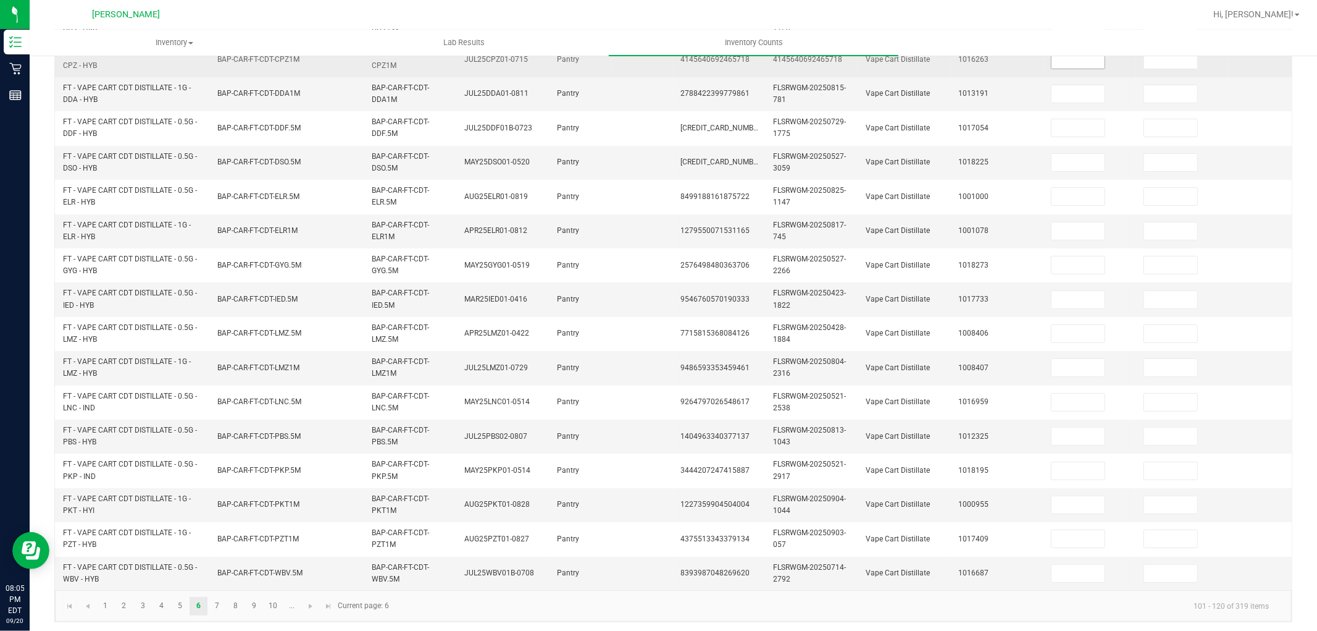
click at [1065, 65] on input at bounding box center [1078, 59] width 53 height 17
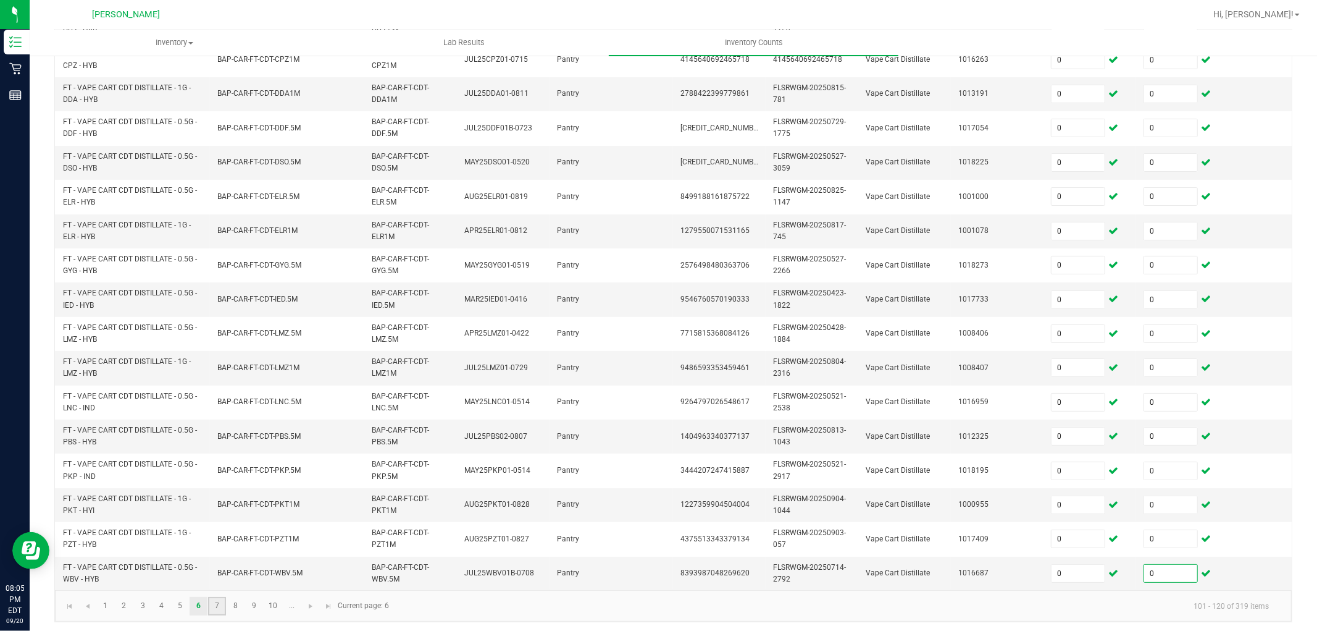
click at [216, 615] on link "7" at bounding box center [217, 606] width 18 height 19
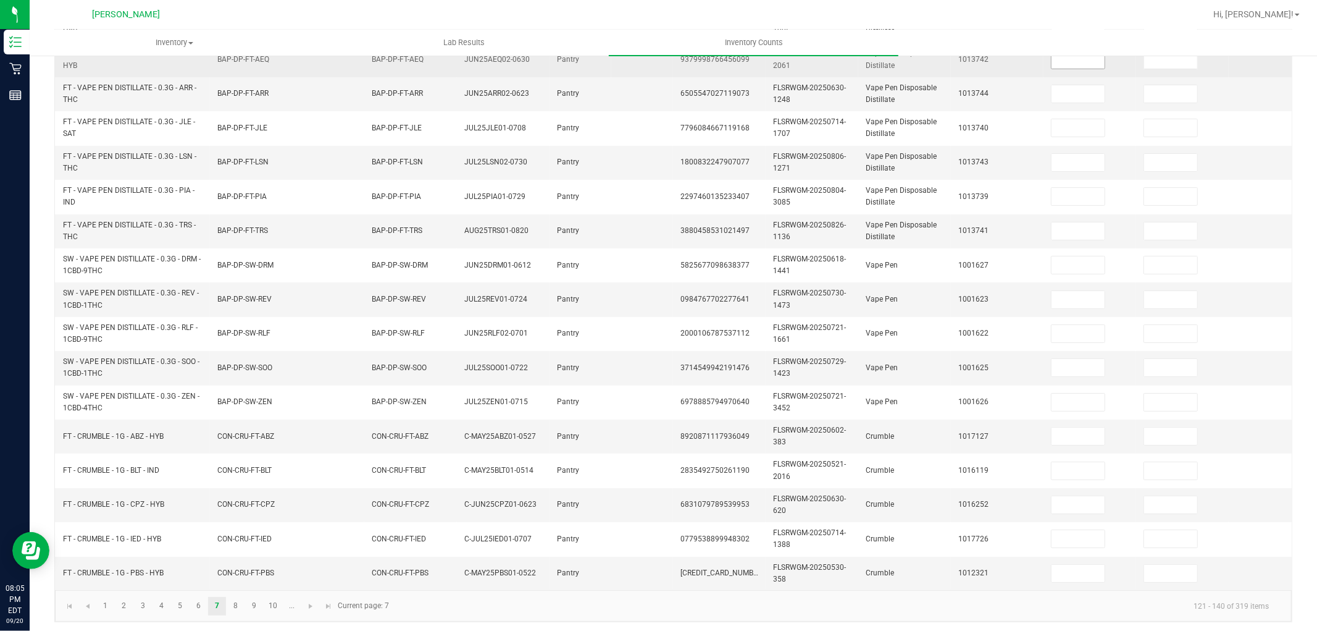
click at [1082, 65] on input at bounding box center [1078, 59] width 53 height 17
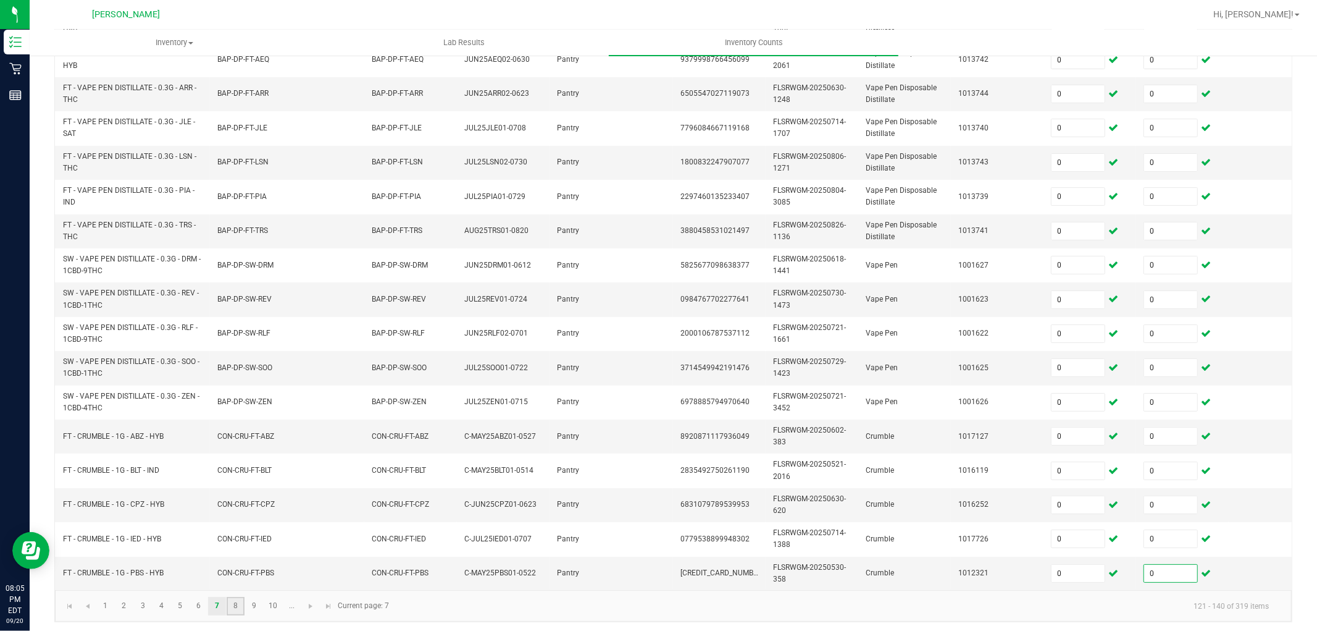
click at [238, 613] on link "8" at bounding box center [236, 606] width 18 height 19
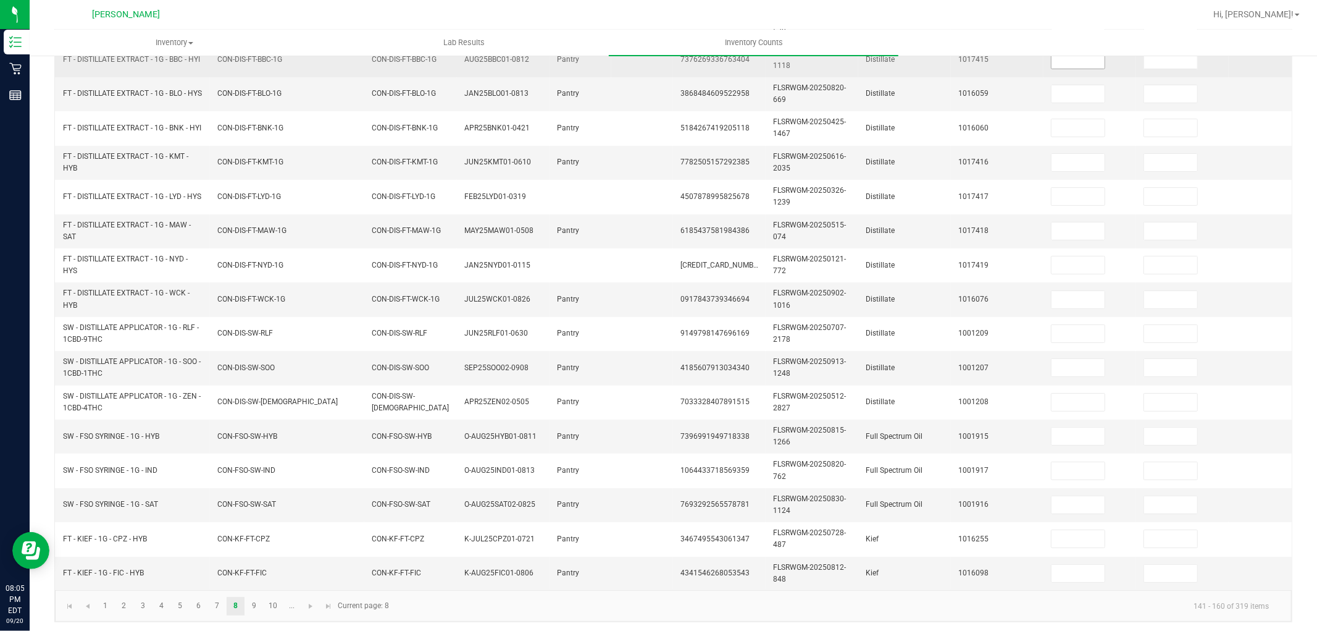
click at [1082, 66] on input at bounding box center [1078, 59] width 53 height 17
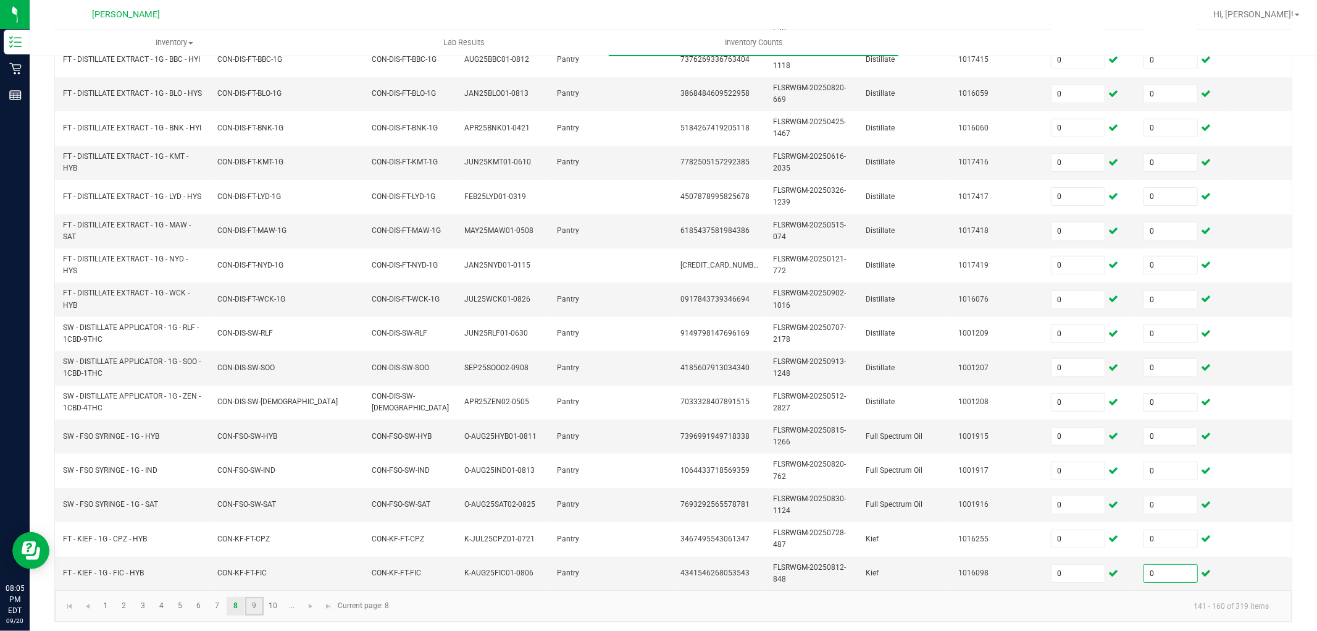
click at [257, 615] on link "9" at bounding box center [254, 606] width 18 height 19
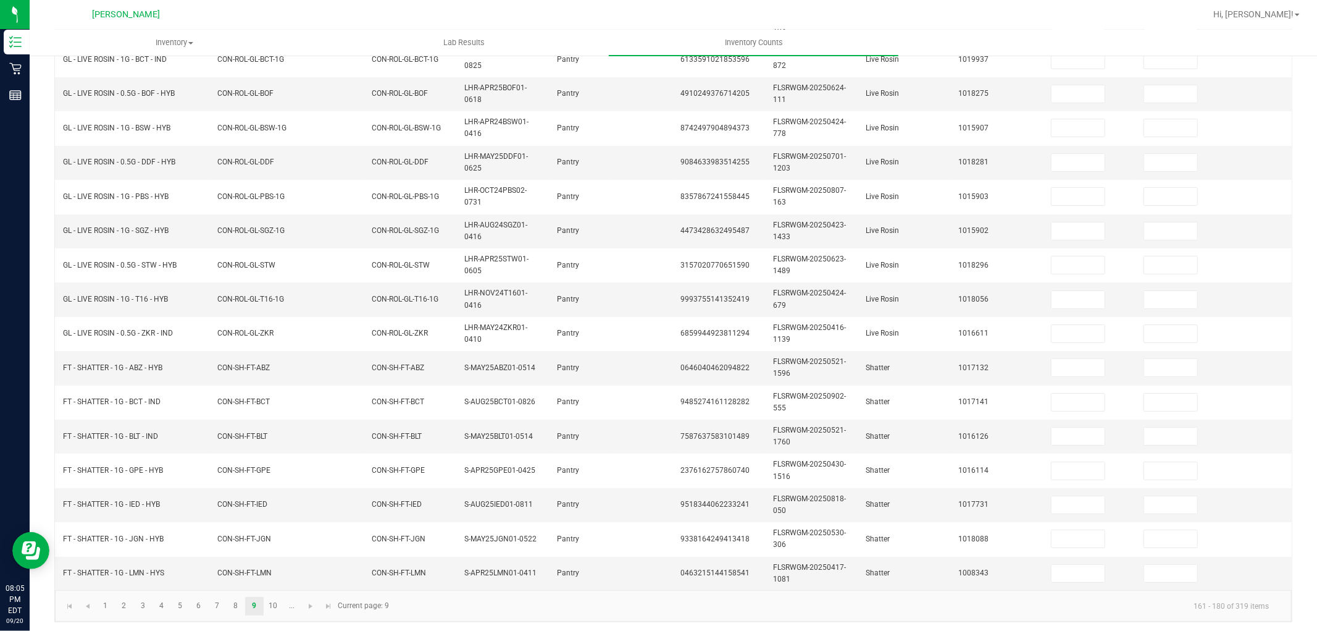
click at [1073, 51] on ul "Inventory All packages All inventory Waste log Lab Results Inventory Counts" at bounding box center [688, 43] width 1317 height 27
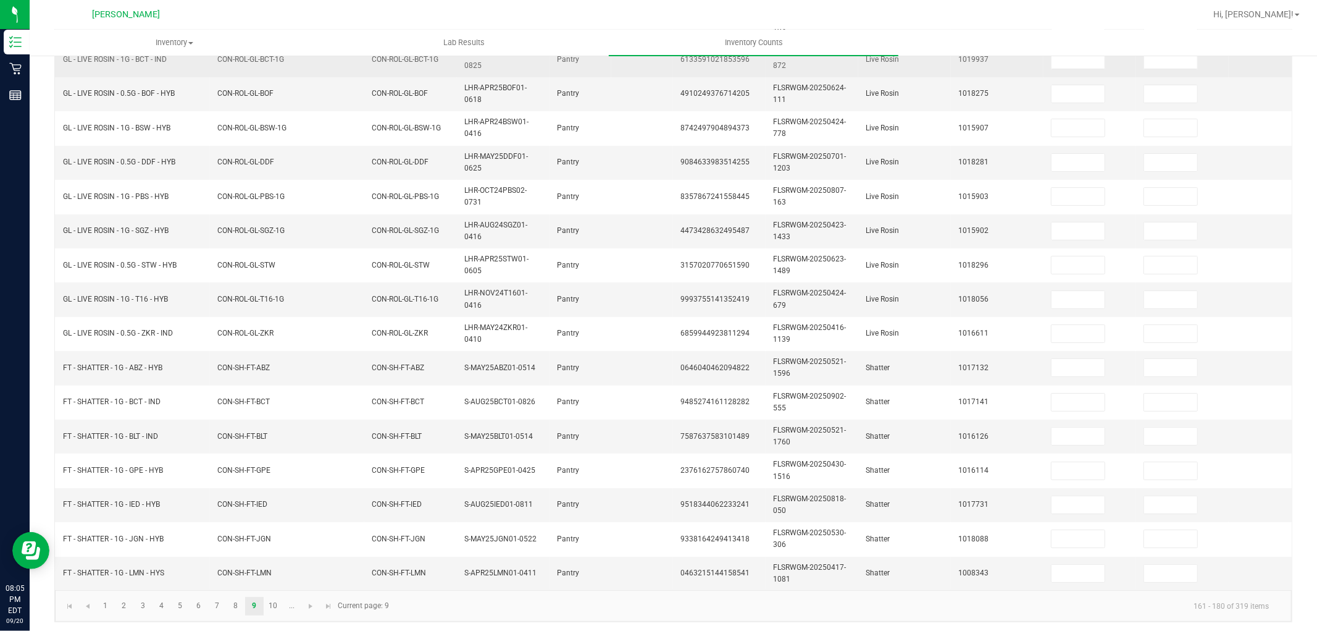
drag, startPoint x: 1076, startPoint y: 60, endPoint x: 1083, endPoint y: 73, distance: 14.6
click at [1076, 61] on input at bounding box center [1078, 59] width 53 height 17
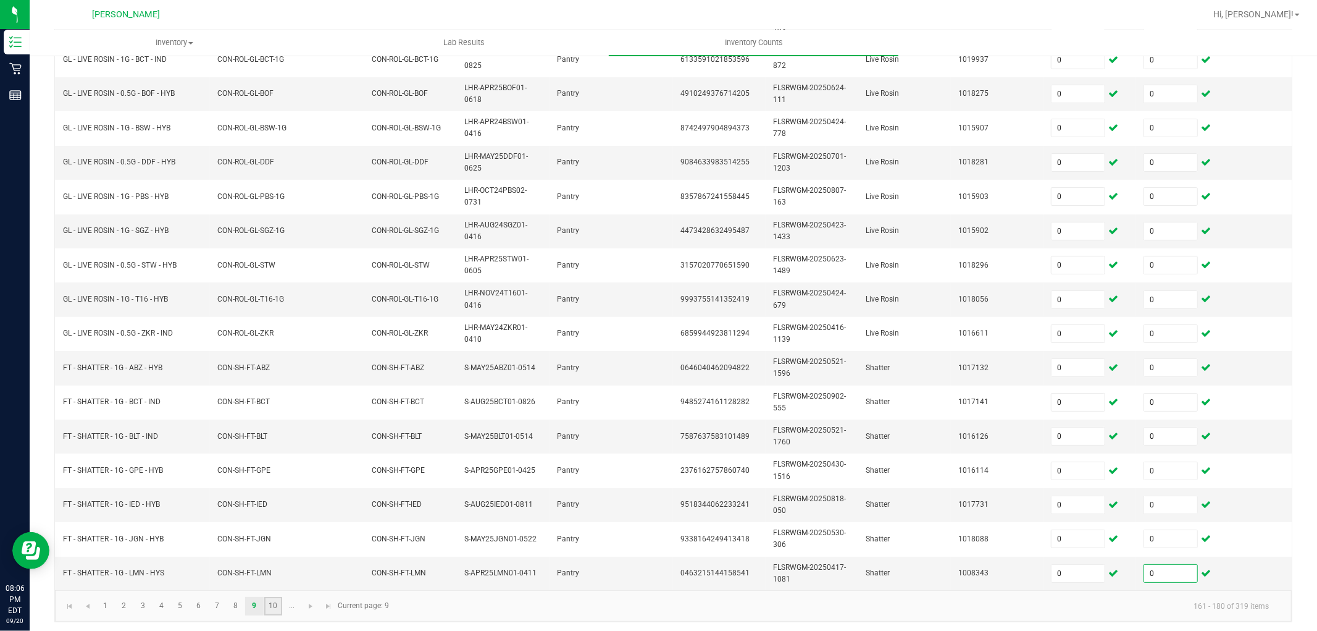
click at [277, 615] on link "10" at bounding box center [273, 606] width 18 height 19
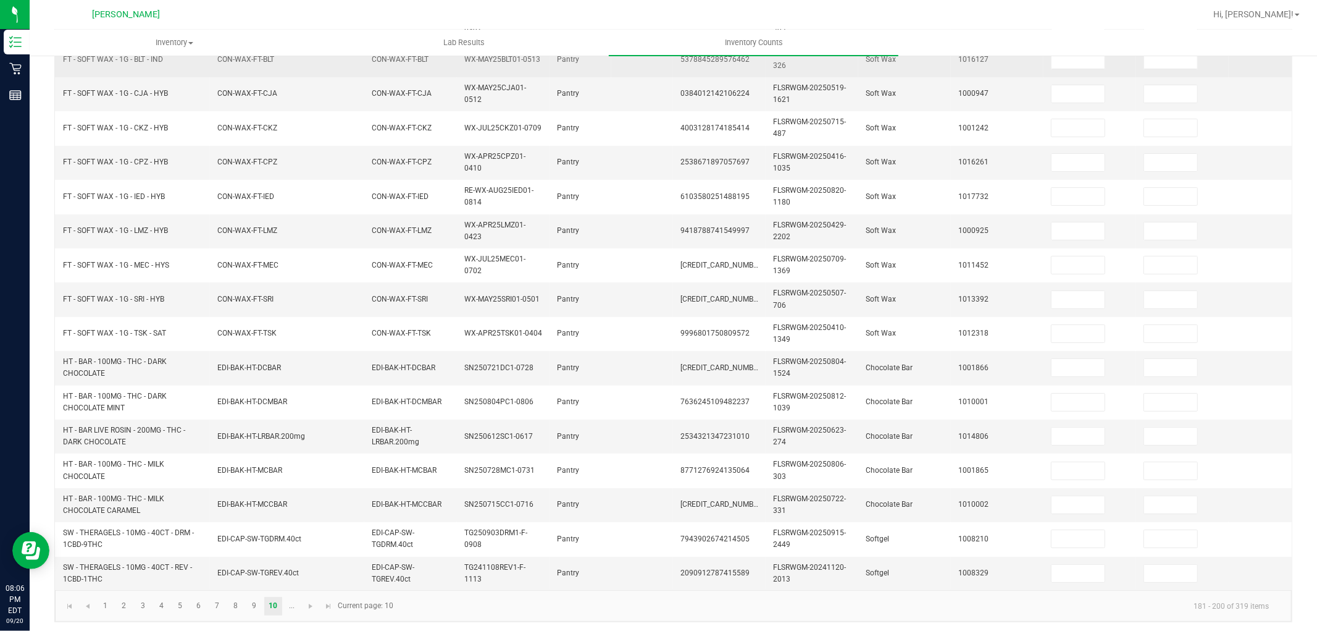
click at [1079, 69] on td at bounding box center [1090, 60] width 93 height 34
click at [1076, 65] on input at bounding box center [1078, 59] width 53 height 17
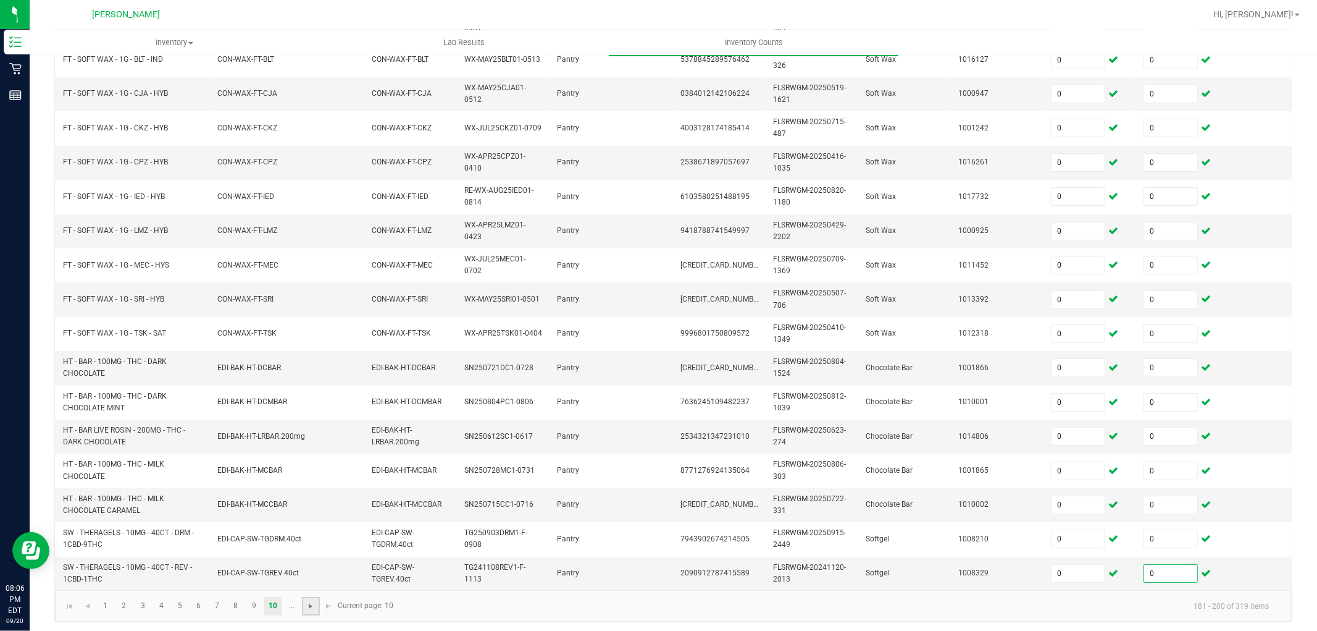
click at [312, 611] on span "Go to the next page" at bounding box center [311, 606] width 10 height 10
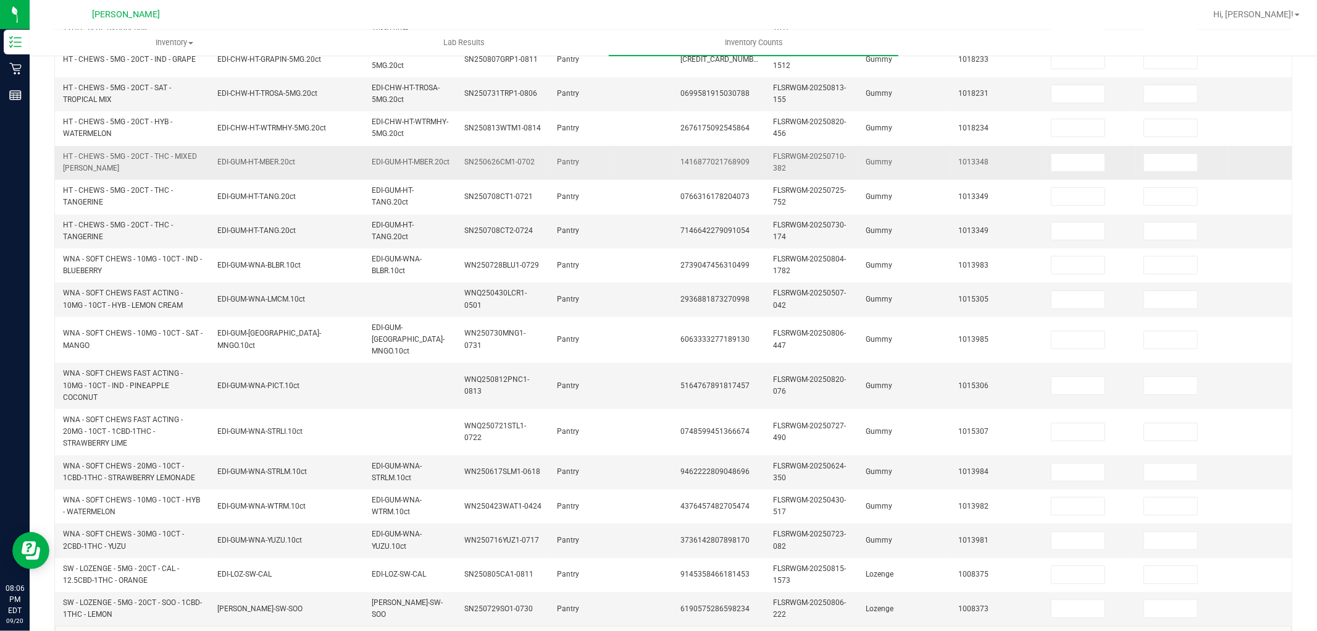
scroll to position [19, 0]
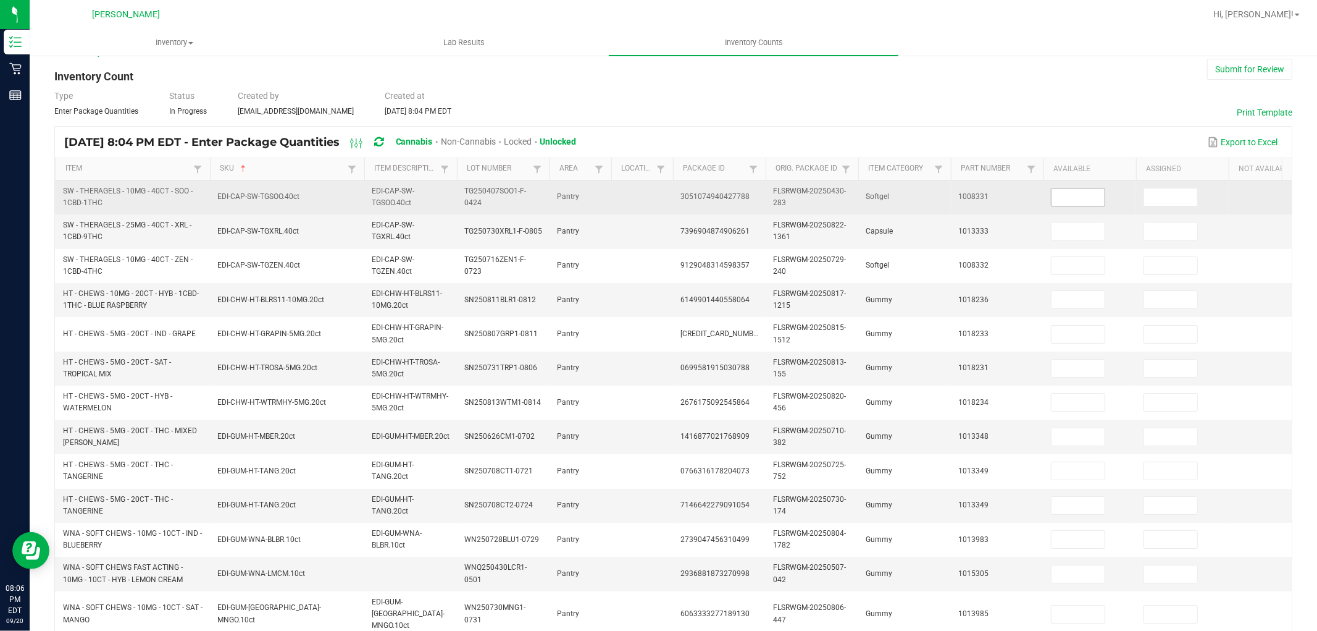
click at [1075, 198] on input at bounding box center [1078, 196] width 53 height 17
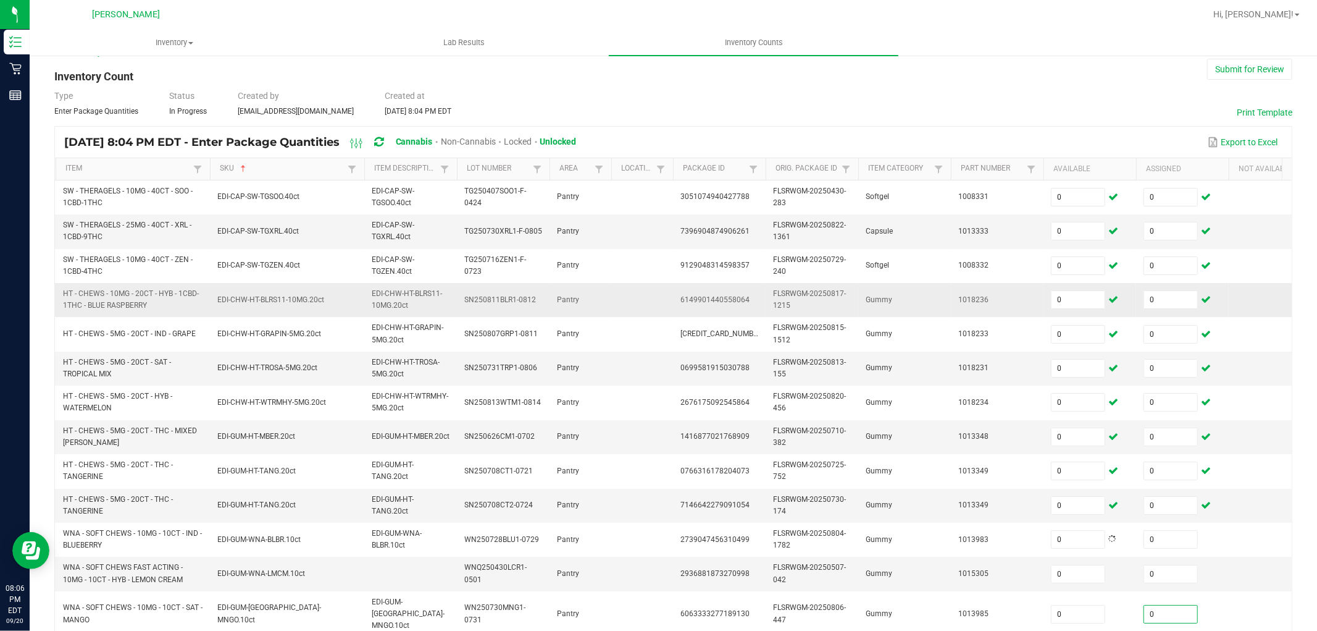
scroll to position [332, 0]
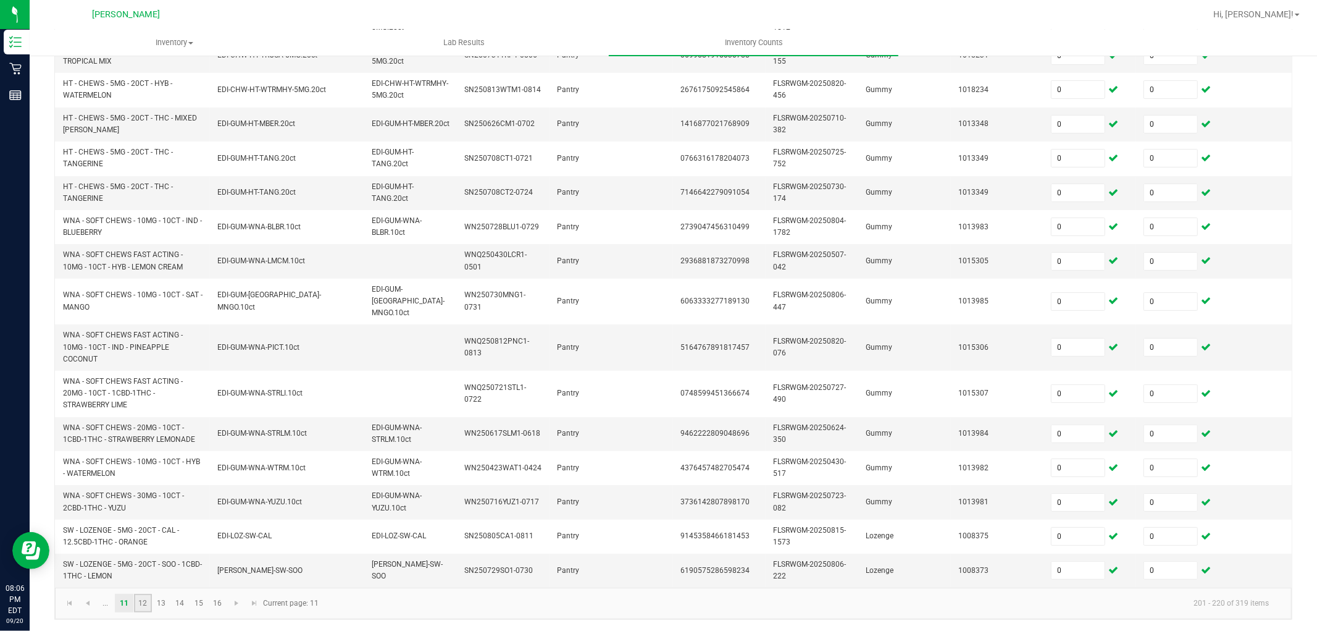
click at [136, 609] on link "12" at bounding box center [143, 603] width 18 height 19
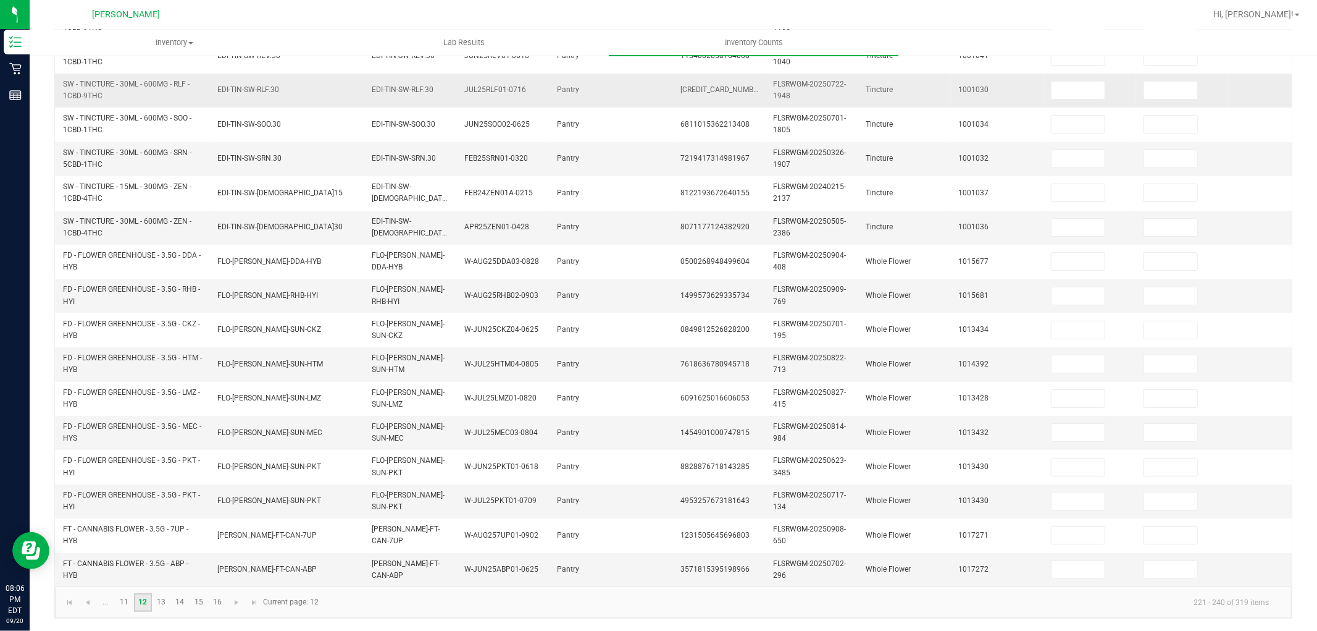
scroll to position [309, 0]
click at [1075, 83] on input at bounding box center [1078, 90] width 53 height 17
click at [166, 601] on link "13" at bounding box center [162, 602] width 18 height 19
click at [1075, 88] on td at bounding box center [1090, 90] width 93 height 34
click at [1101, 82] on input at bounding box center [1078, 90] width 53 height 17
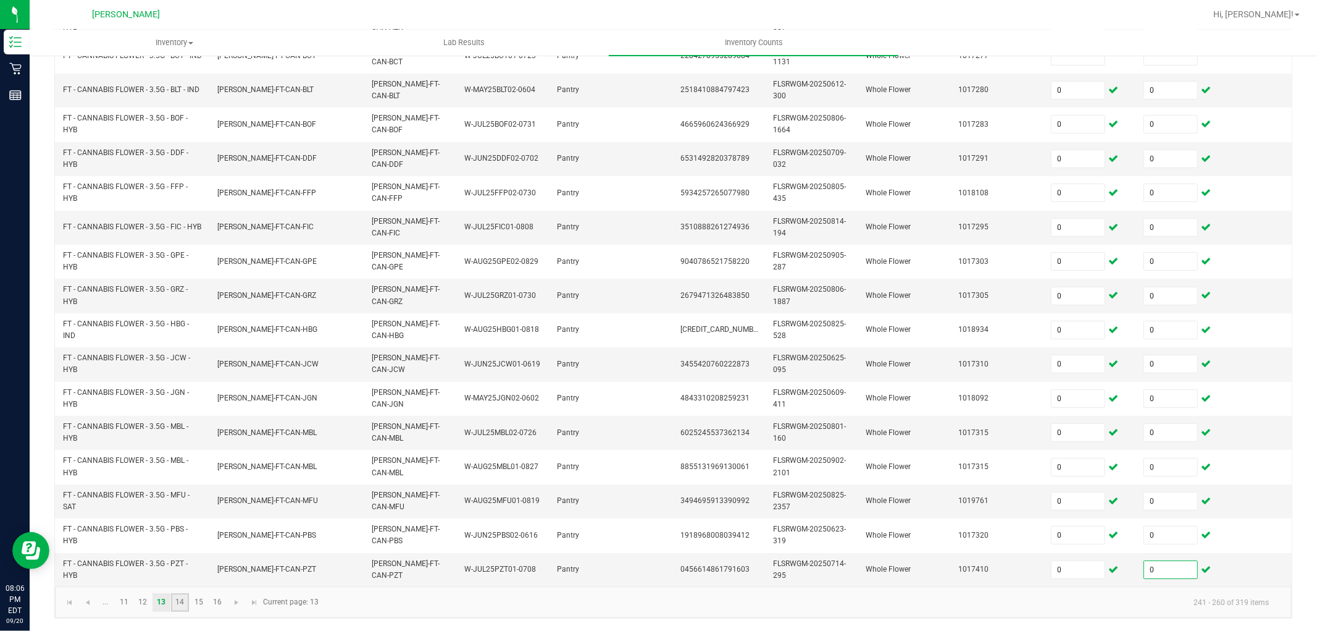
click at [177, 600] on link "14" at bounding box center [180, 602] width 18 height 19
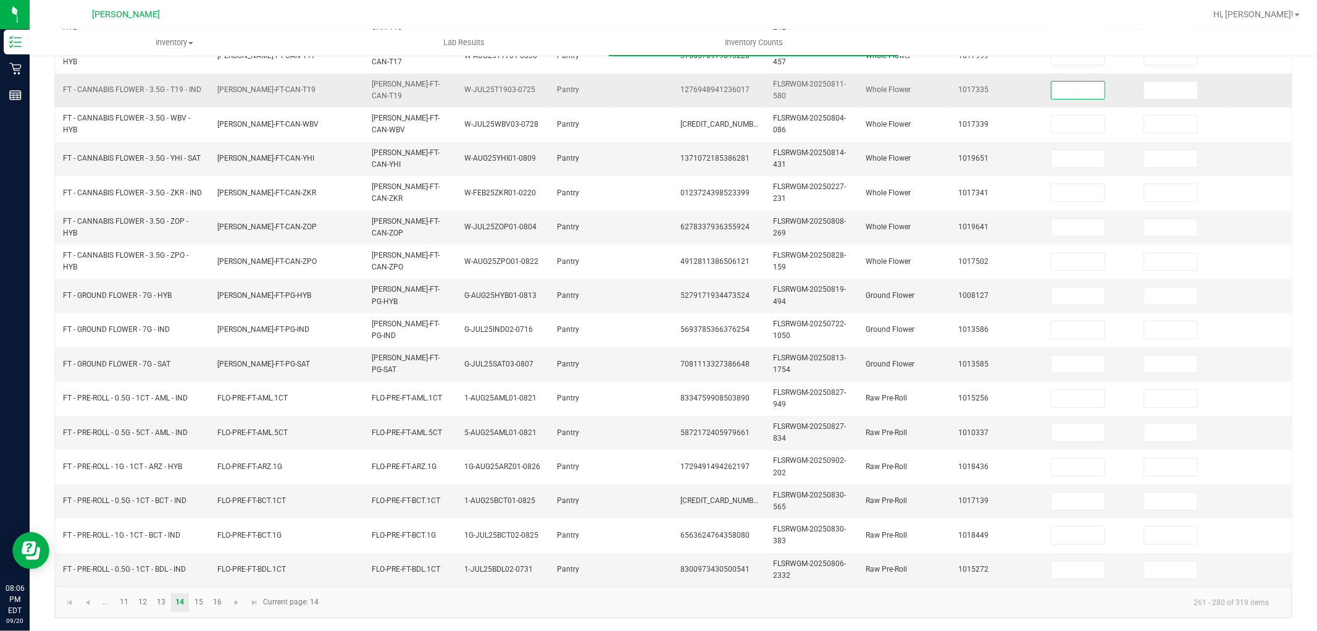
click at [1091, 82] on input at bounding box center [1078, 90] width 53 height 17
click at [192, 598] on link "15" at bounding box center [199, 602] width 18 height 19
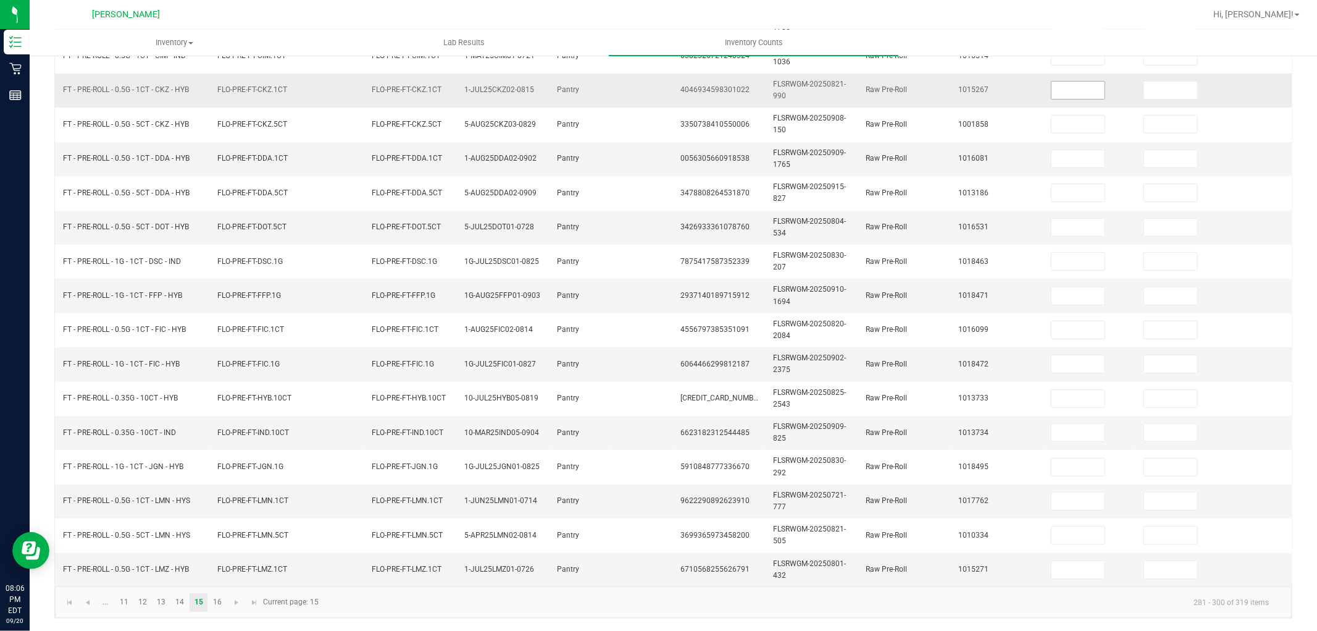
click at [1063, 82] on input at bounding box center [1078, 90] width 53 height 17
click at [219, 600] on link "16" at bounding box center [217, 602] width 18 height 19
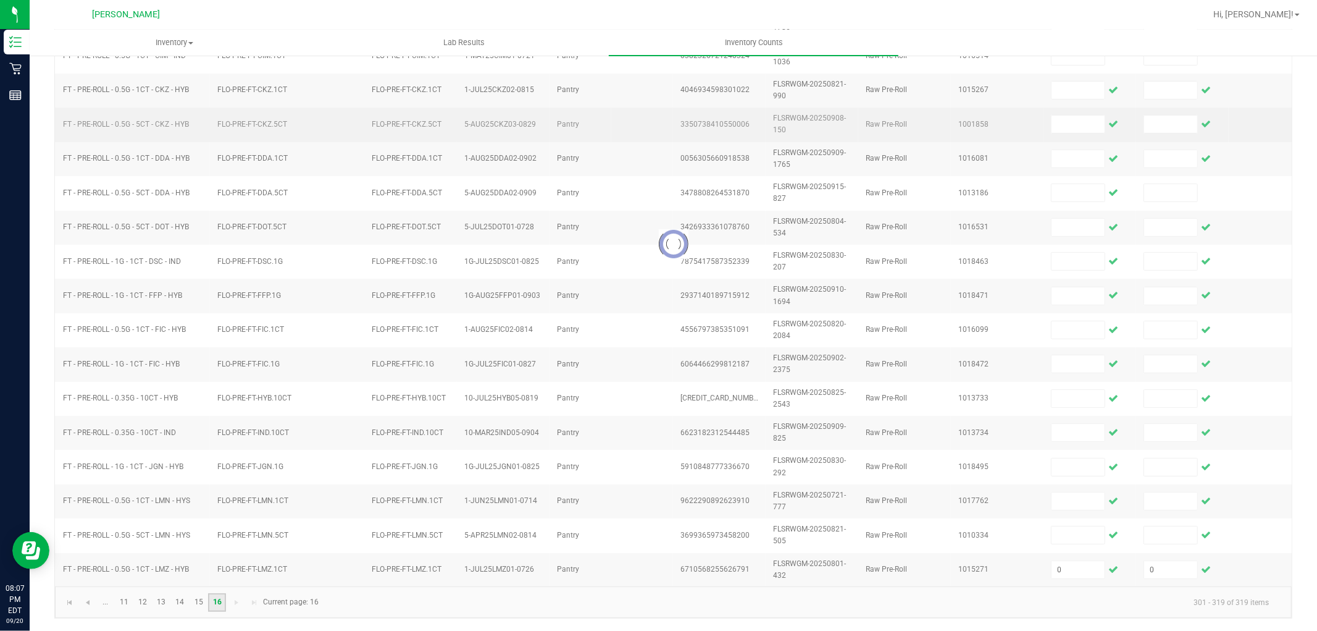
scroll to position [274, 0]
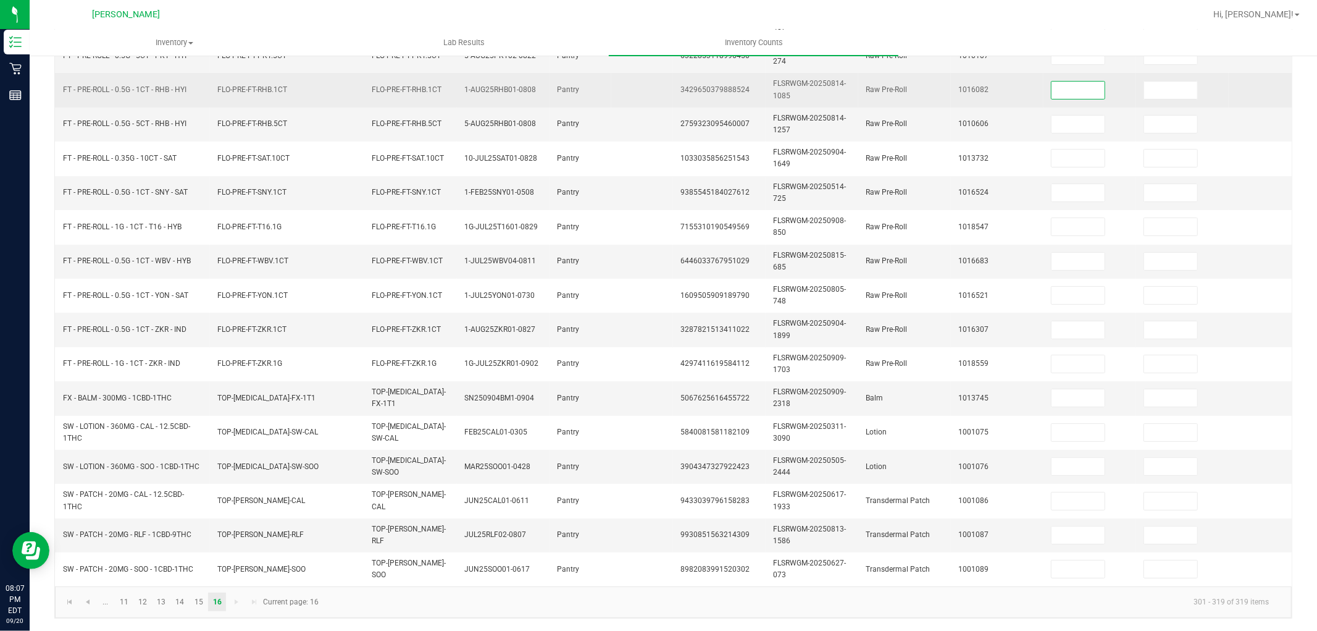
click at [1076, 82] on input at bounding box center [1078, 90] width 53 height 17
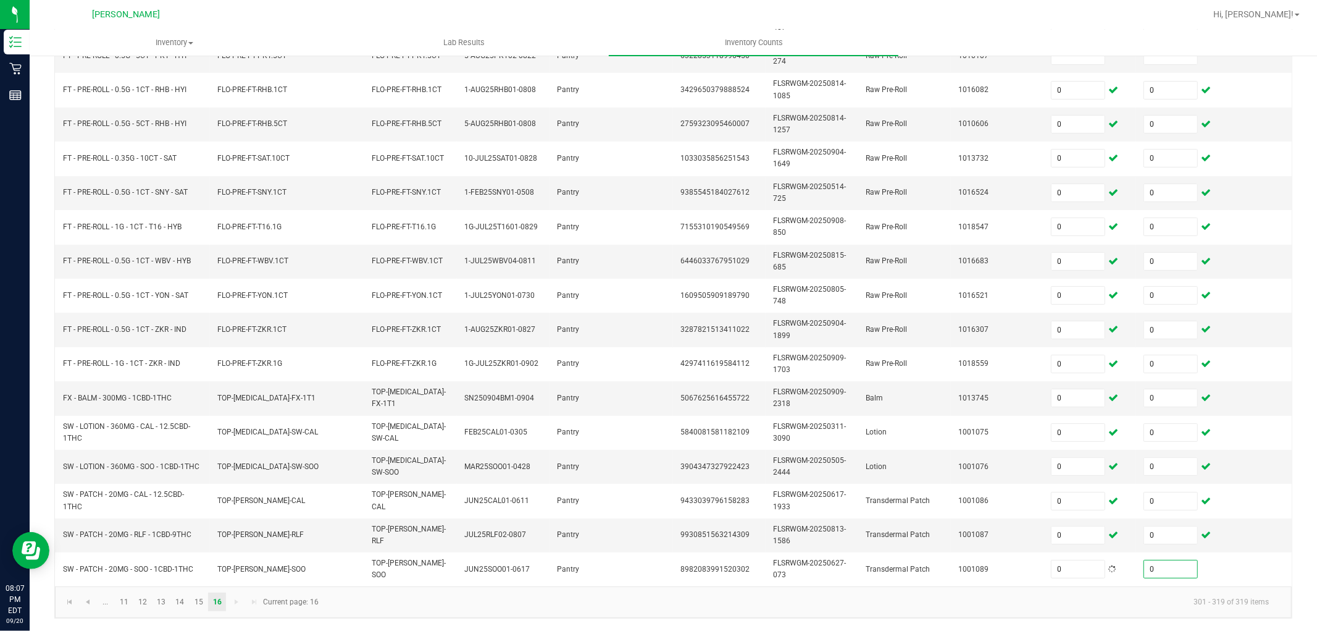
scroll to position [0, 0]
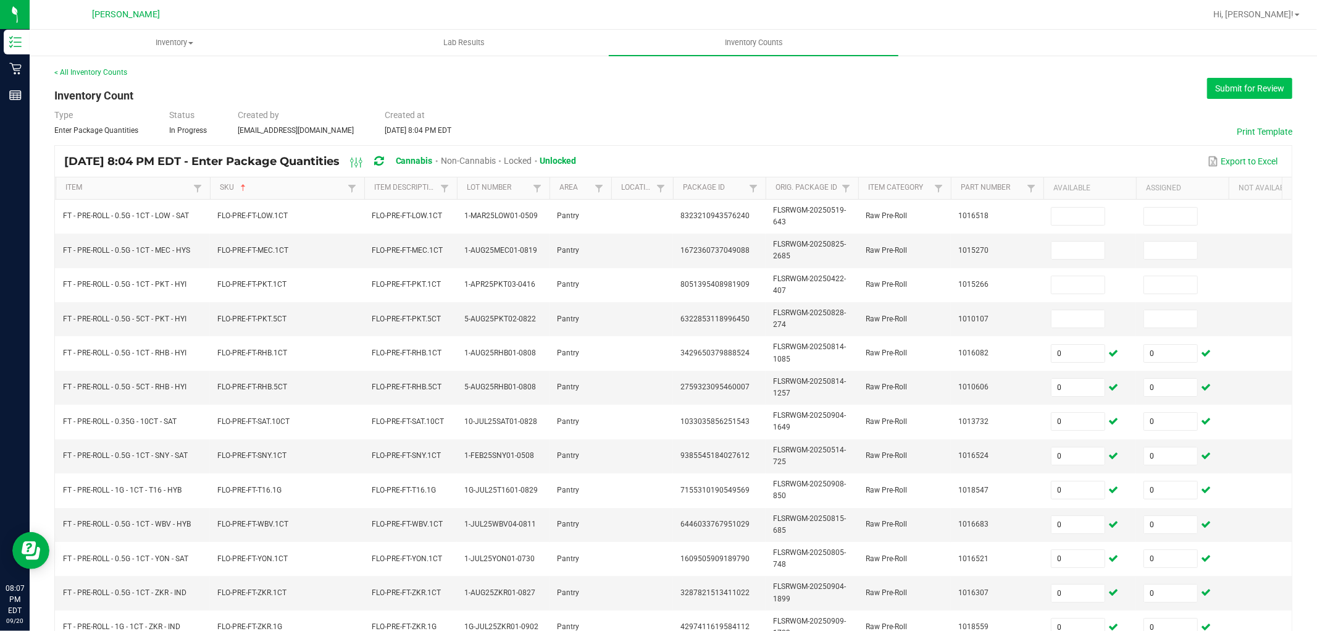
click at [1256, 84] on button "Submit for Review" at bounding box center [1249, 88] width 85 height 21
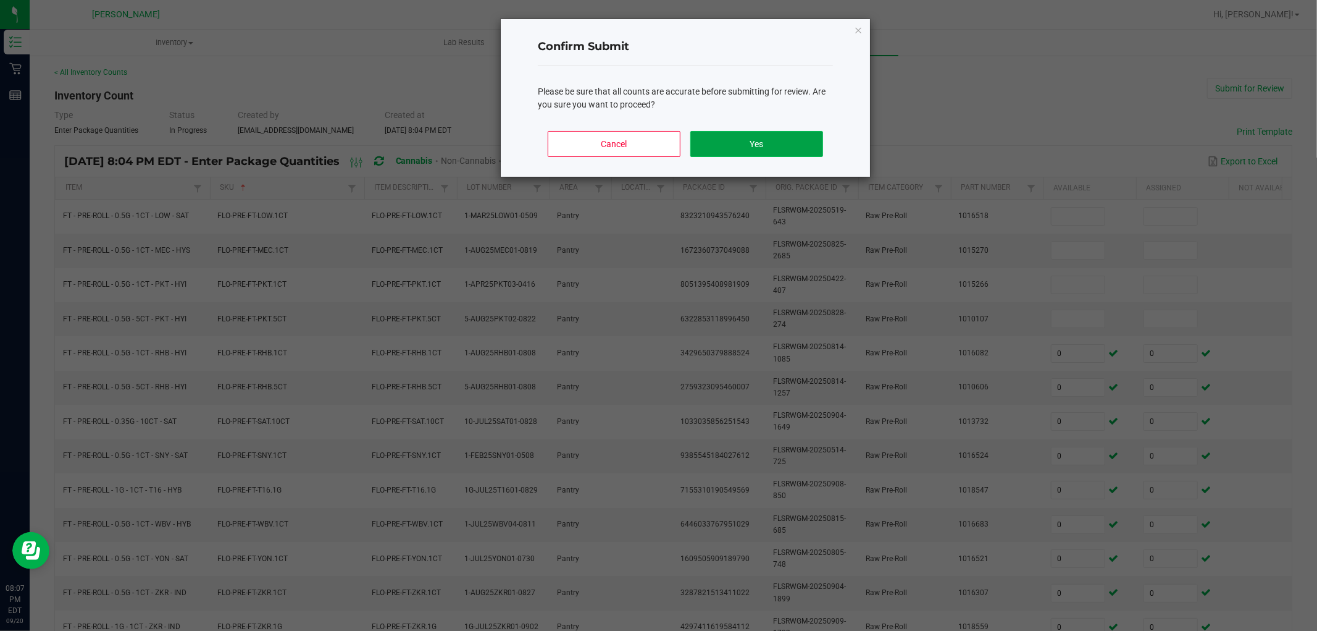
click at [785, 145] on button "Yes" at bounding box center [756, 144] width 133 height 26
